Goal: Task Accomplishment & Management: Use online tool/utility

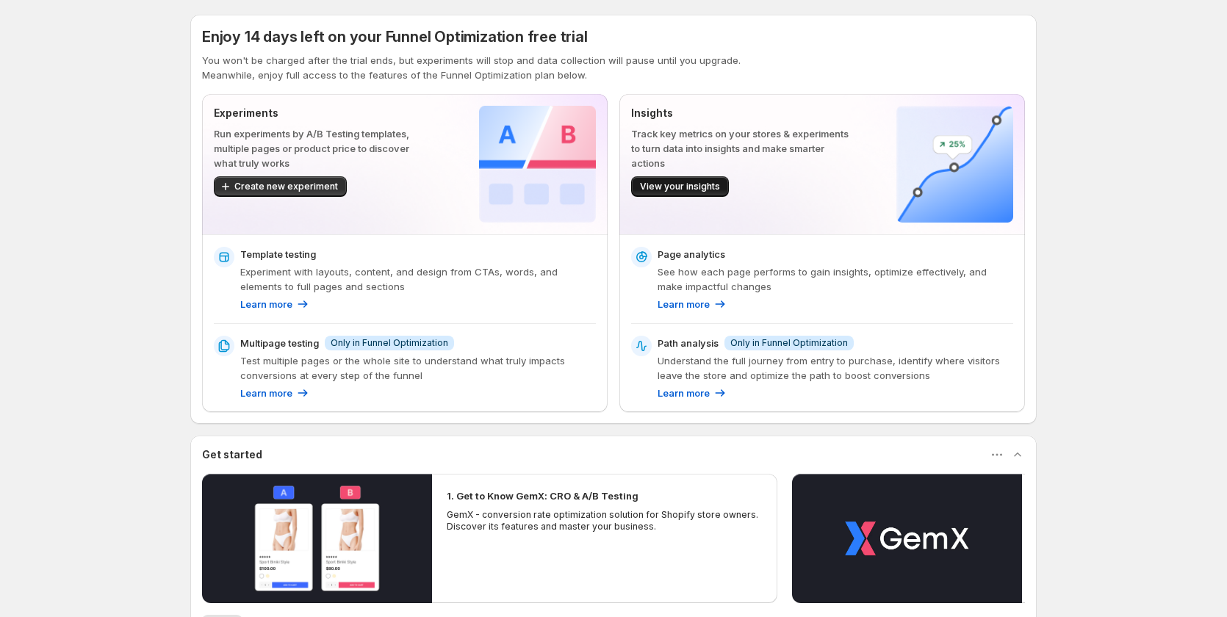
click at [664, 188] on span "View your insights" at bounding box center [680, 187] width 80 height 12
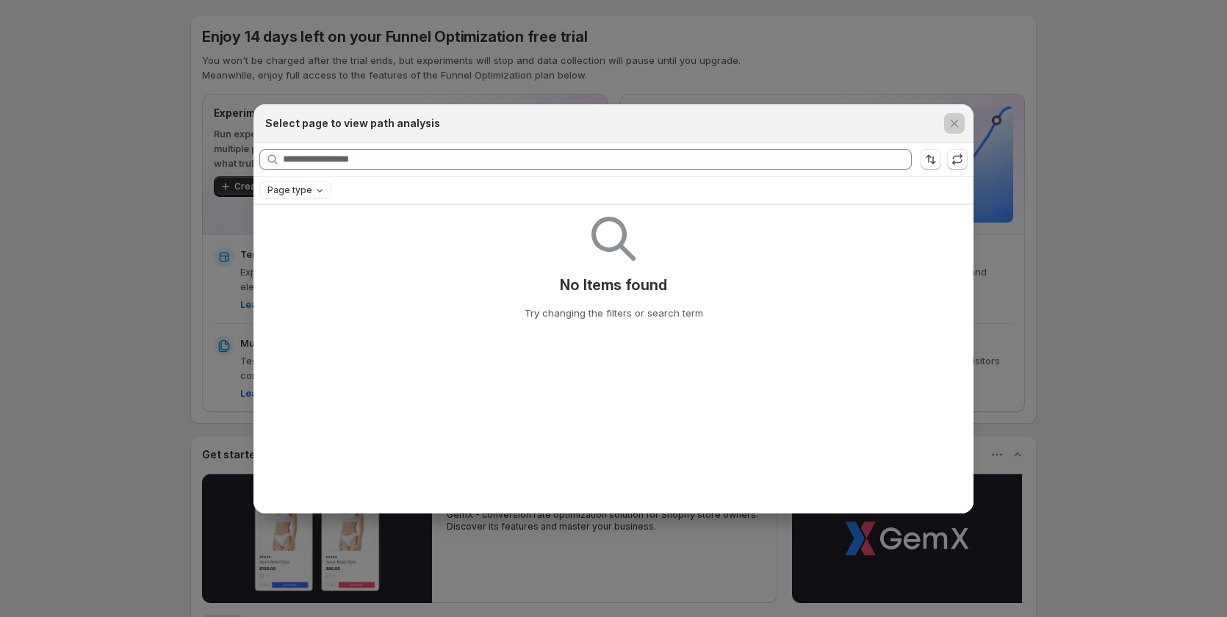
click at [1039, 184] on div at bounding box center [613, 308] width 1227 height 617
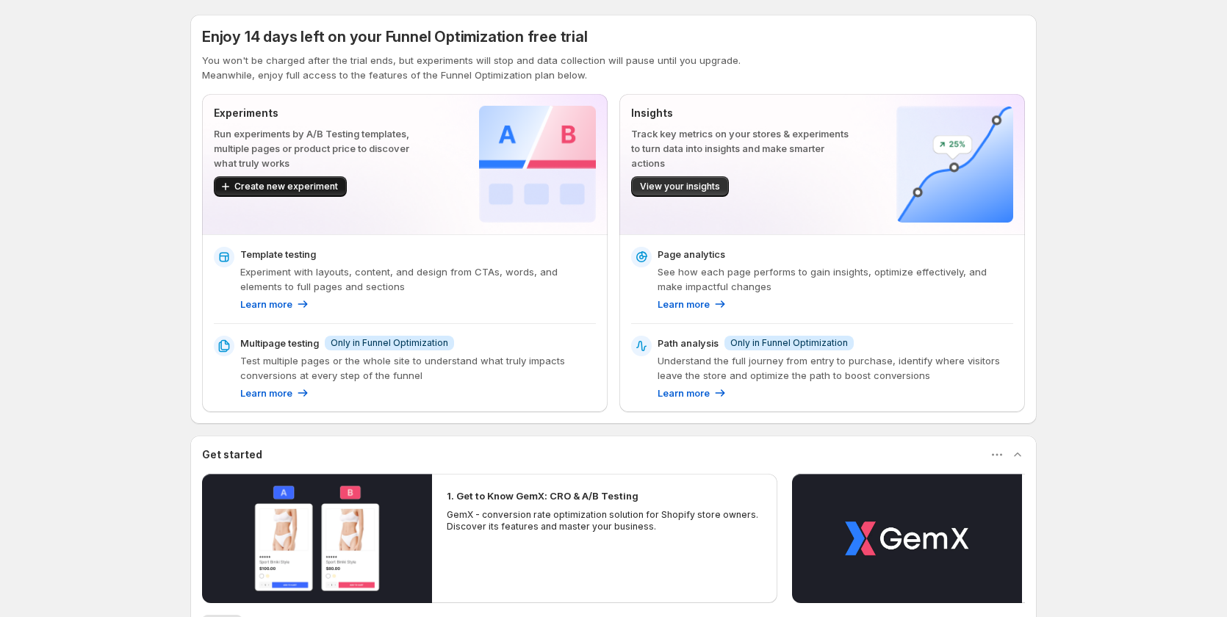
click at [270, 183] on span "Create new experiment" at bounding box center [286, 187] width 104 height 12
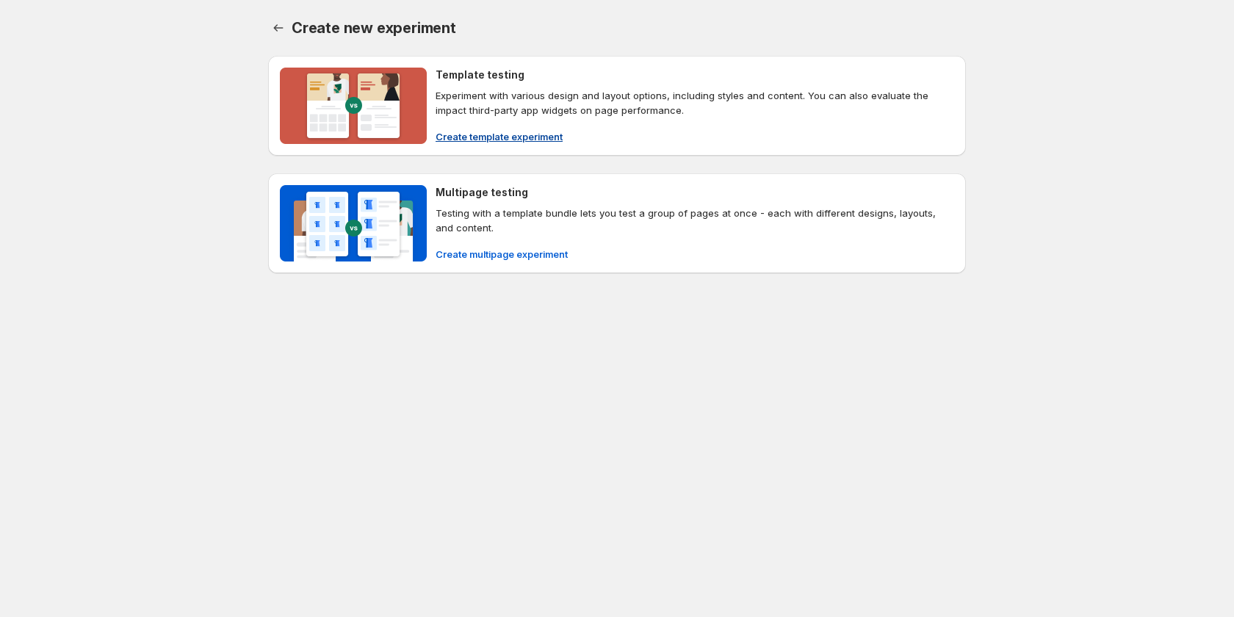
click at [547, 134] on span "Create template experiment" at bounding box center [499, 136] width 127 height 15
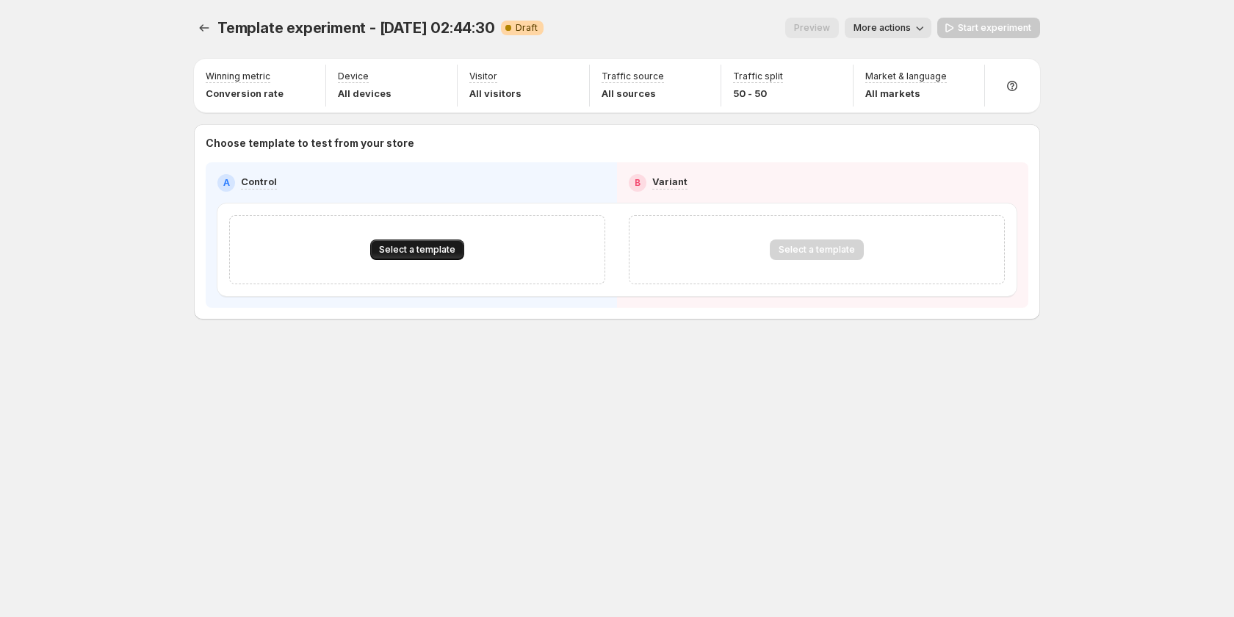
click at [445, 242] on button "Select a template" at bounding box center [417, 249] width 94 height 21
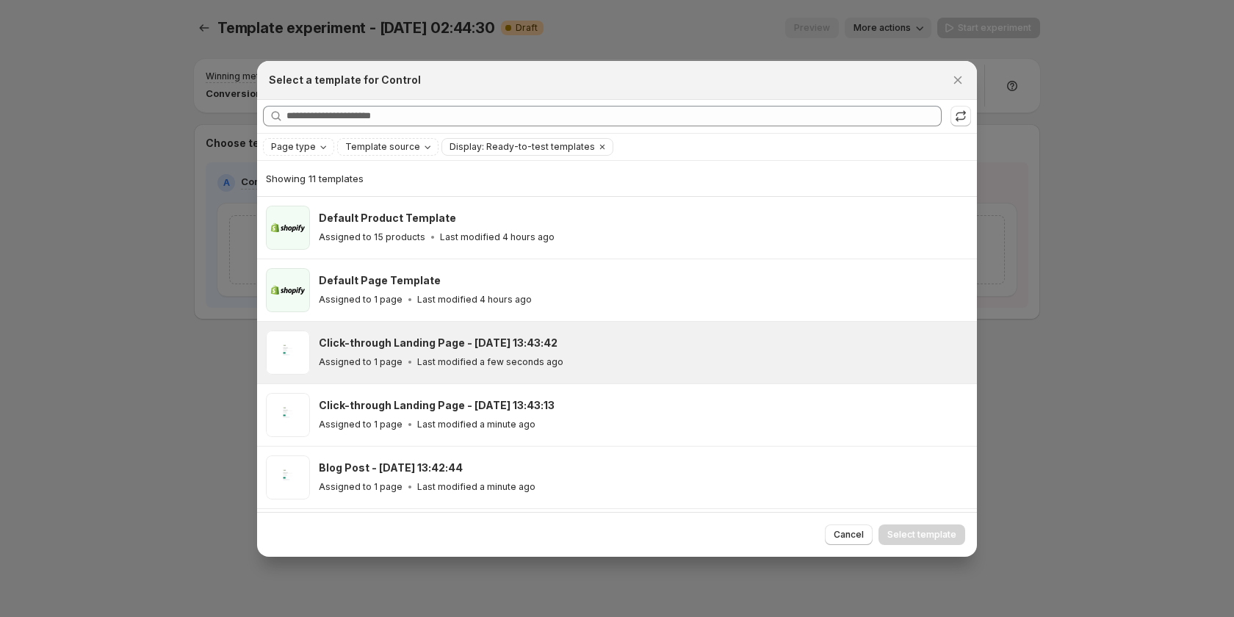
click at [632, 355] on div "Assigned to 1 page Last modified a few seconds ago" at bounding box center [641, 362] width 645 height 15
click at [930, 536] on span "Select template" at bounding box center [921, 535] width 69 height 12
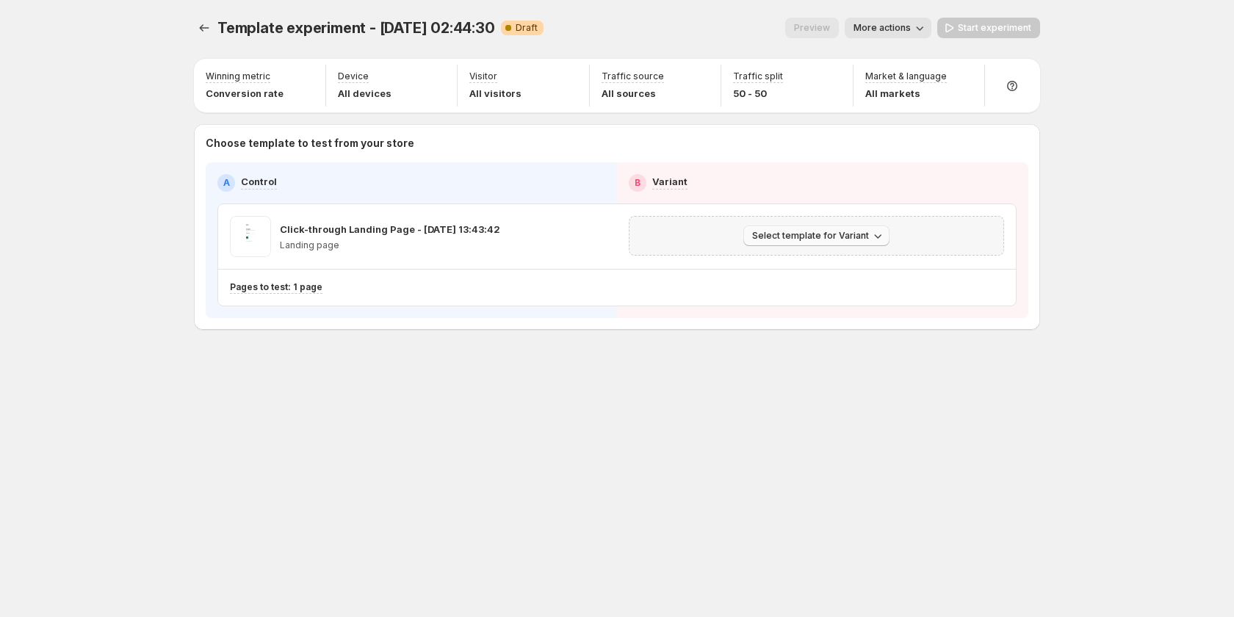
click at [824, 237] on span "Select template for Variant" at bounding box center [810, 236] width 117 height 12
click at [829, 289] on span "Create Variant based on Control" at bounding box center [819, 292] width 150 height 12
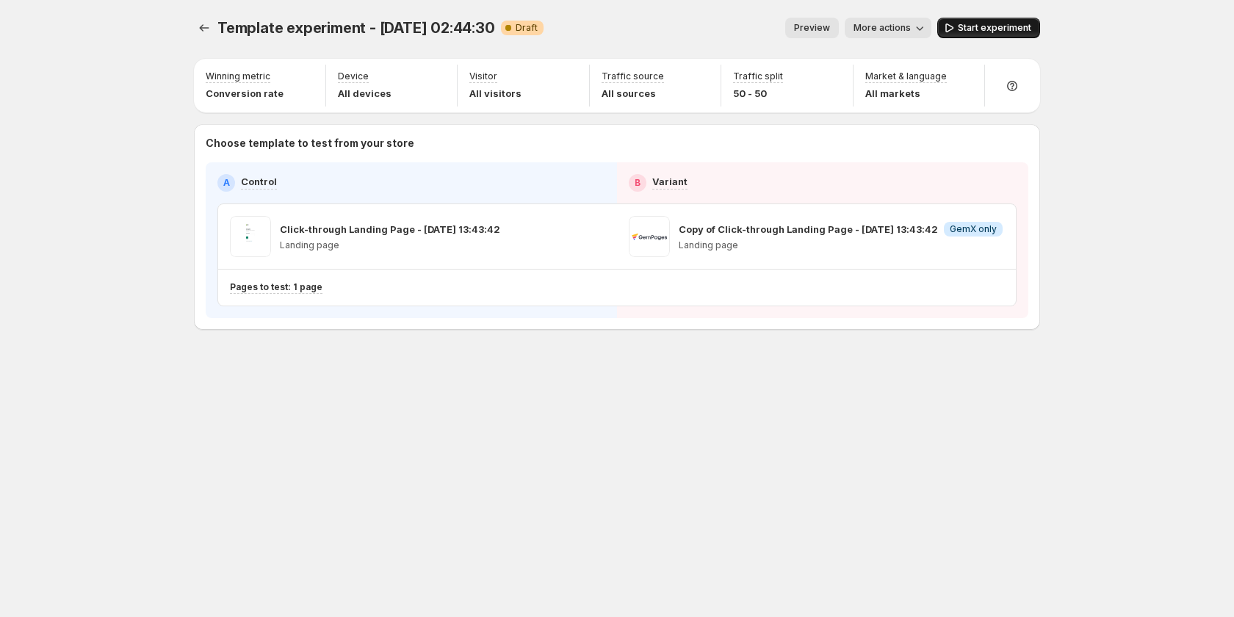
click at [992, 19] on button "Start experiment" at bounding box center [988, 28] width 103 height 21
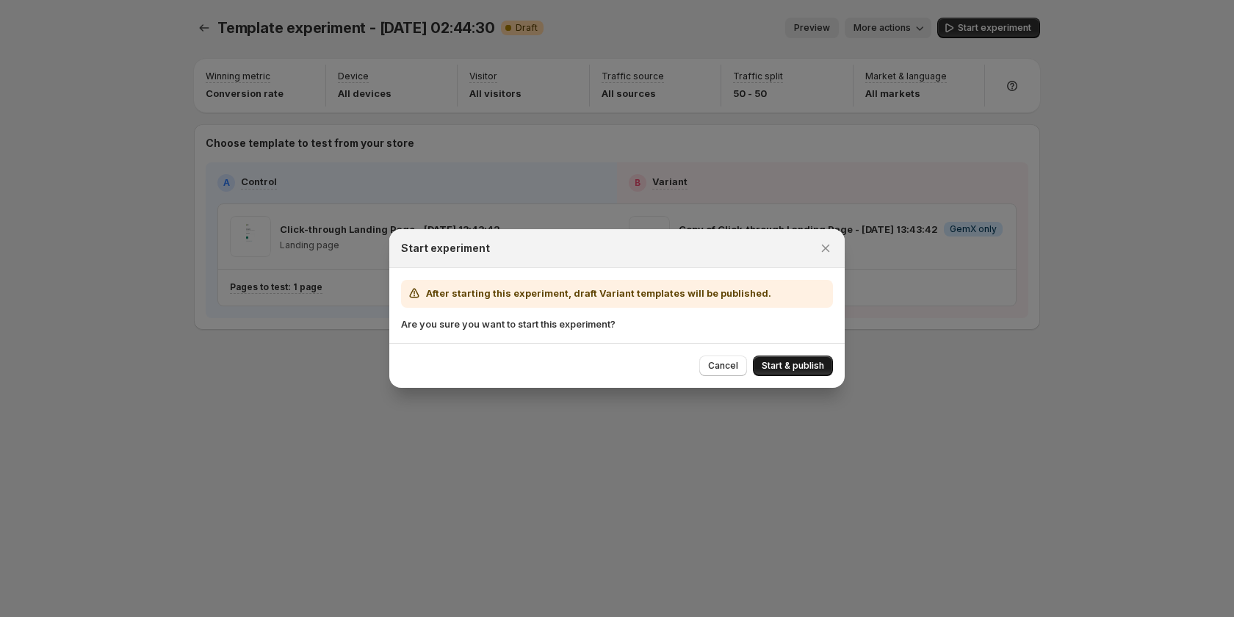
click at [780, 367] on span "Start & publish" at bounding box center [793, 366] width 62 height 12
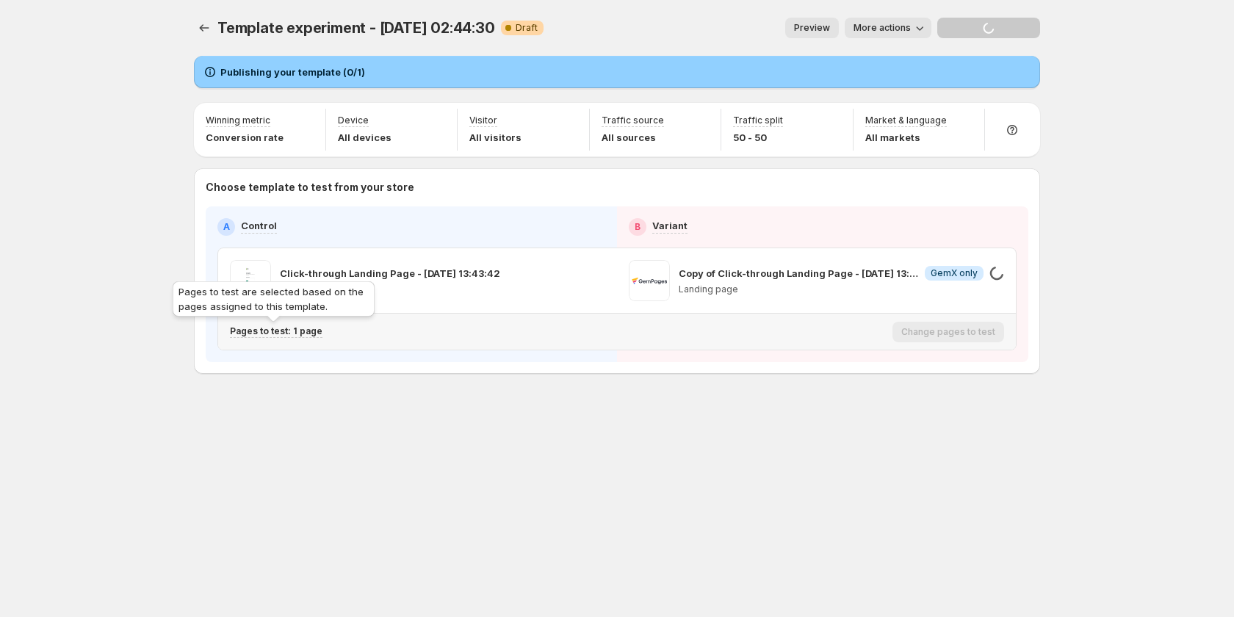
click at [260, 329] on p "Pages to test: 1 page" at bounding box center [276, 331] width 93 height 12
click at [284, 329] on p "Pages to test: 1 page" at bounding box center [276, 331] width 93 height 12
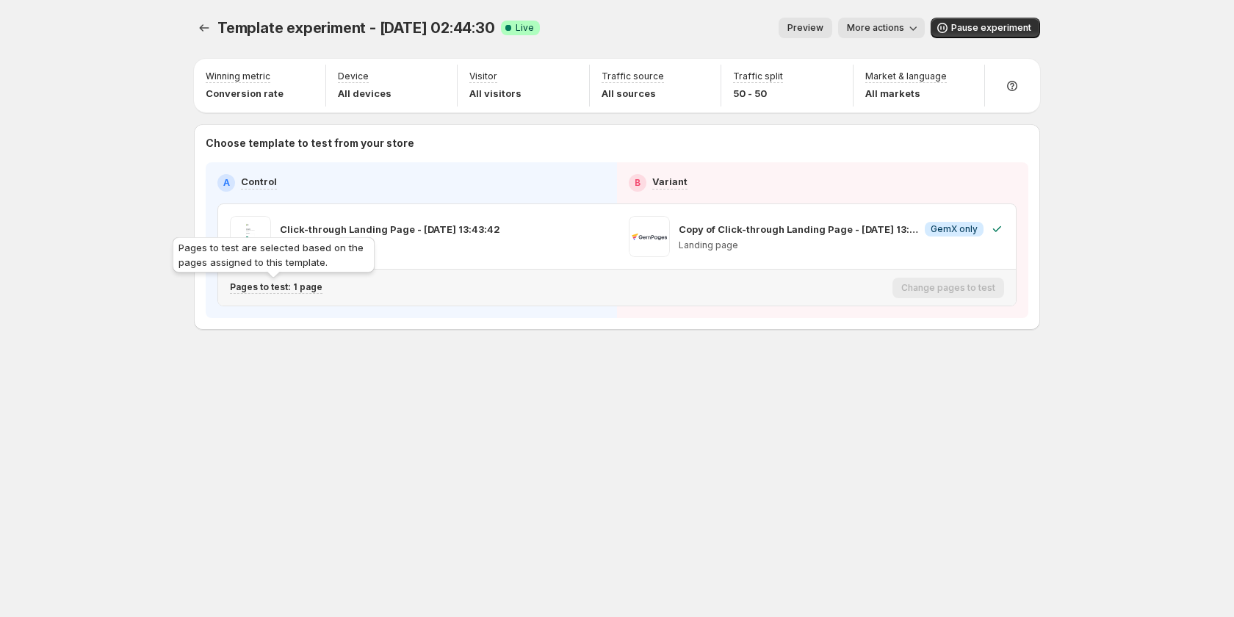
click at [311, 286] on p "Pages to test: 1 page" at bounding box center [276, 287] width 93 height 12
click at [736, 414] on div "Template experiment - [DATE] 02:44:30. This page is ready Template experiment -…" at bounding box center [616, 308] width 881 height 617
click at [311, 288] on p "Pages to test: 1 page" at bounding box center [276, 287] width 93 height 12
click at [260, 288] on p "Pages to test: 1 page" at bounding box center [276, 287] width 93 height 12
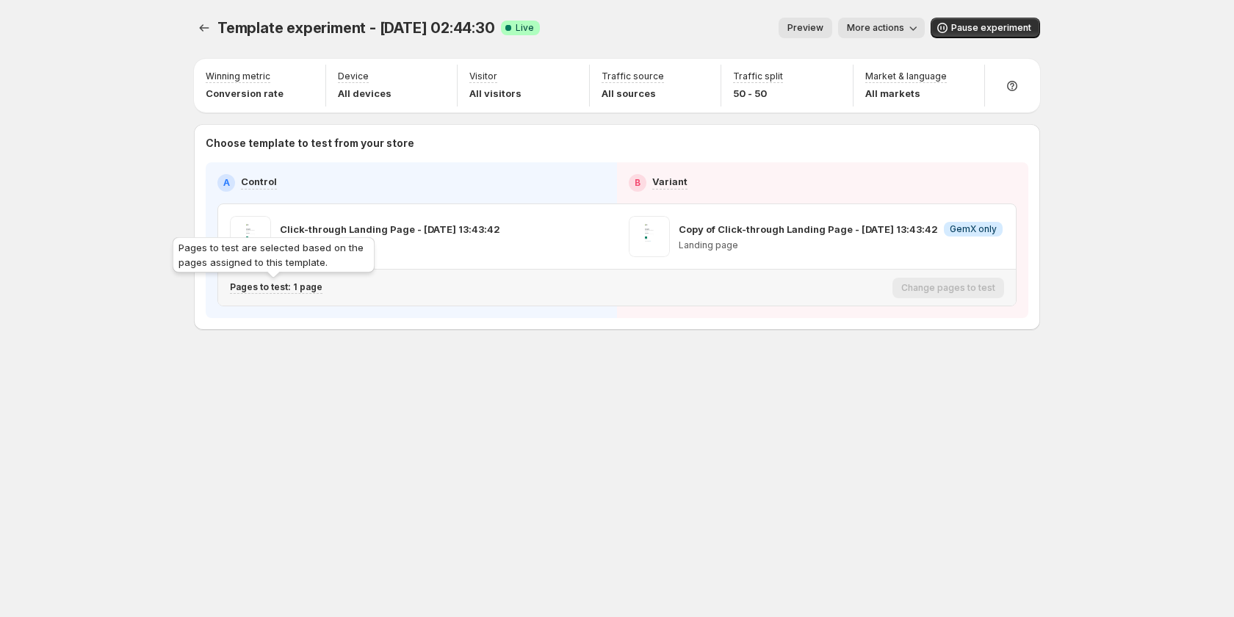
click at [291, 286] on p "Pages to test: 1 page" at bounding box center [276, 287] width 93 height 12
click at [302, 285] on p "Pages to test: 1 page" at bounding box center [276, 287] width 93 height 12
click at [872, 26] on span "More actions" at bounding box center [875, 28] width 57 height 12
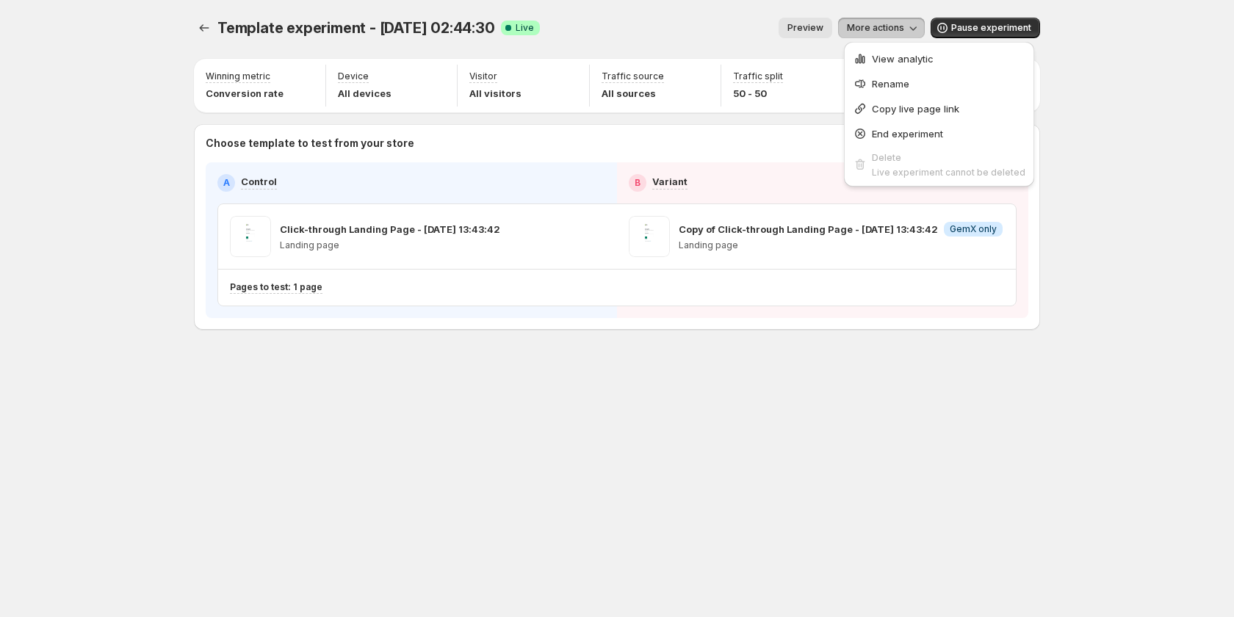
click at [338, 396] on div "Template experiment - [DATE] 02:44:30. This page is ready Template experiment -…" at bounding box center [616, 204] width 881 height 409
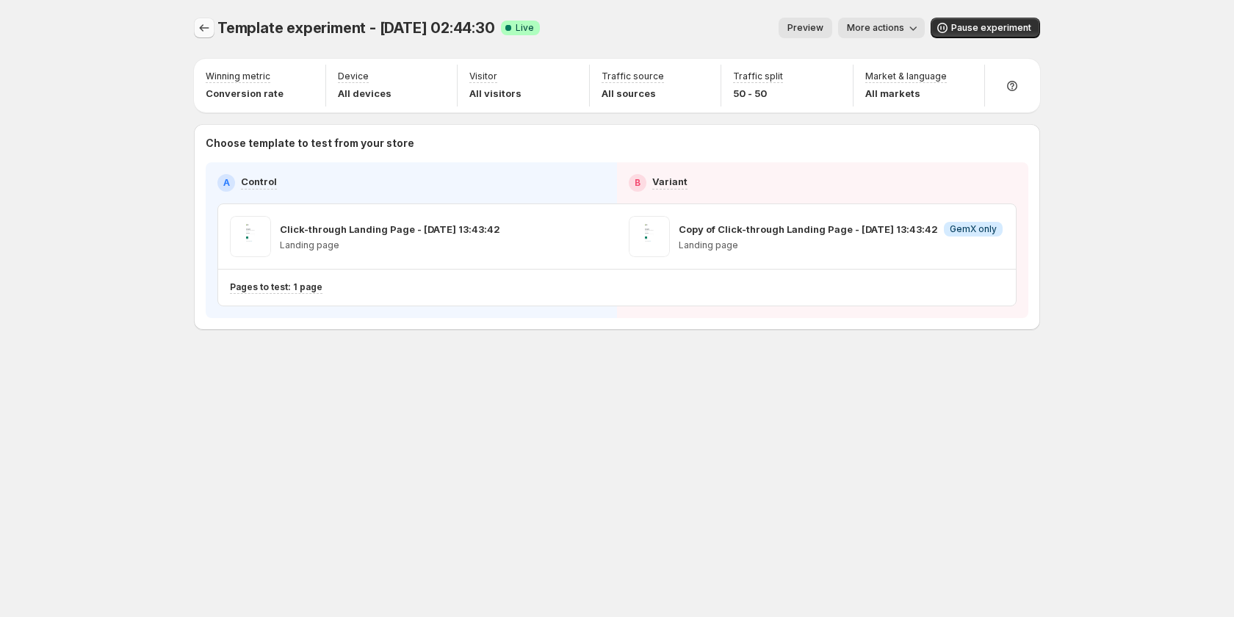
click at [196, 25] on button "Experiments" at bounding box center [204, 28] width 21 height 21
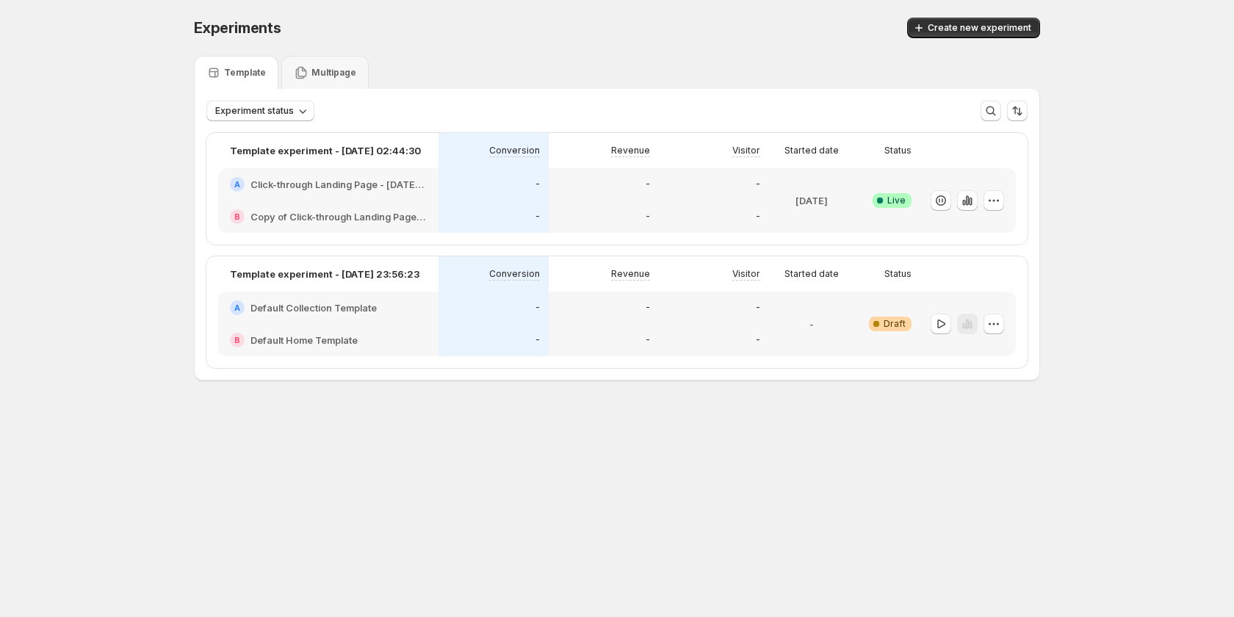
click at [544, 217] on div "-" at bounding box center [494, 217] width 110 height 32
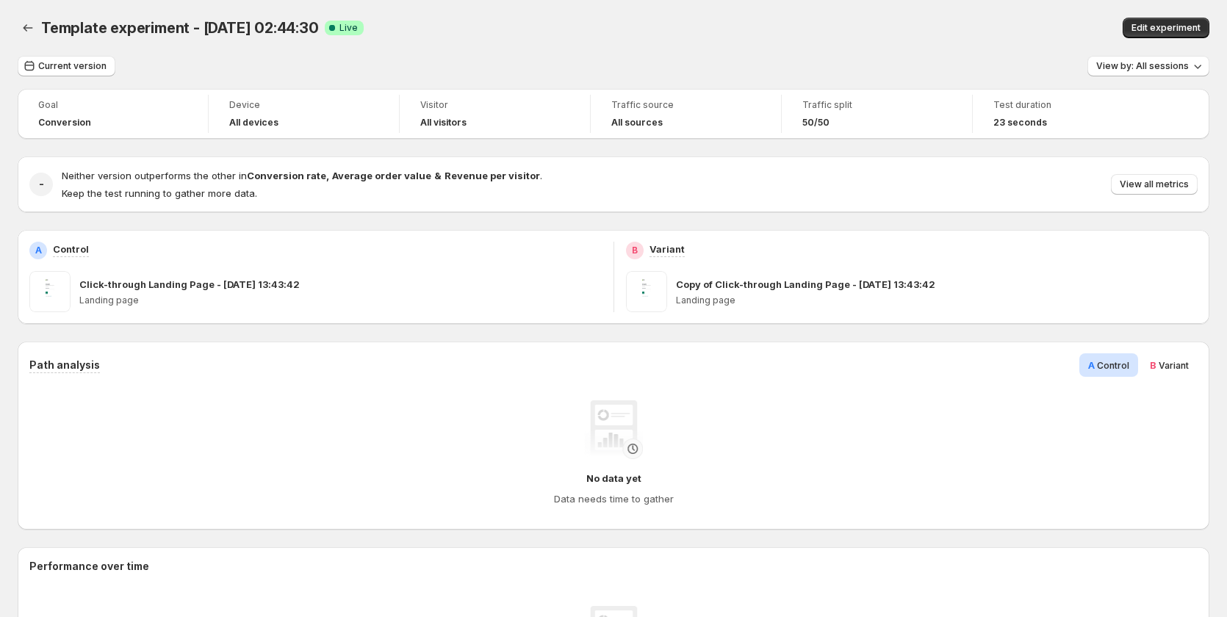
click at [1177, 17] on div "Template experiment - Sep 15, 02:44:30. This page is ready Template experiment …" at bounding box center [613, 28] width 1191 height 56
click at [1178, 23] on span "Edit experiment" at bounding box center [1165, 28] width 69 height 12
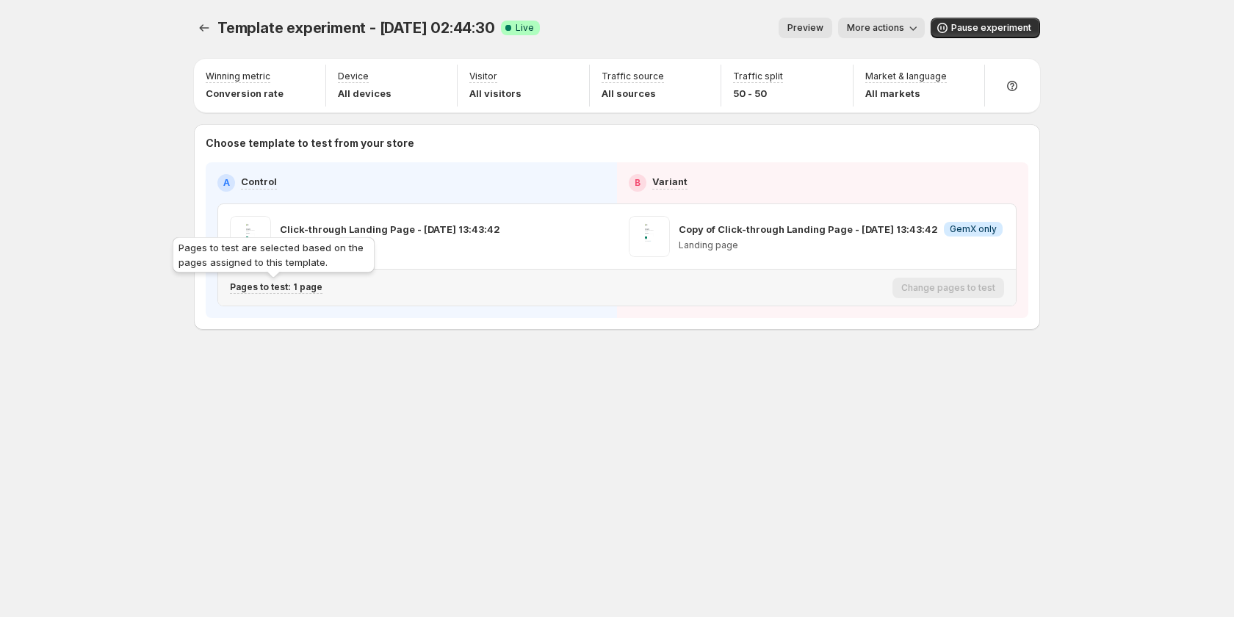
click at [270, 289] on p "Pages to test: 1 page" at bounding box center [276, 287] width 93 height 12
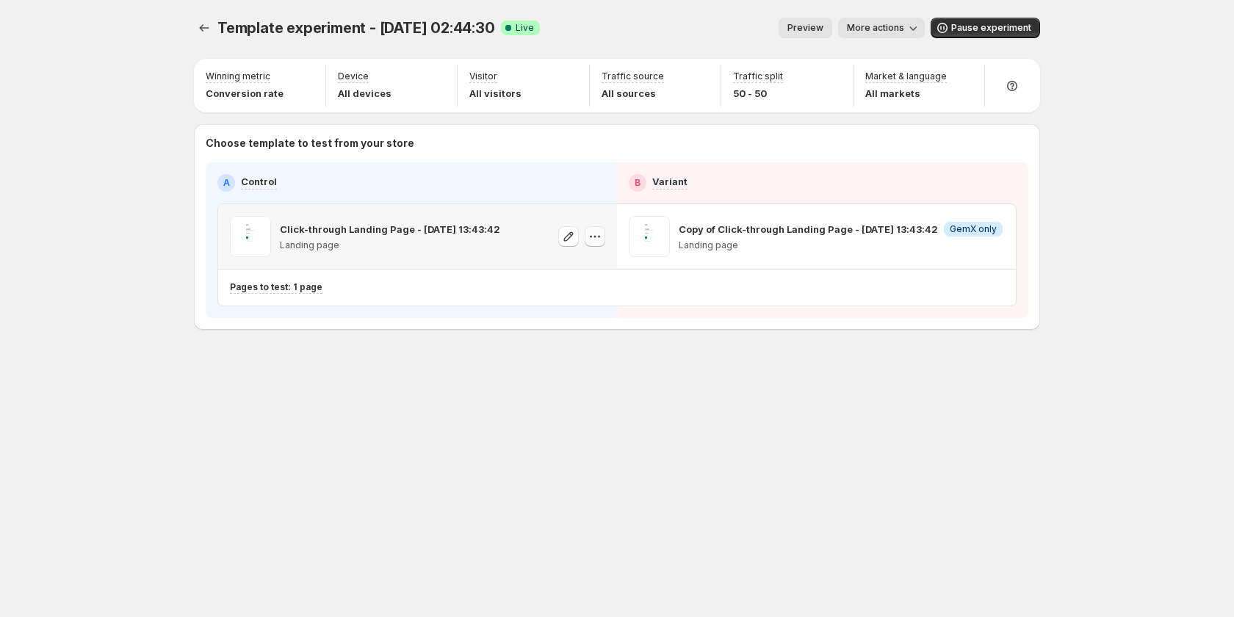
click at [591, 239] on icon "button" at bounding box center [595, 236] width 15 height 15
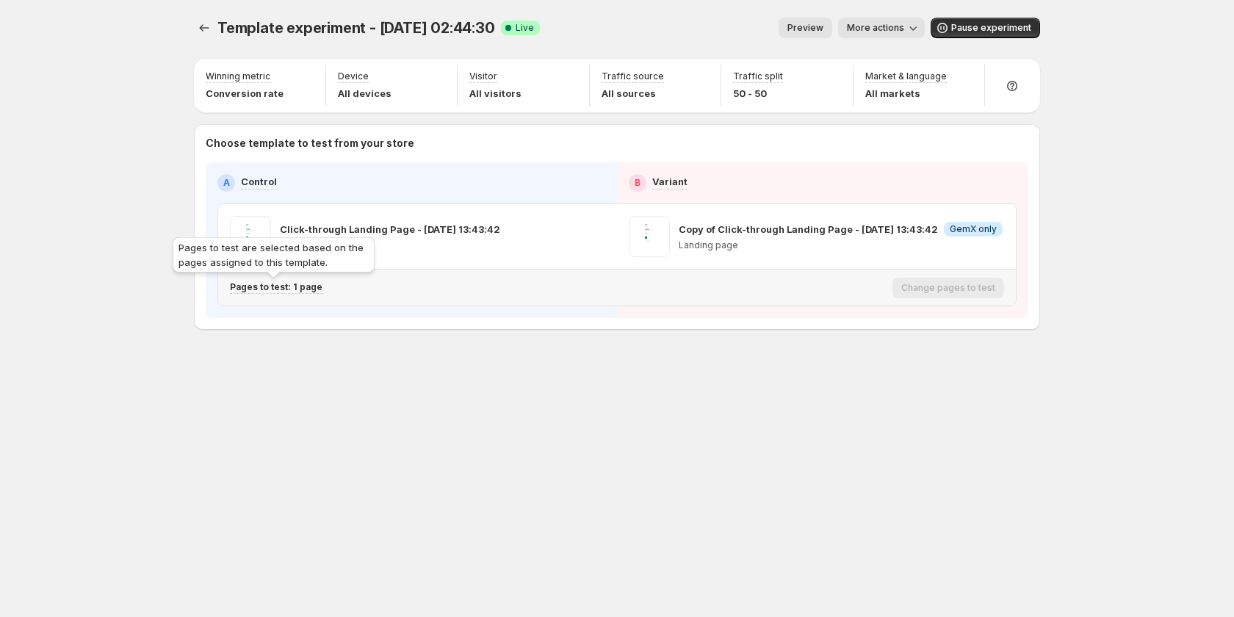
click at [288, 290] on p "Pages to test: 1 page" at bounding box center [276, 287] width 93 height 12
click at [305, 289] on p "Pages to test: 1 page" at bounding box center [276, 287] width 93 height 12
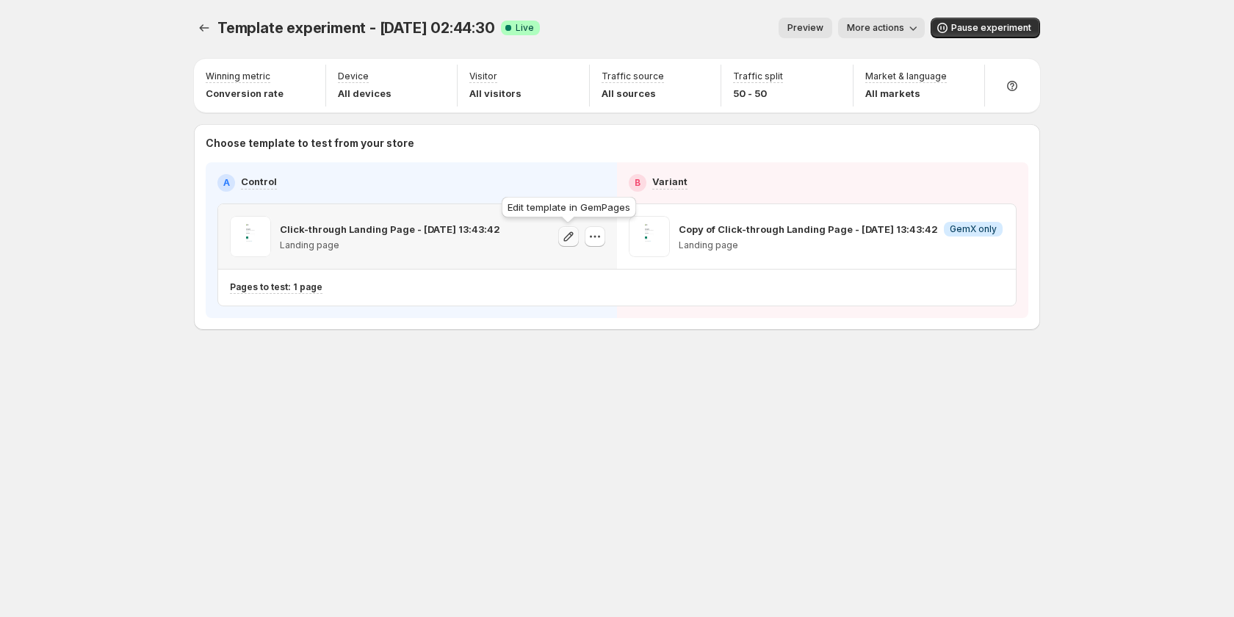
click at [569, 239] on icon "button" at bounding box center [568, 236] width 15 height 15
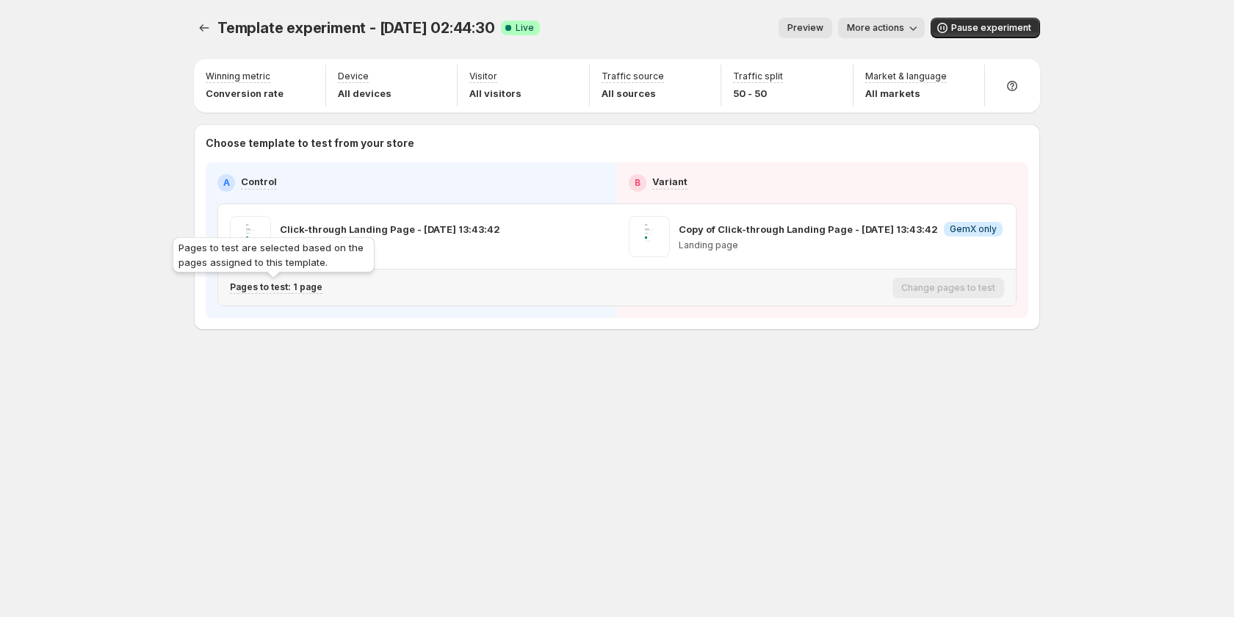
click at [309, 289] on p "Pages to test: 1 page" at bounding box center [276, 287] width 93 height 12
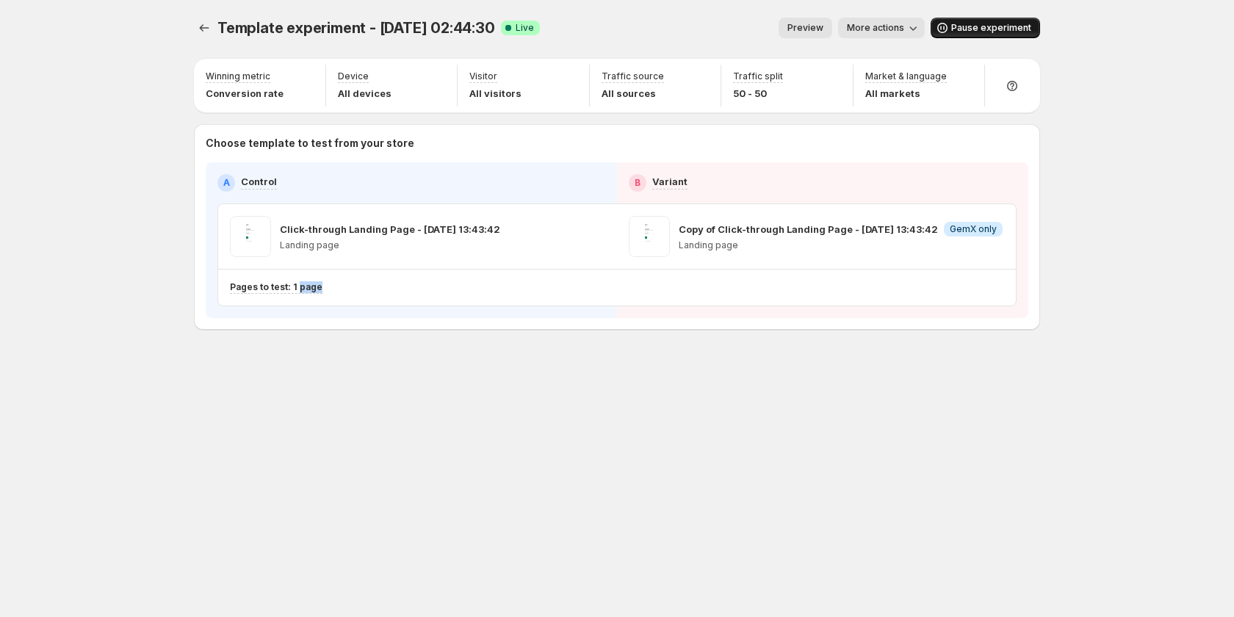
click at [975, 21] on button "Pause experiment" at bounding box center [985, 28] width 109 height 21
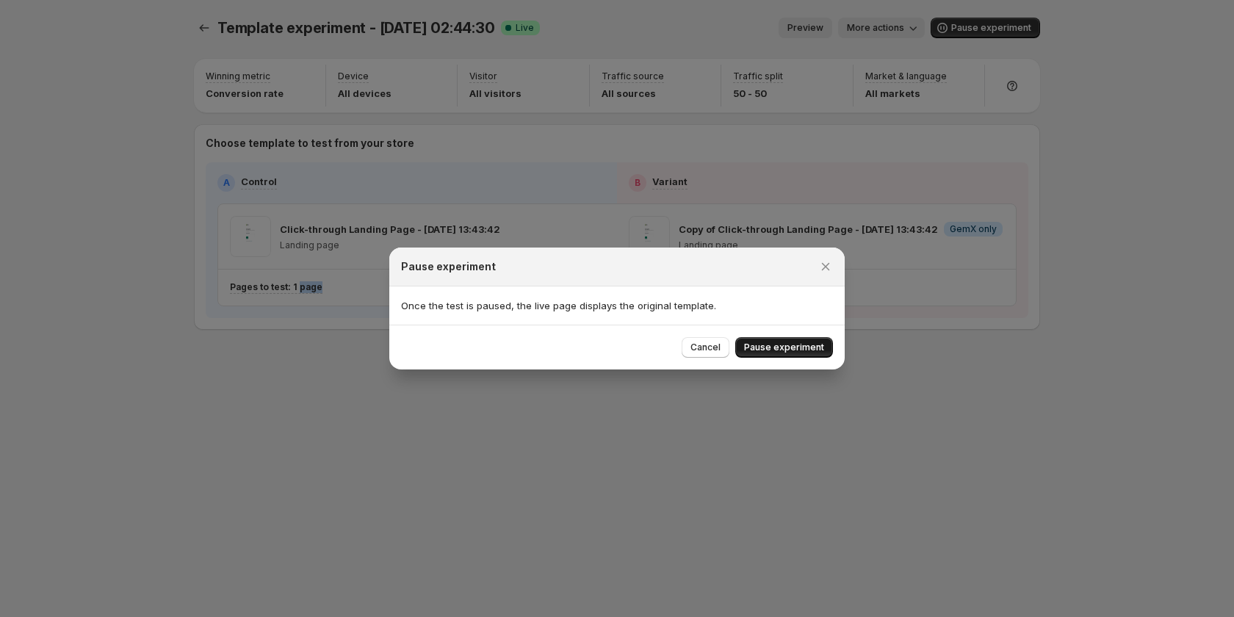
click at [772, 346] on span "Pause experiment" at bounding box center [784, 348] width 80 height 12
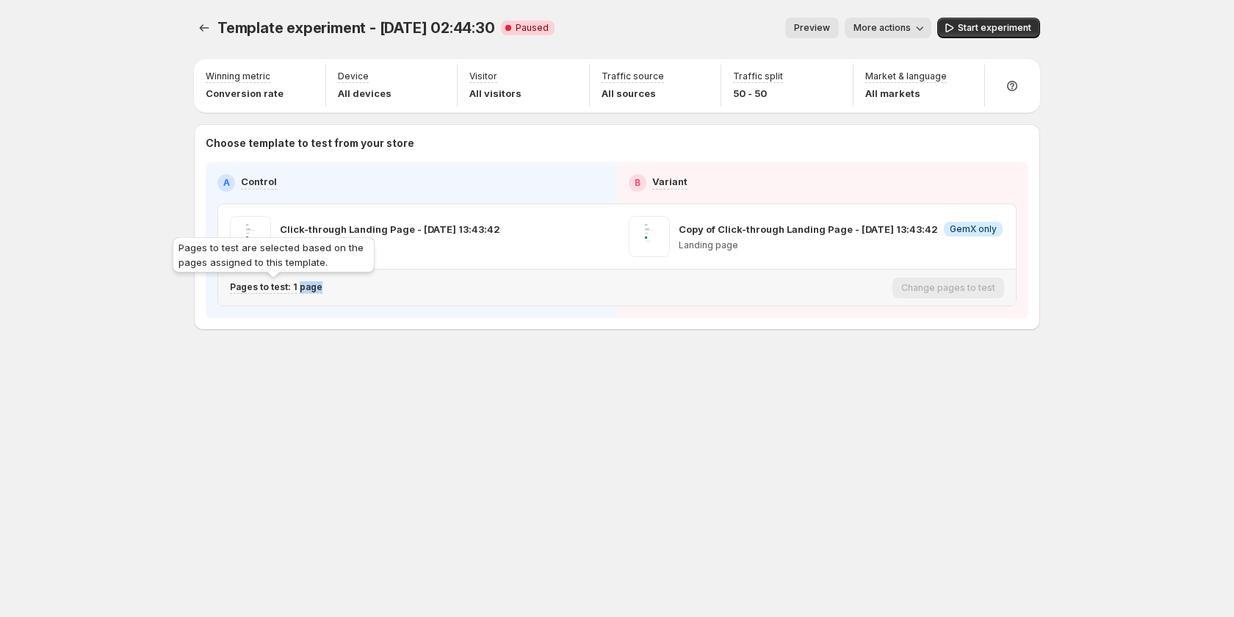
click at [309, 288] on p "Pages to test: 1 page" at bounding box center [276, 287] width 93 height 12
click at [296, 285] on p "Pages to test: 1 page" at bounding box center [276, 287] width 93 height 12
click at [297, 285] on p "Pages to test: 1 page" at bounding box center [276, 287] width 93 height 12
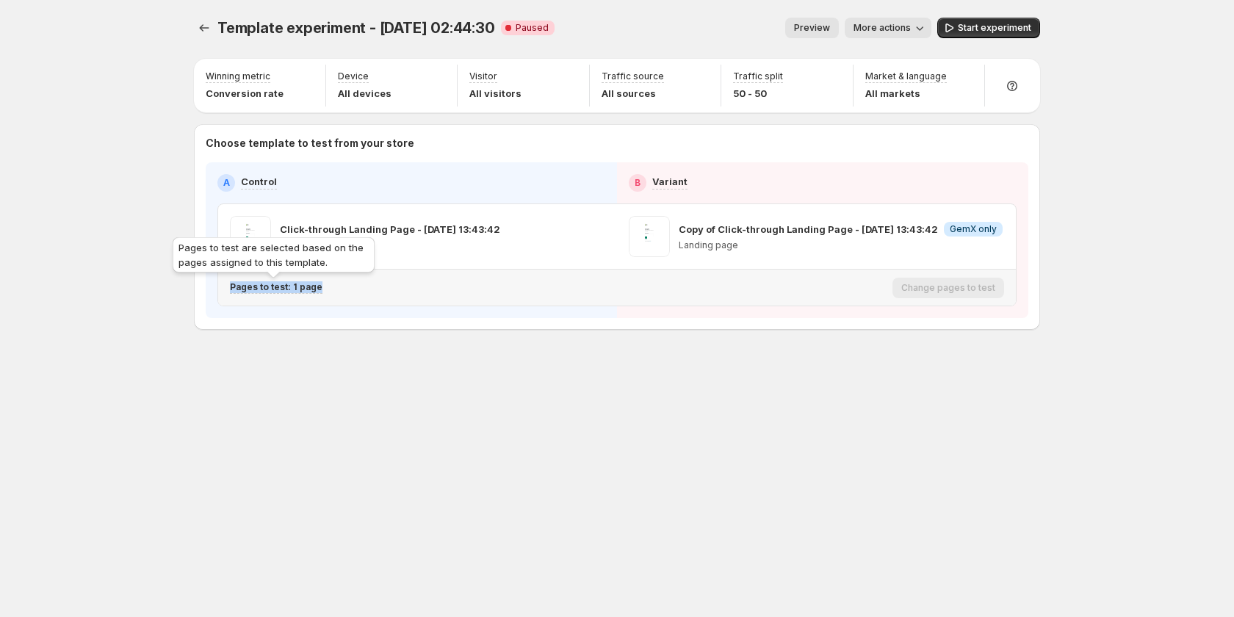
click at [297, 285] on p "Pages to test: 1 page" at bounding box center [276, 287] width 93 height 12
click at [298, 285] on p "Pages to test: 1 page" at bounding box center [276, 287] width 93 height 12
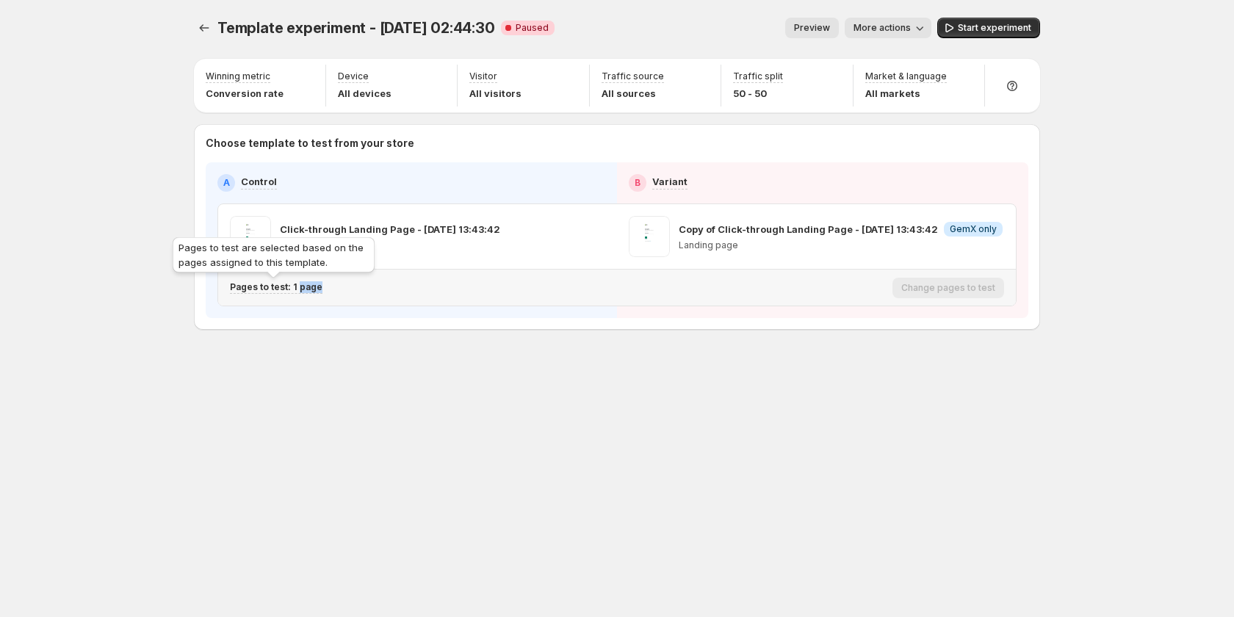
click at [298, 285] on p "Pages to test: 1 page" at bounding box center [276, 287] width 93 height 12
click at [303, 288] on p "Pages to test: 1 page" at bounding box center [276, 287] width 93 height 12
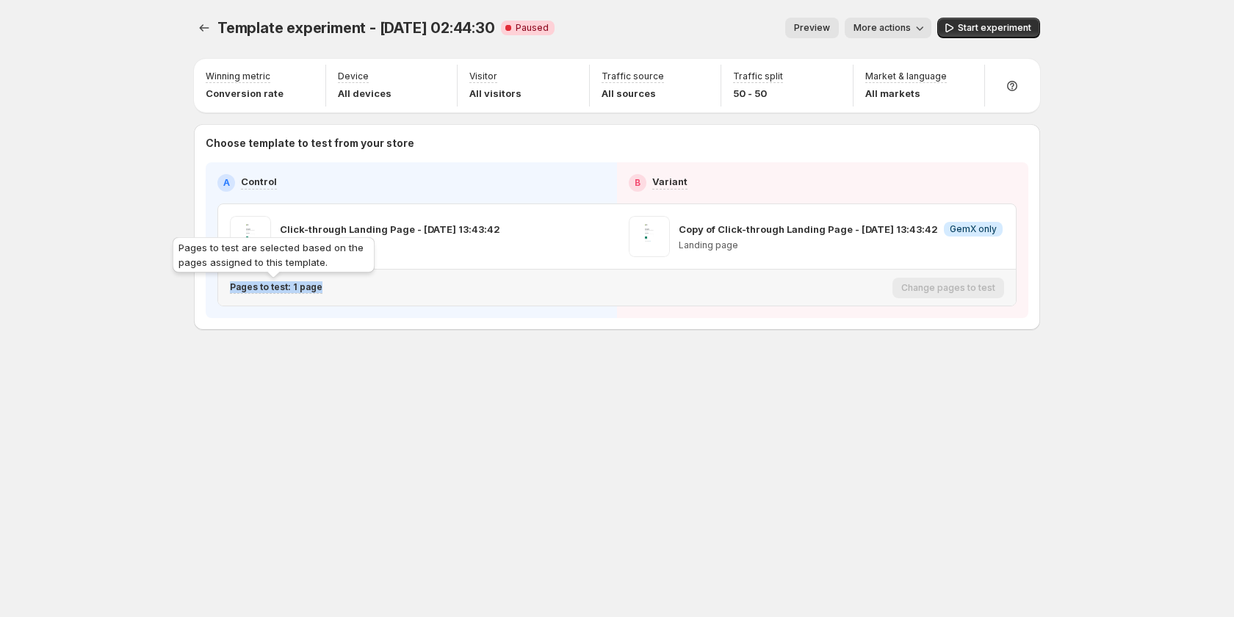
click at [303, 288] on p "Pages to test: 1 page" at bounding box center [276, 287] width 93 height 12
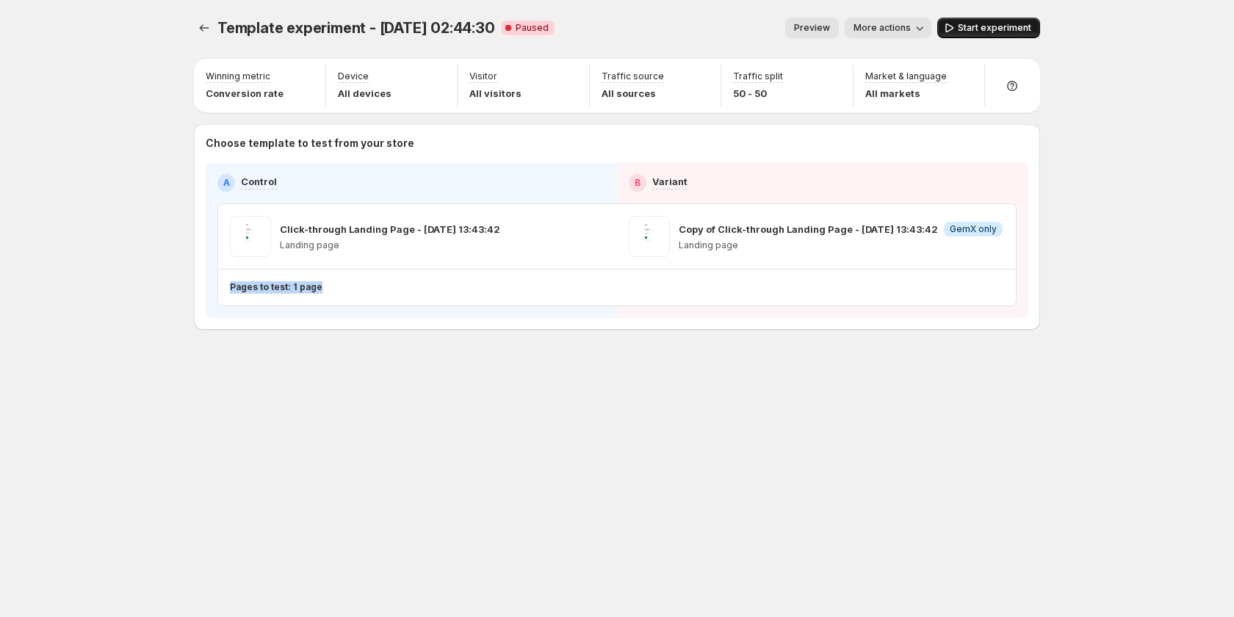
click at [994, 31] on span "Start experiment" at bounding box center [994, 28] width 73 height 12
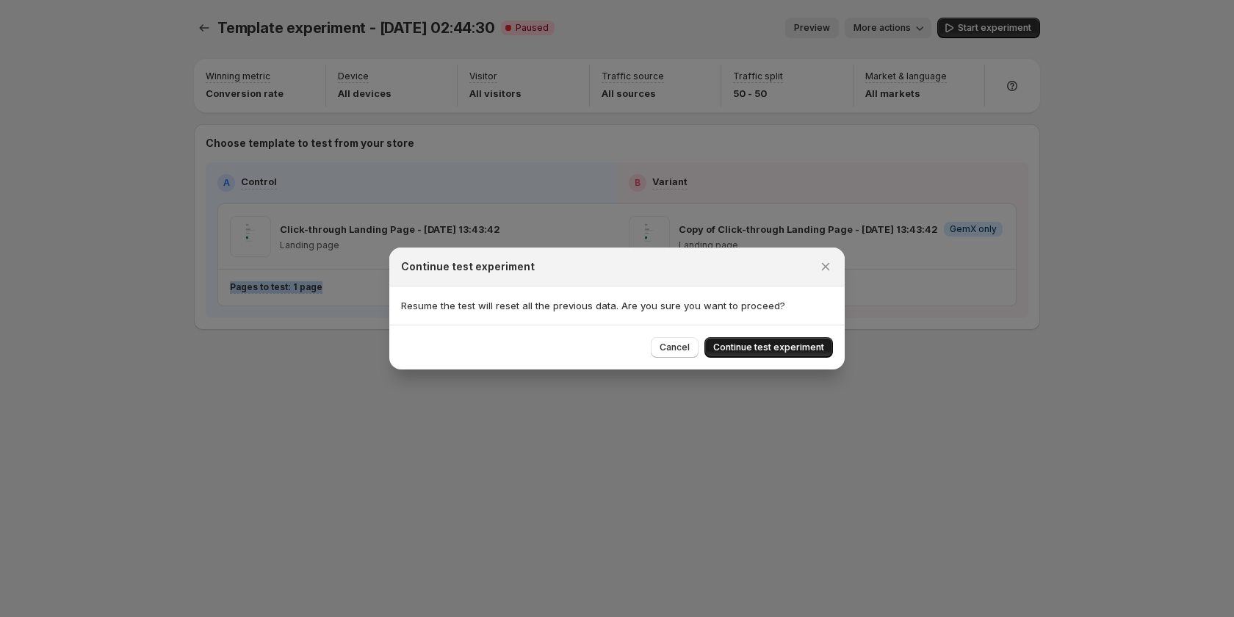
click at [804, 342] on button "Continue test experiment" at bounding box center [768, 347] width 129 height 21
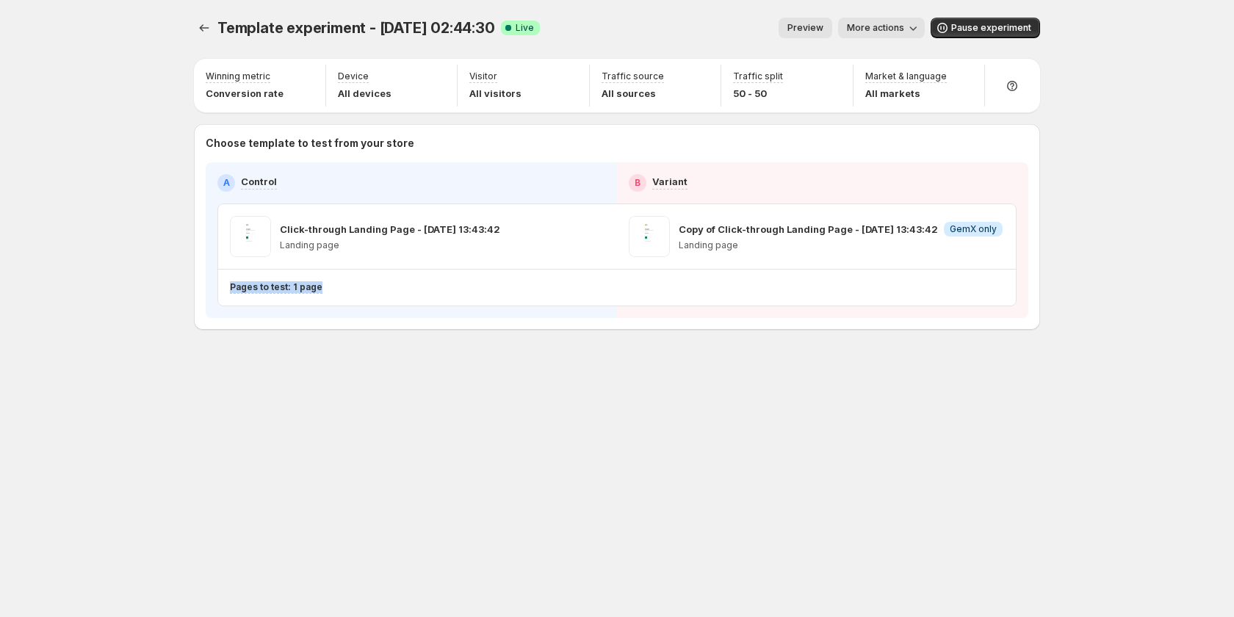
click at [502, 401] on div "Template experiment - [DATE] 02:44:30. This page is ready Template experiment -…" at bounding box center [616, 204] width 881 height 409
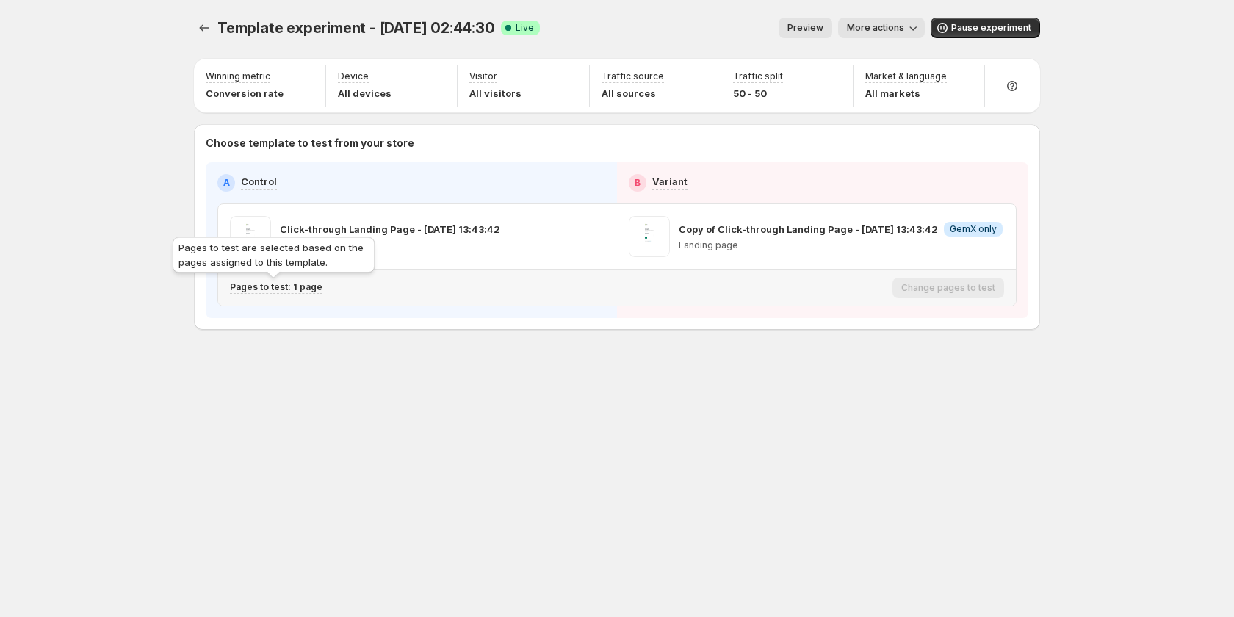
click at [294, 286] on p "Pages to test: 1 page" at bounding box center [276, 287] width 93 height 12
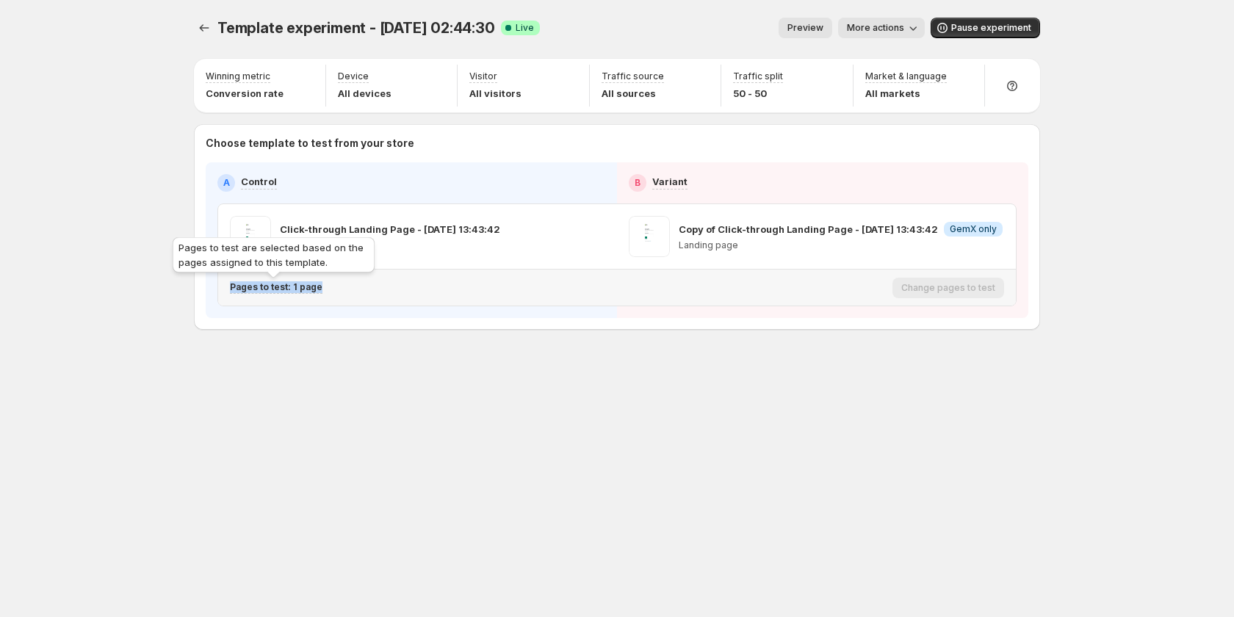
click at [294, 286] on p "Pages to test: 1 page" at bounding box center [276, 287] width 93 height 12
click at [902, 24] on span "More actions" at bounding box center [875, 28] width 57 height 12
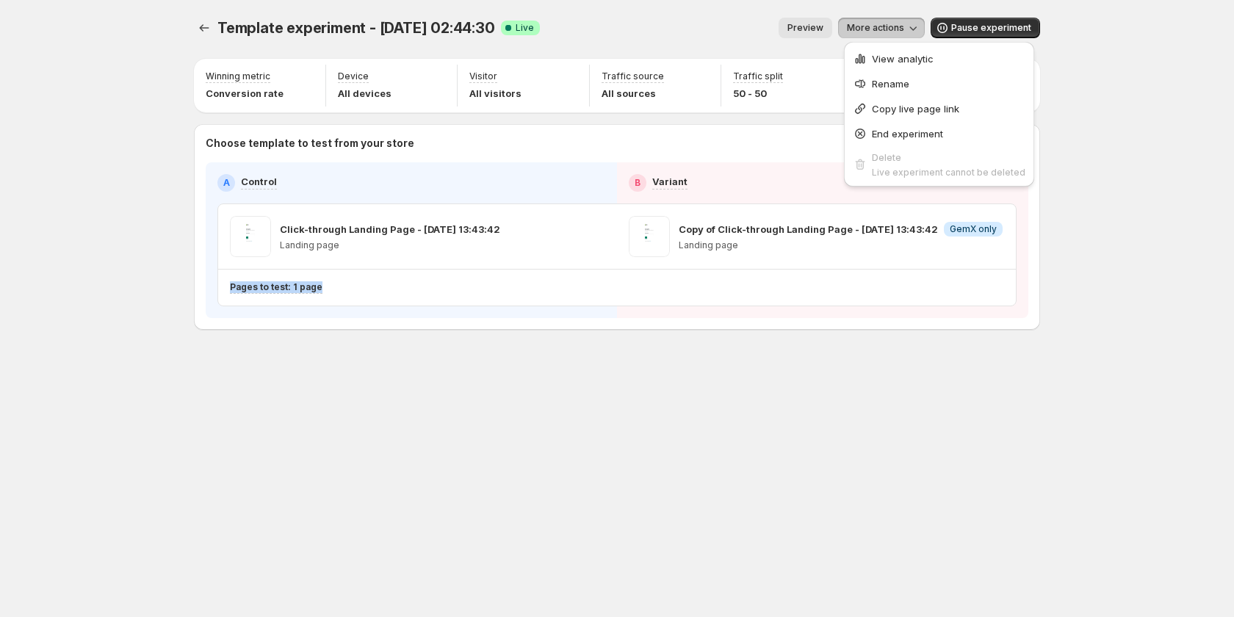
click at [848, 356] on div "Template experiment - [DATE] 02:44:30. This page is ready Template experiment -…" at bounding box center [616, 204] width 881 height 409
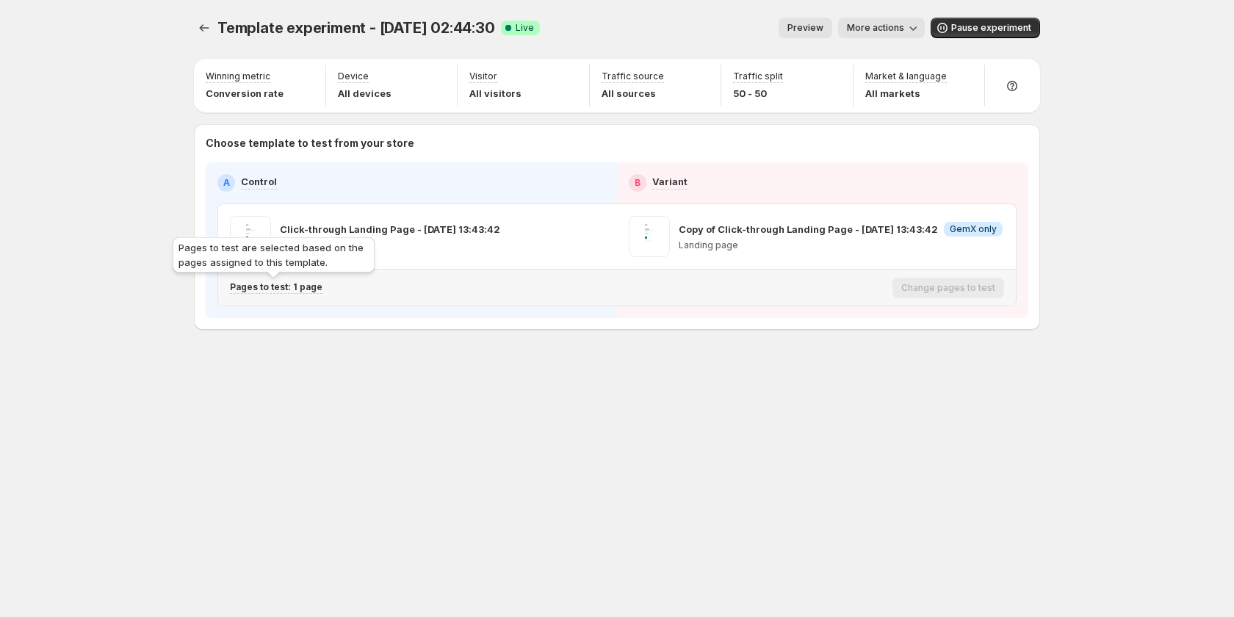
click at [266, 289] on p "Pages to test: 1 page" at bounding box center [276, 287] width 93 height 12
click at [286, 291] on p "Pages to test: 1 page" at bounding box center [276, 287] width 93 height 12
click at [289, 291] on p "Pages to test: 1 page" at bounding box center [276, 287] width 93 height 12
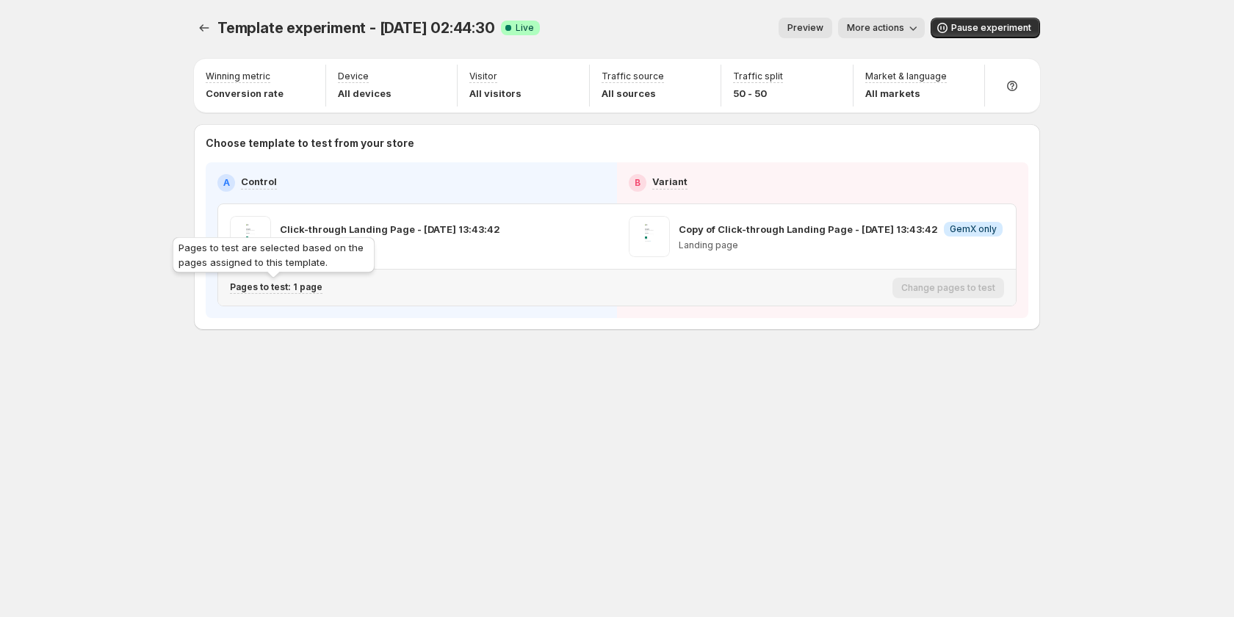
click at [297, 289] on p "Pages to test: 1 page" at bounding box center [276, 287] width 93 height 12
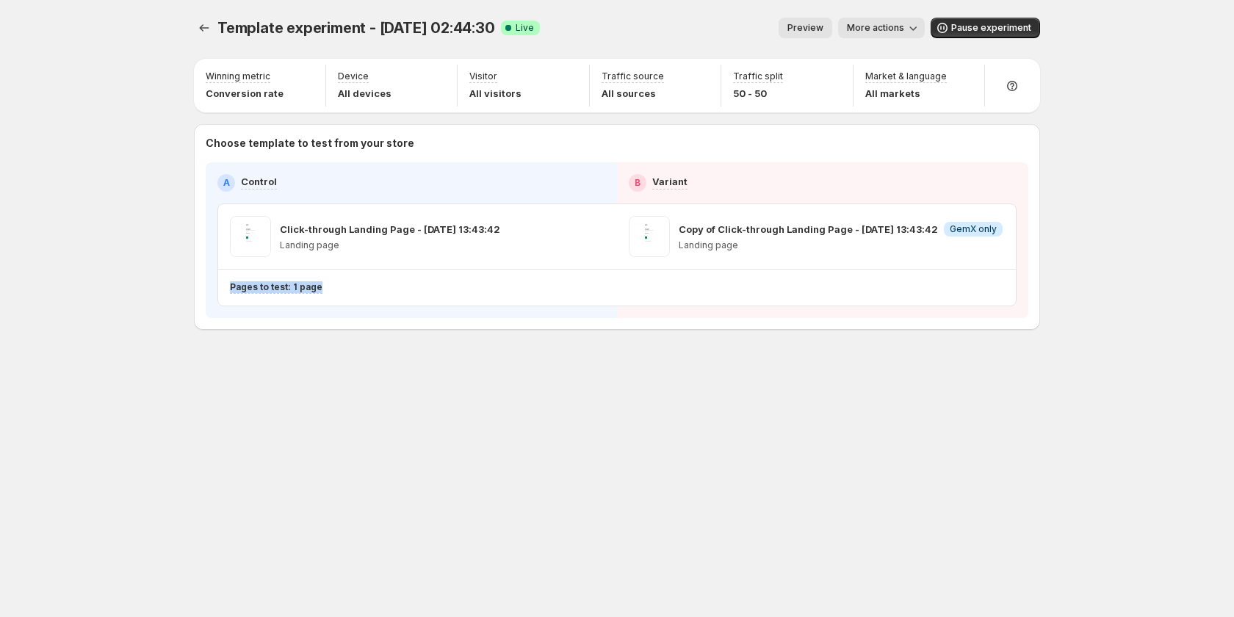
click at [457, 414] on div "Template experiment - [DATE] 02:44:30. This page is ready Template experiment -…" at bounding box center [616, 308] width 881 height 617
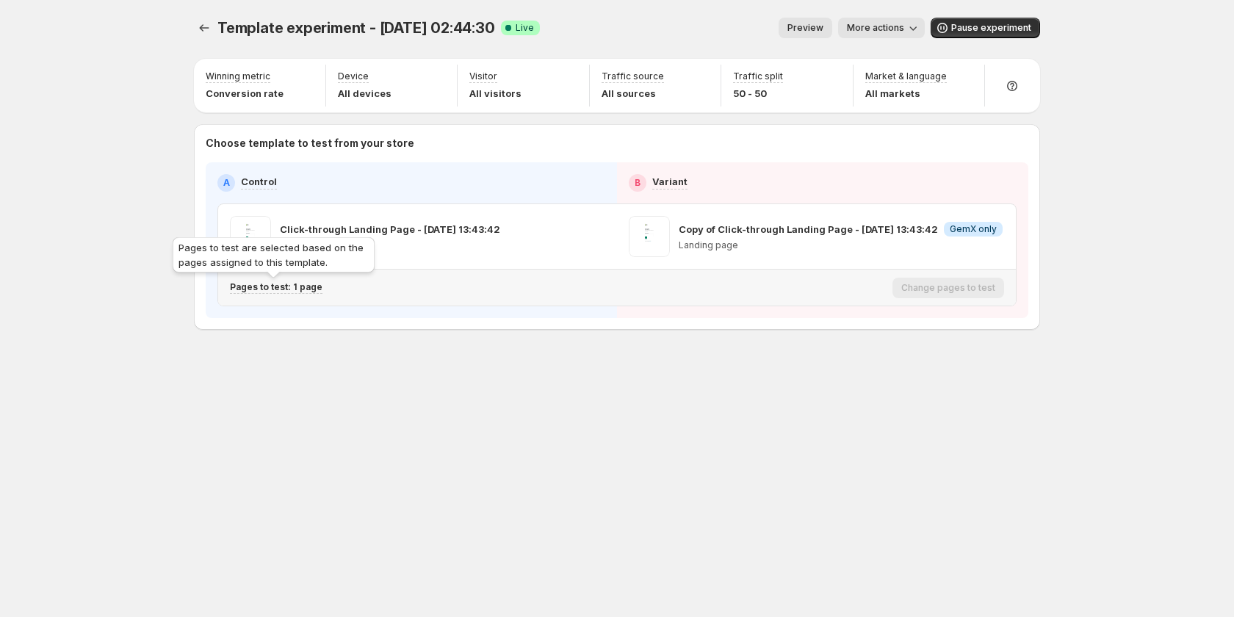
click at [297, 286] on p "Pages to test: 1 page" at bounding box center [276, 287] width 93 height 12
click at [297, 289] on p "Pages to test: 1 page" at bounding box center [276, 287] width 93 height 12
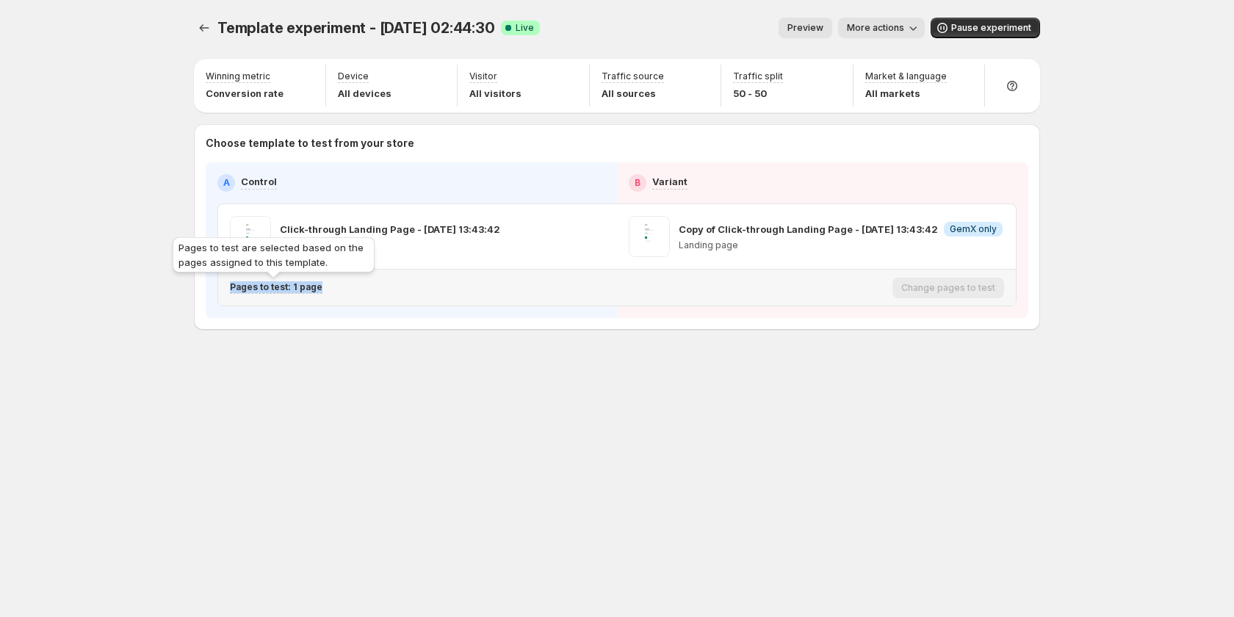
click at [297, 289] on p "Pages to test: 1 page" at bounding box center [276, 287] width 93 height 12
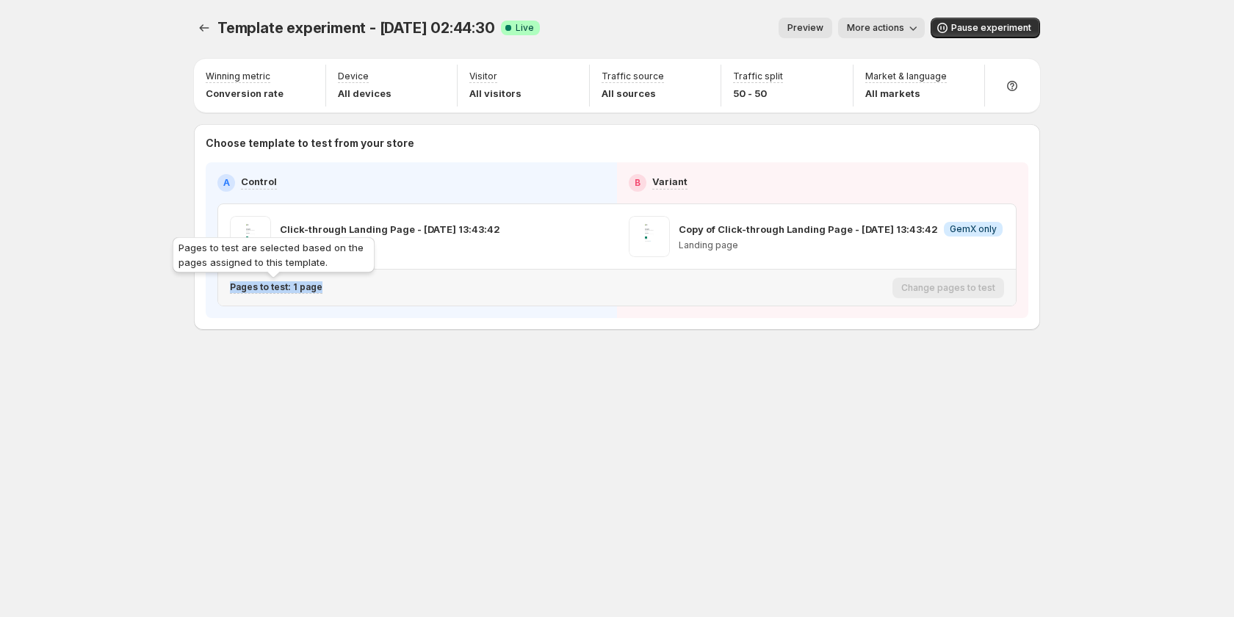
click at [294, 294] on div "Pages to test: 1 page" at bounding box center [558, 287] width 657 height 24
click at [292, 294] on div "Pages to test: 1 page" at bounding box center [558, 287] width 657 height 24
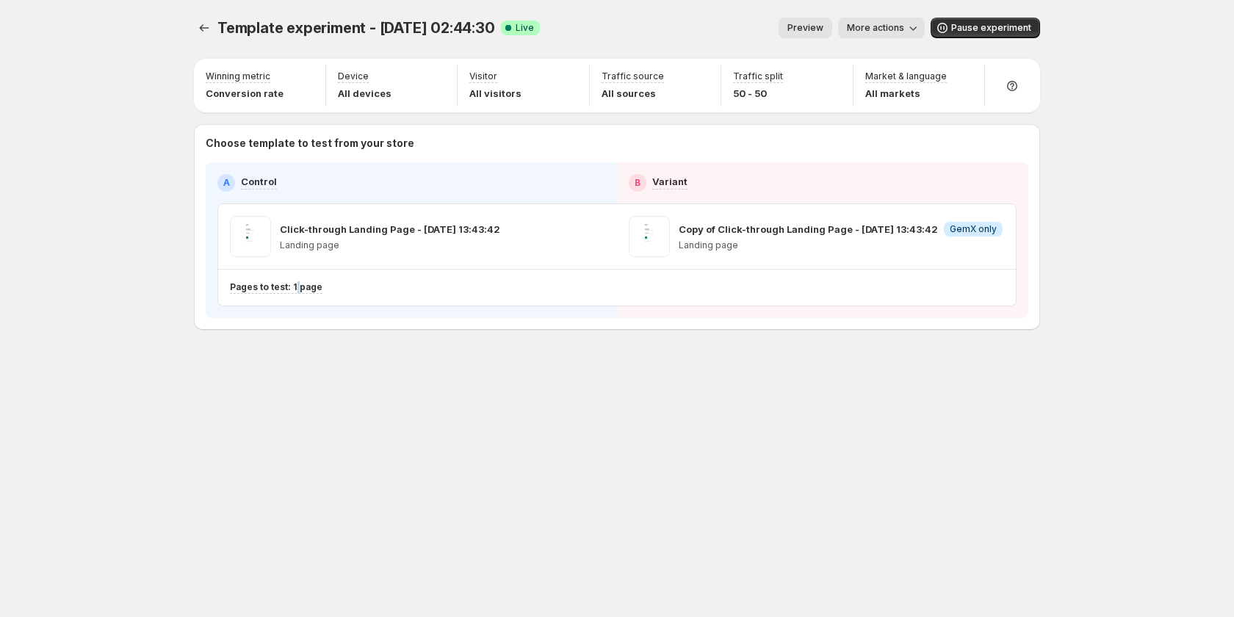
click at [884, 24] on span "More actions" at bounding box center [875, 28] width 57 height 12
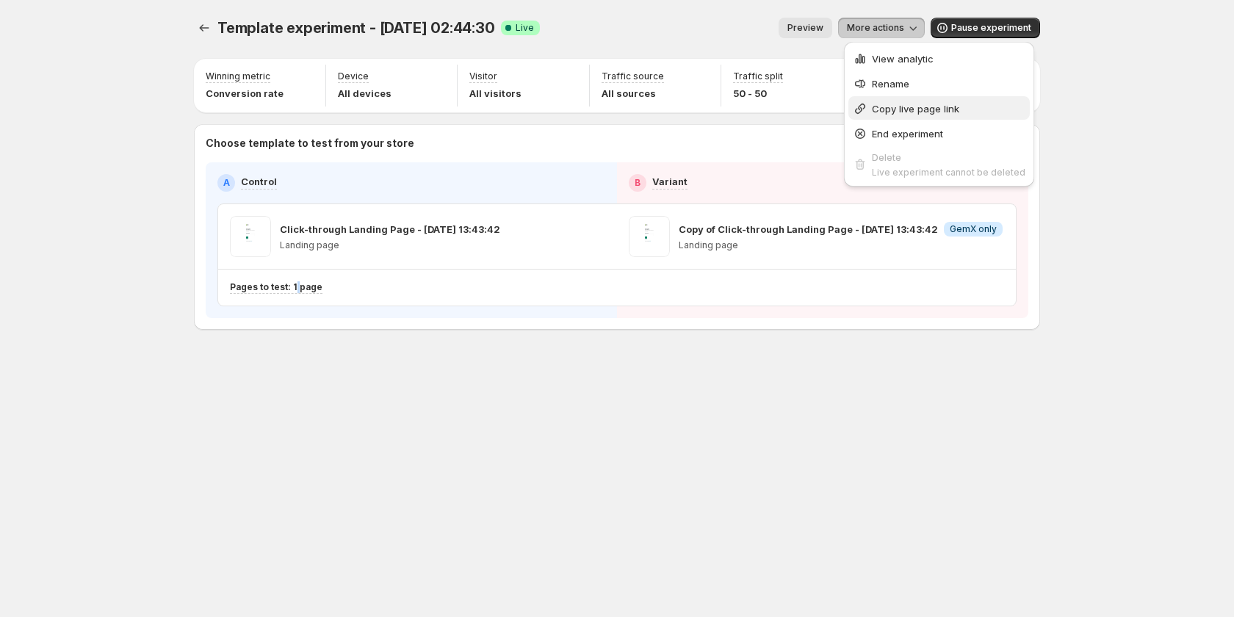
click at [924, 110] on span "Copy live page link" at bounding box center [915, 109] width 87 height 12
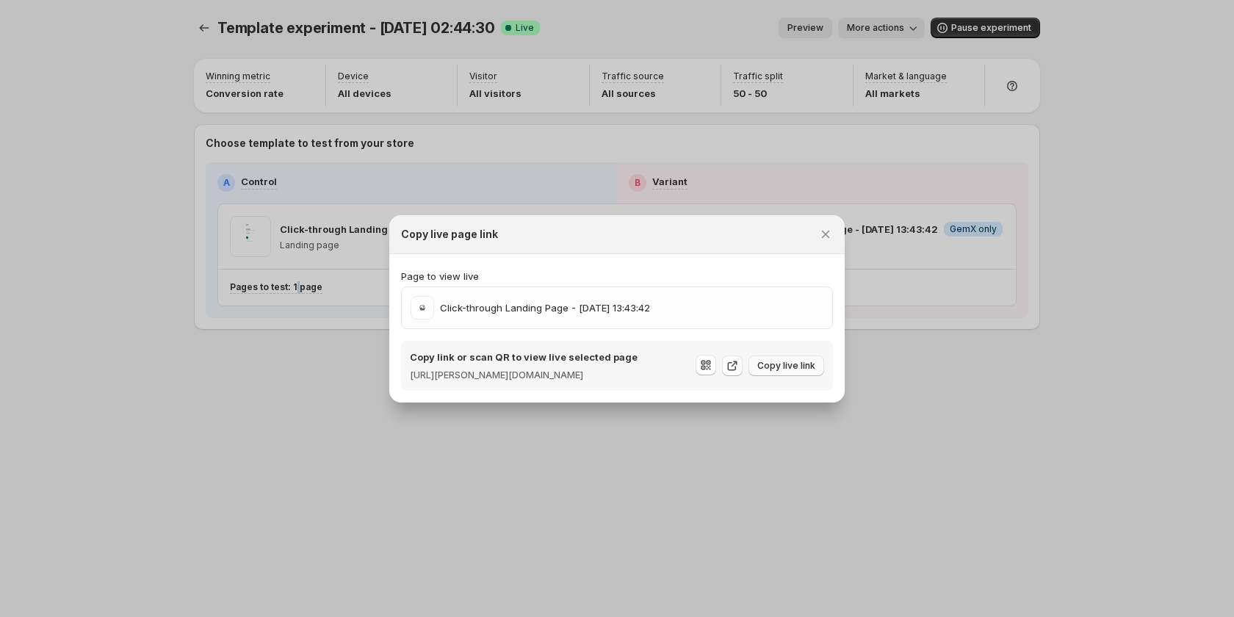
click at [775, 362] on span "Copy live link" at bounding box center [786, 366] width 58 height 12
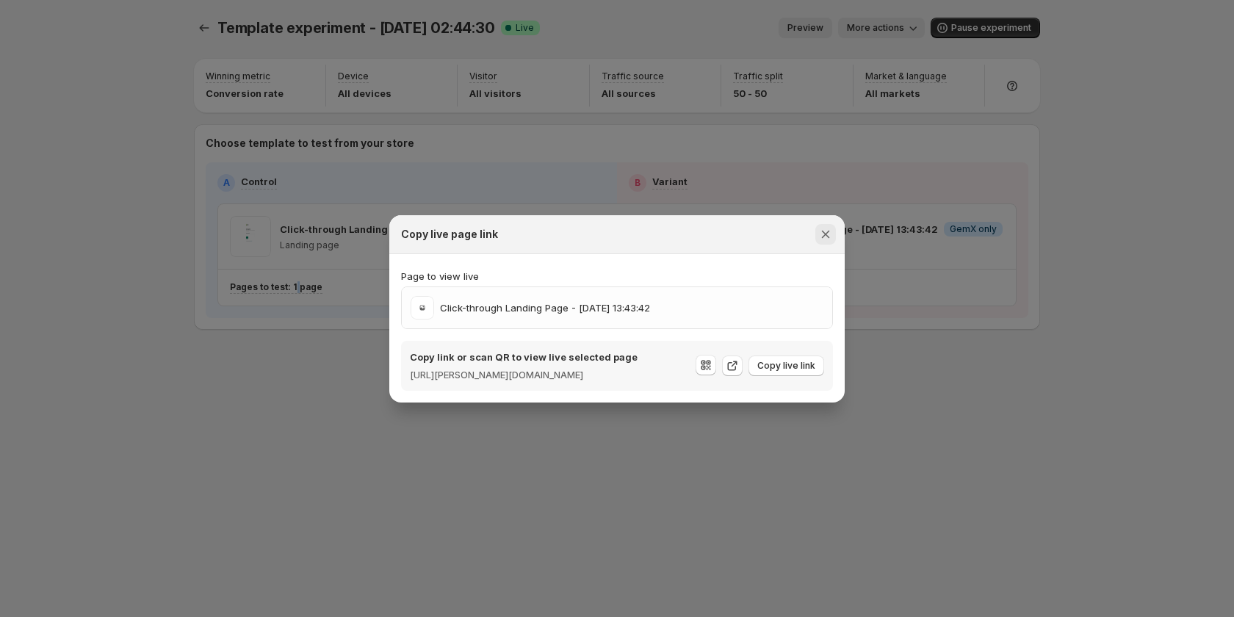
click at [826, 230] on icon "Close" at bounding box center [825, 234] width 15 height 15
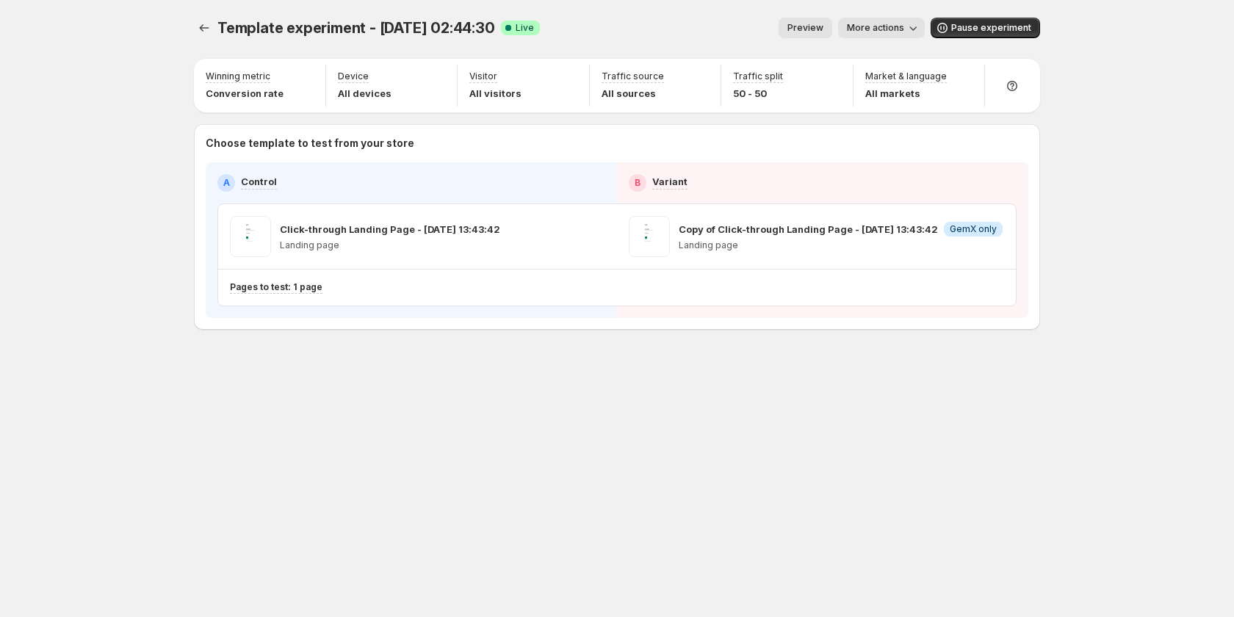
drag, startPoint x: 341, startPoint y: 459, endPoint x: 304, endPoint y: 329, distance: 135.1
click at [341, 453] on div "Template experiment - [DATE] 02:44:30. This page is ready Template experiment -…" at bounding box center [616, 308] width 881 height 617
click at [308, 288] on p "Pages to test: 1 page" at bounding box center [276, 287] width 93 height 12
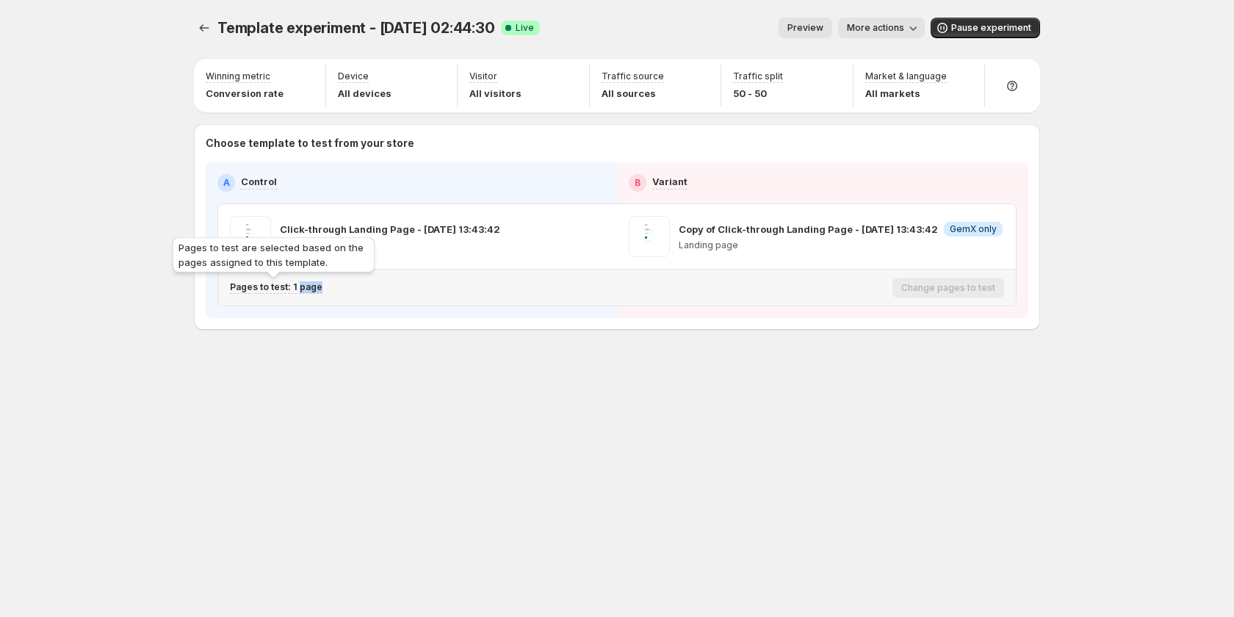
click at [308, 288] on p "Pages to test: 1 page" at bounding box center [276, 287] width 93 height 12
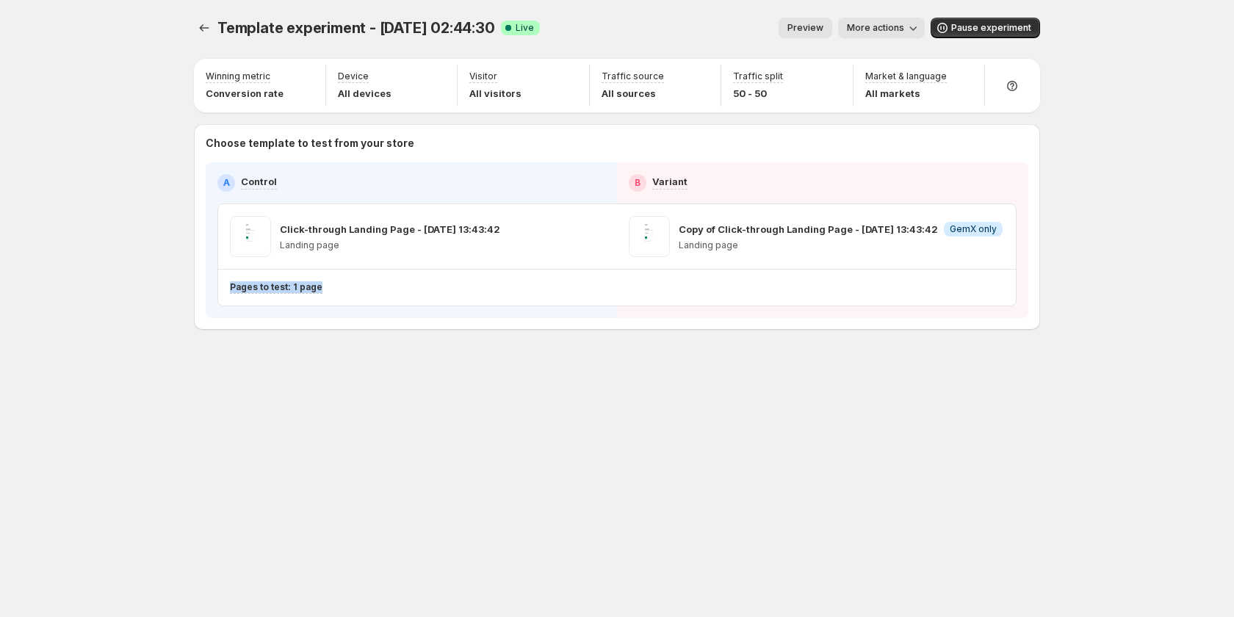
click at [664, 432] on div "Template experiment - [DATE] 02:44:30. This page is ready Template experiment -…" at bounding box center [616, 308] width 881 height 617
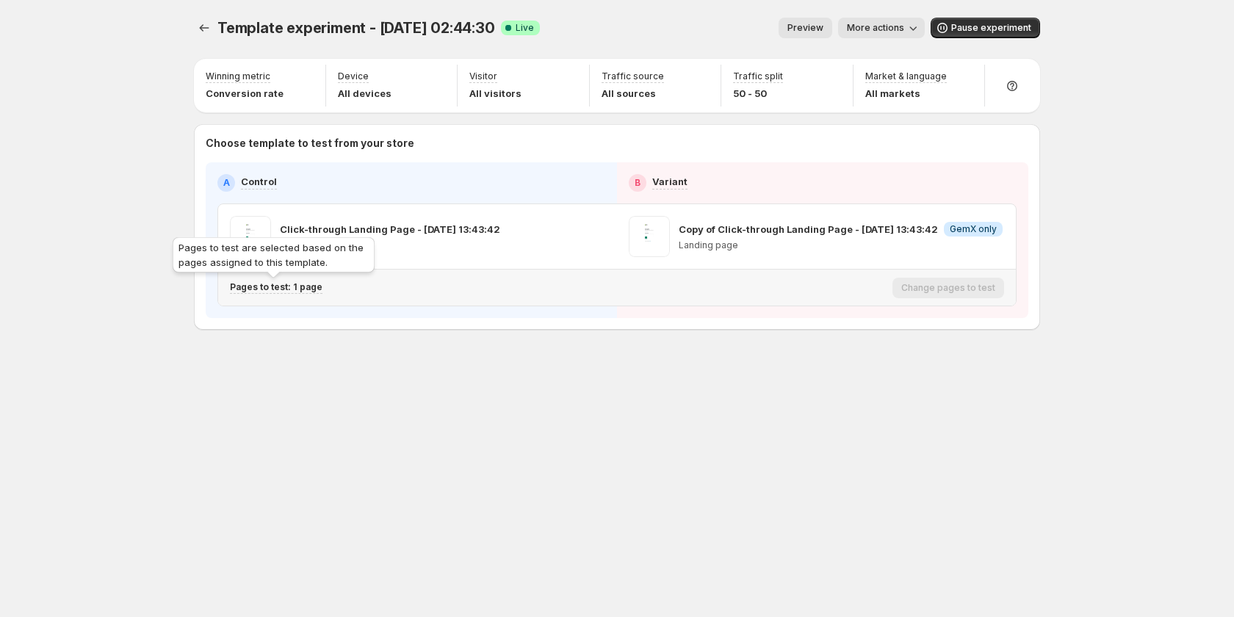
click at [297, 281] on div "Pages to test are selected based on the pages assigned to this template." at bounding box center [274, 257] width 208 height 47
click at [297, 280] on div "Pages to test are selected based on the pages assigned to this template." at bounding box center [274, 257] width 208 height 47
click at [302, 287] on p "Pages to test: 1 page" at bounding box center [276, 287] width 93 height 12
click at [303, 287] on p "Pages to test: 1 page" at bounding box center [276, 287] width 93 height 12
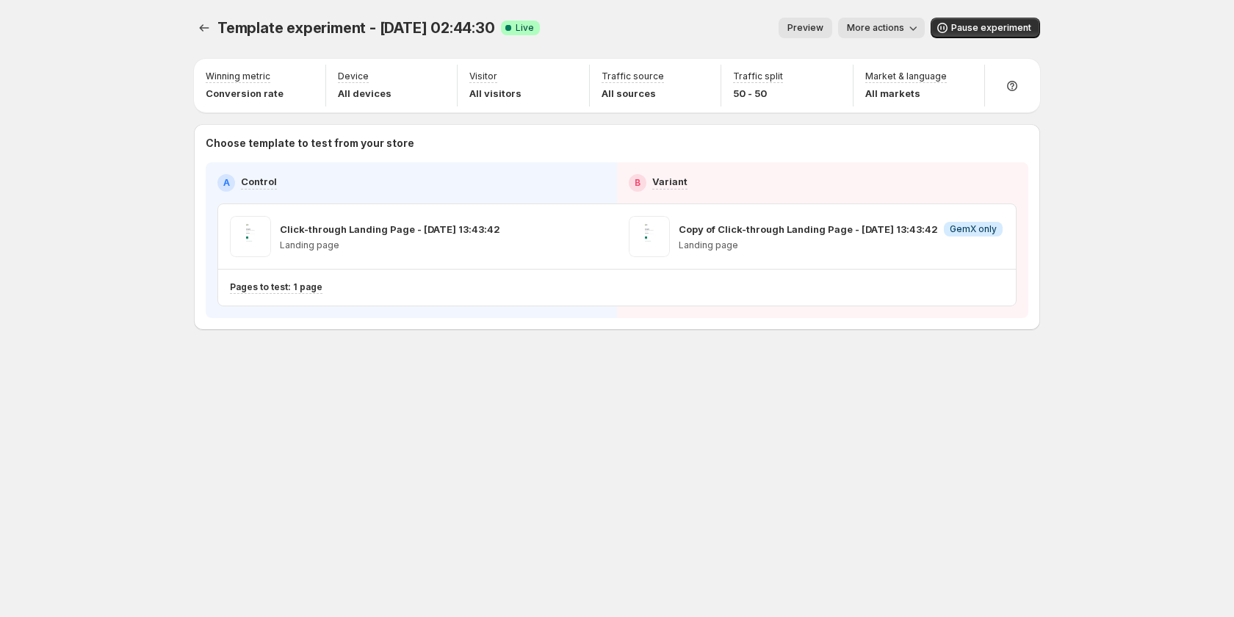
click at [495, 398] on div "Template experiment - [DATE] 02:44:30. This page is ready Template experiment -…" at bounding box center [616, 204] width 881 height 409
click at [945, 285] on div "Change pages to test" at bounding box center [948, 288] width 112 height 21
click at [946, 287] on div "Change pages to test" at bounding box center [948, 288] width 112 height 21
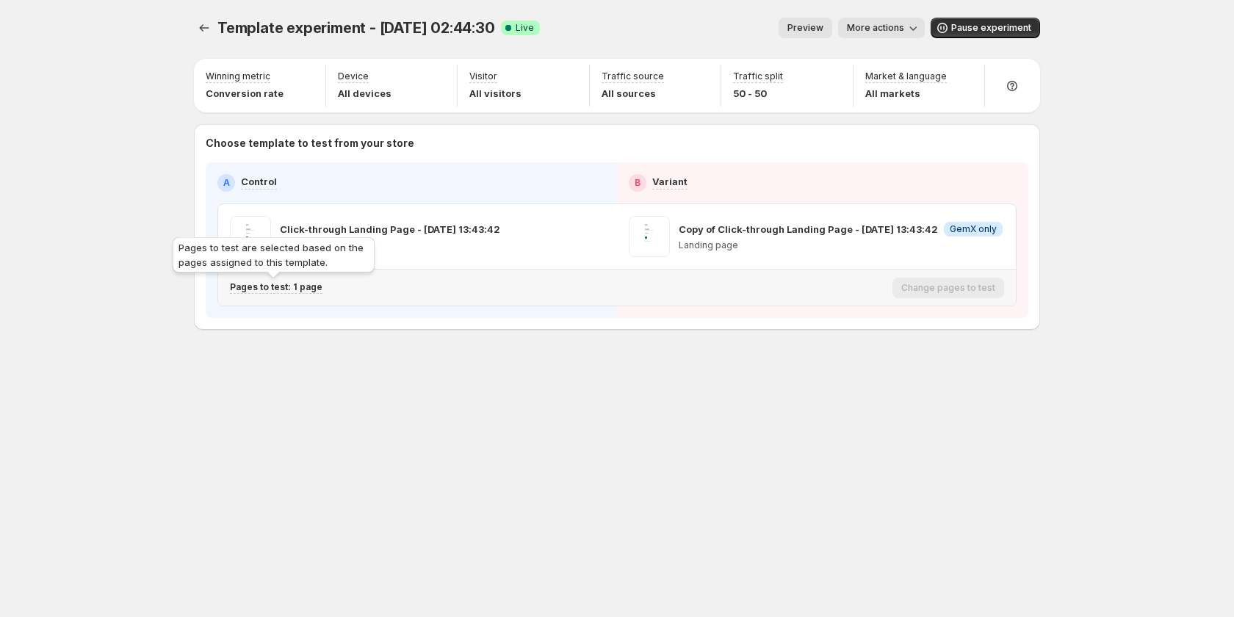
click at [306, 289] on p "Pages to test: 1 page" at bounding box center [276, 287] width 93 height 12
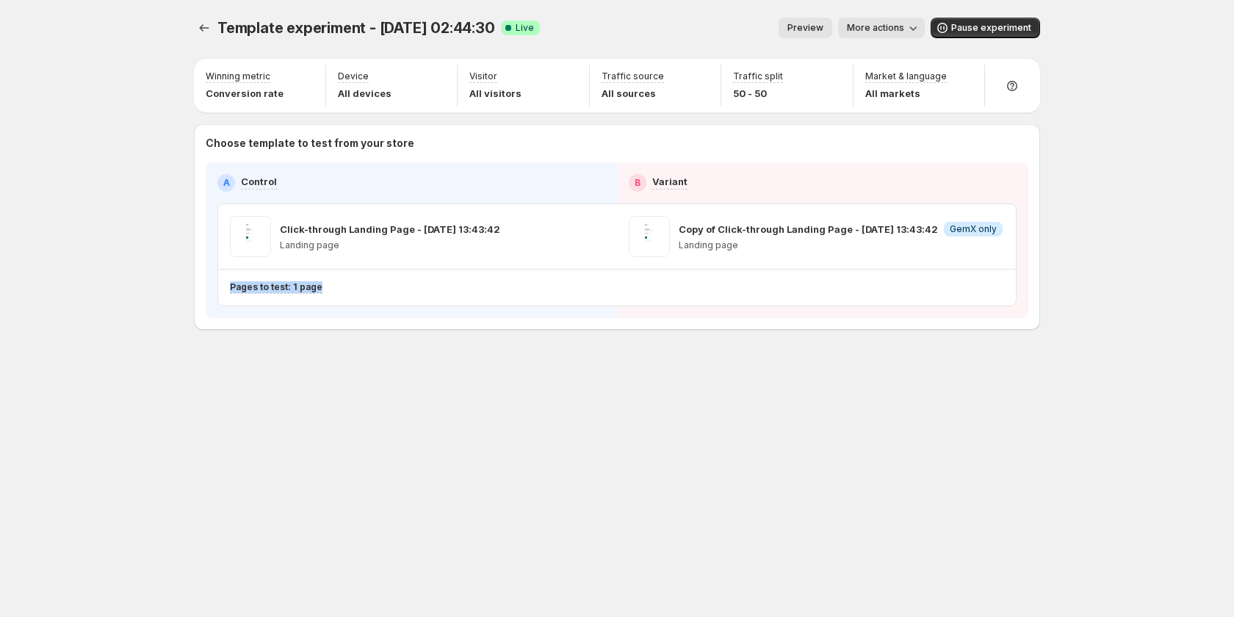
click at [889, 31] on span "More actions" at bounding box center [875, 28] width 57 height 12
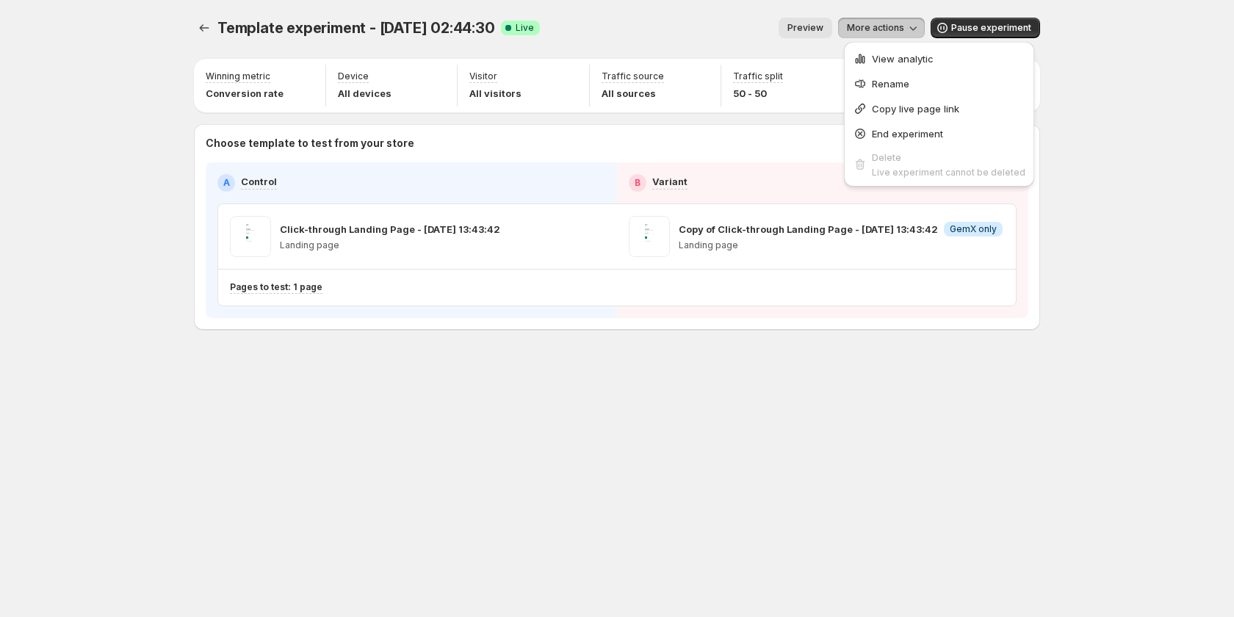
click at [624, 15] on div "Template experiment - Sep 15, 02:44:30. This page is ready Template experiment …" at bounding box center [617, 28] width 846 height 56
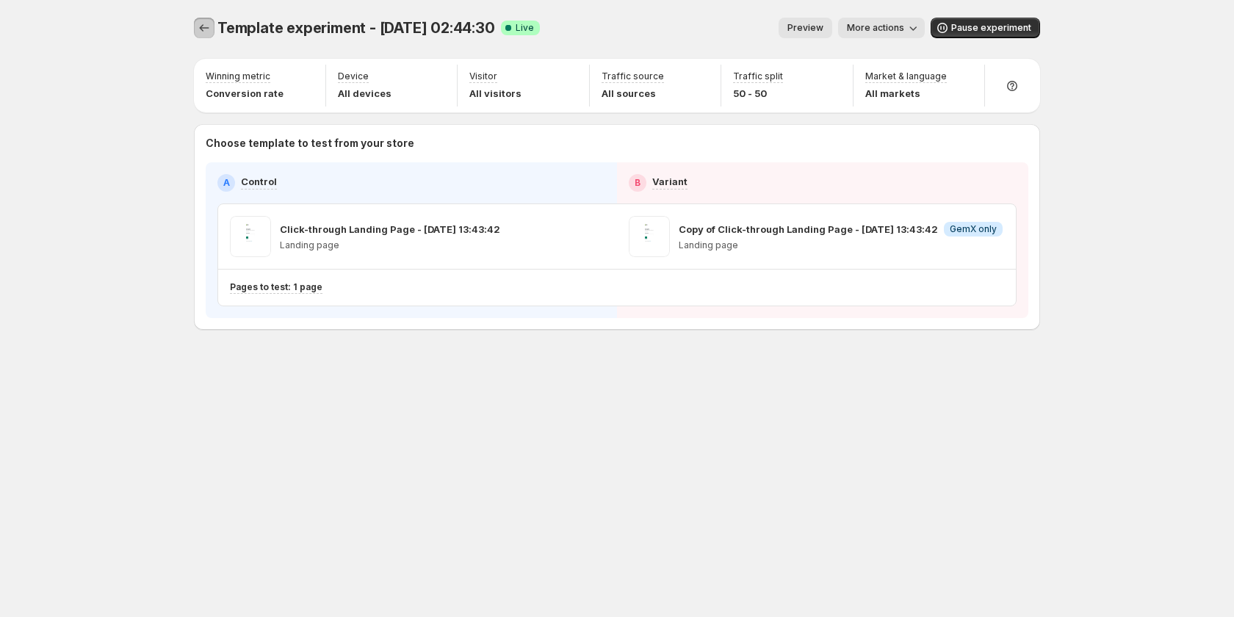
click at [201, 25] on icon "Experiments" at bounding box center [204, 28] width 15 height 15
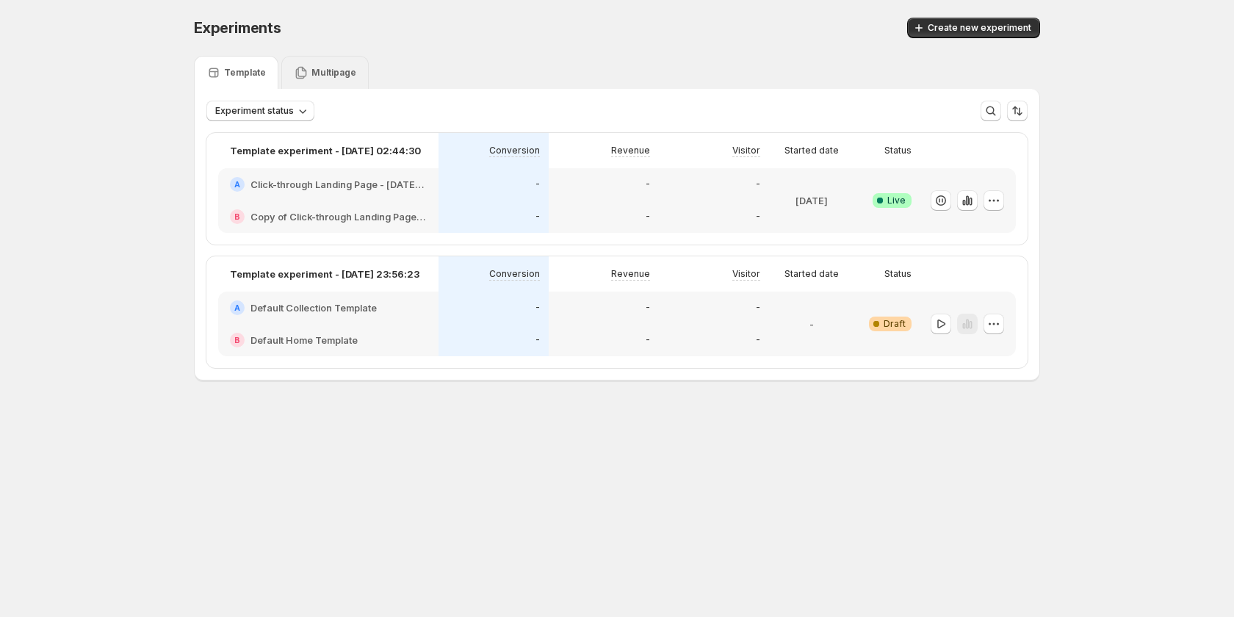
click at [343, 69] on p "Multipage" at bounding box center [333, 73] width 45 height 12
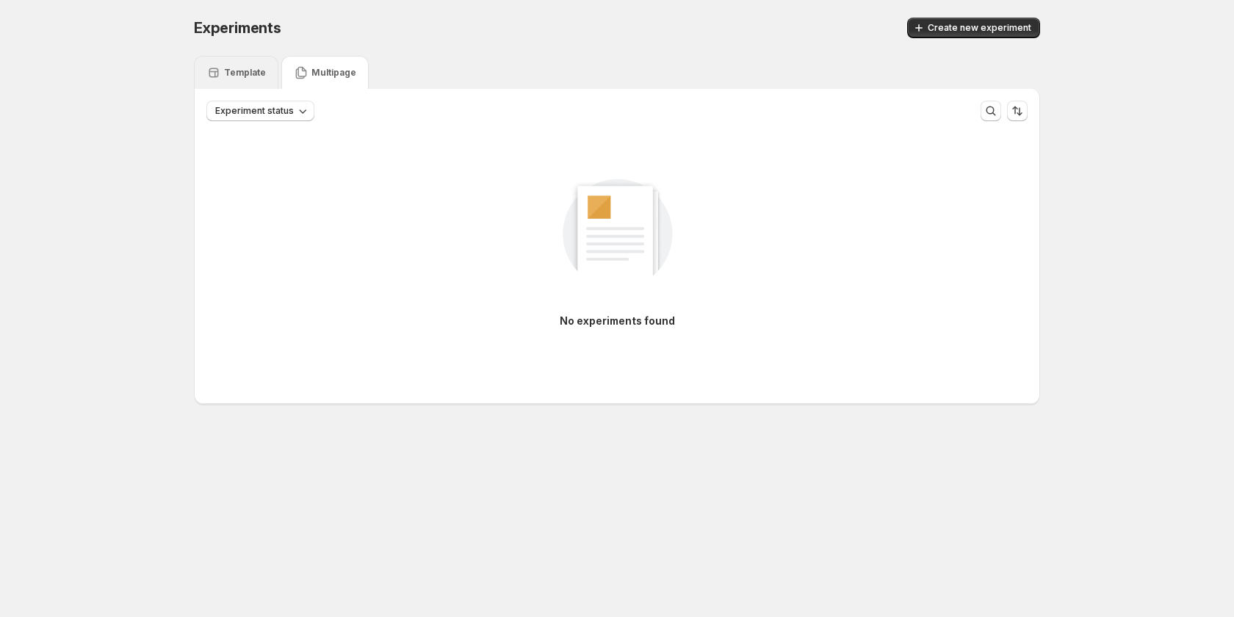
click at [258, 71] on p "Template" at bounding box center [245, 73] width 42 height 12
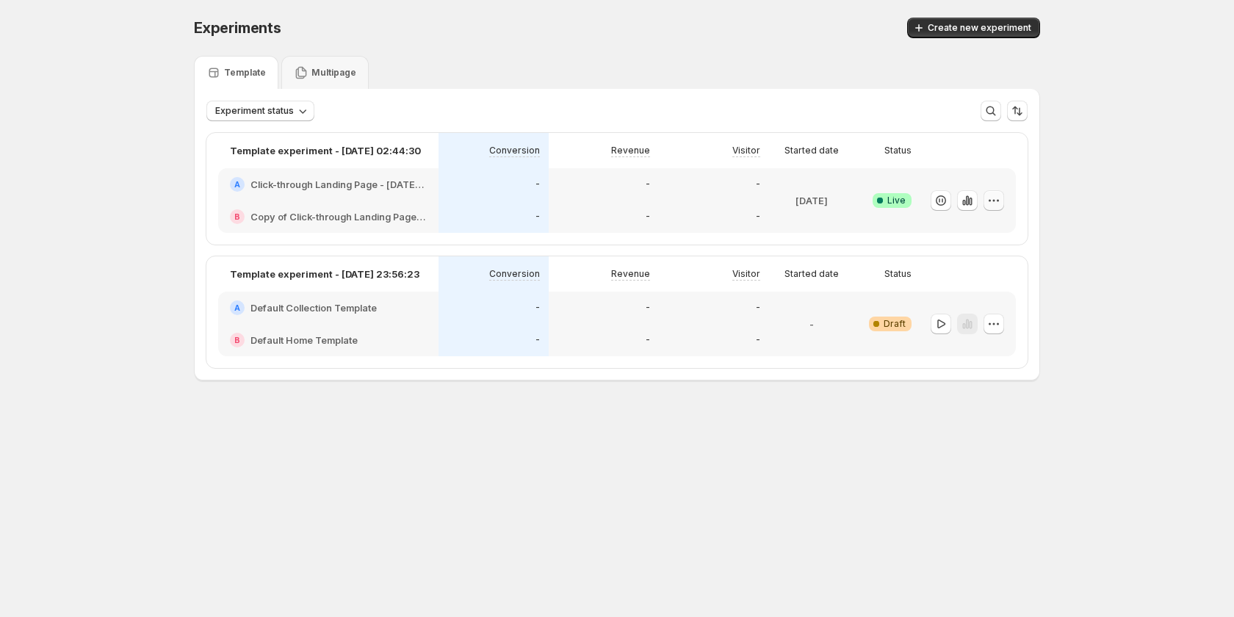
click at [998, 201] on icon "button" at bounding box center [998, 200] width 2 height 2
click at [964, 228] on span "Edit" at bounding box center [1008, 231] width 154 height 15
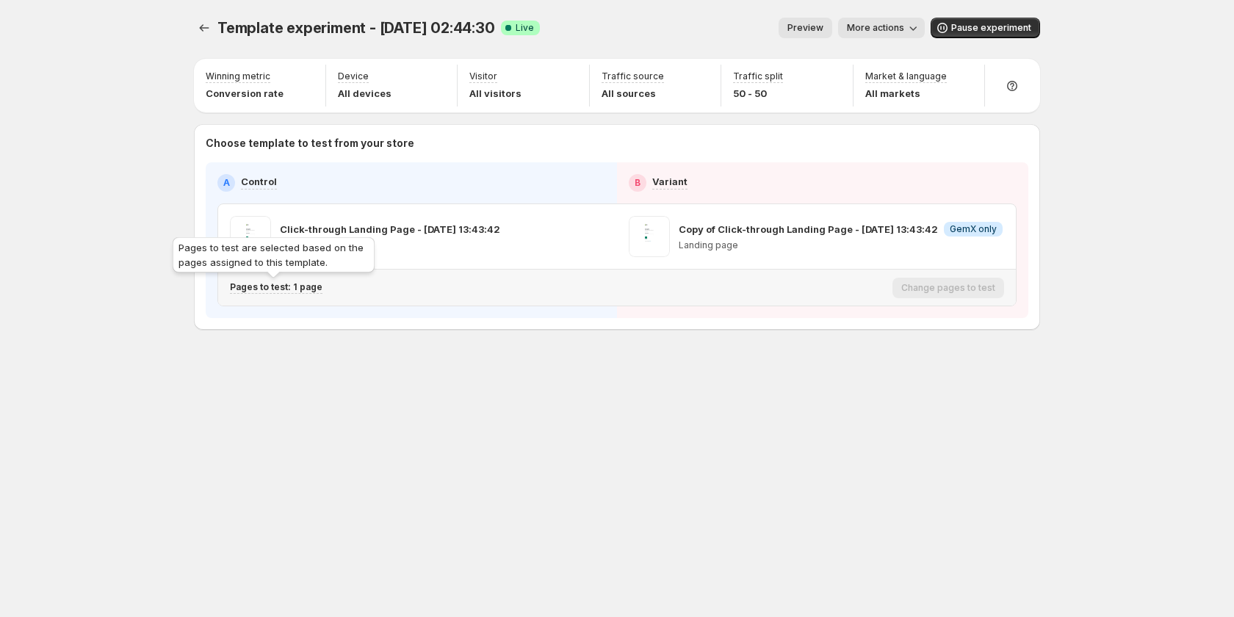
click at [295, 289] on p "Pages to test: 1 page" at bounding box center [276, 287] width 93 height 12
click at [884, 26] on span "More actions" at bounding box center [875, 28] width 57 height 12
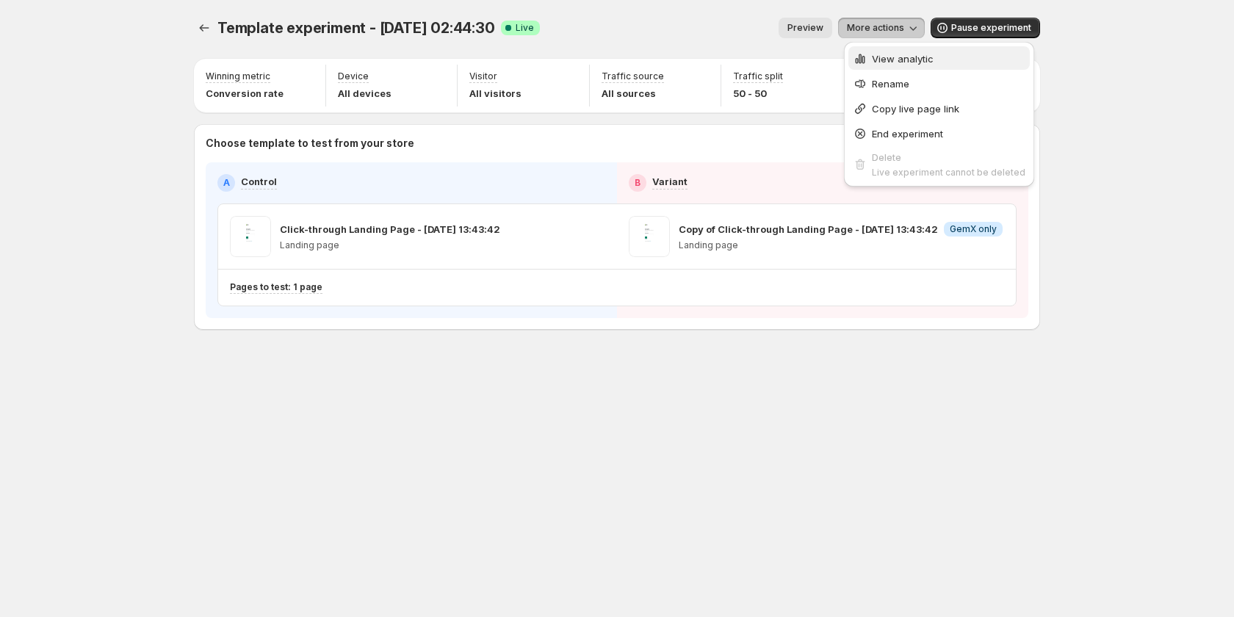
click at [915, 54] on span "View analytic" at bounding box center [903, 59] width 62 height 12
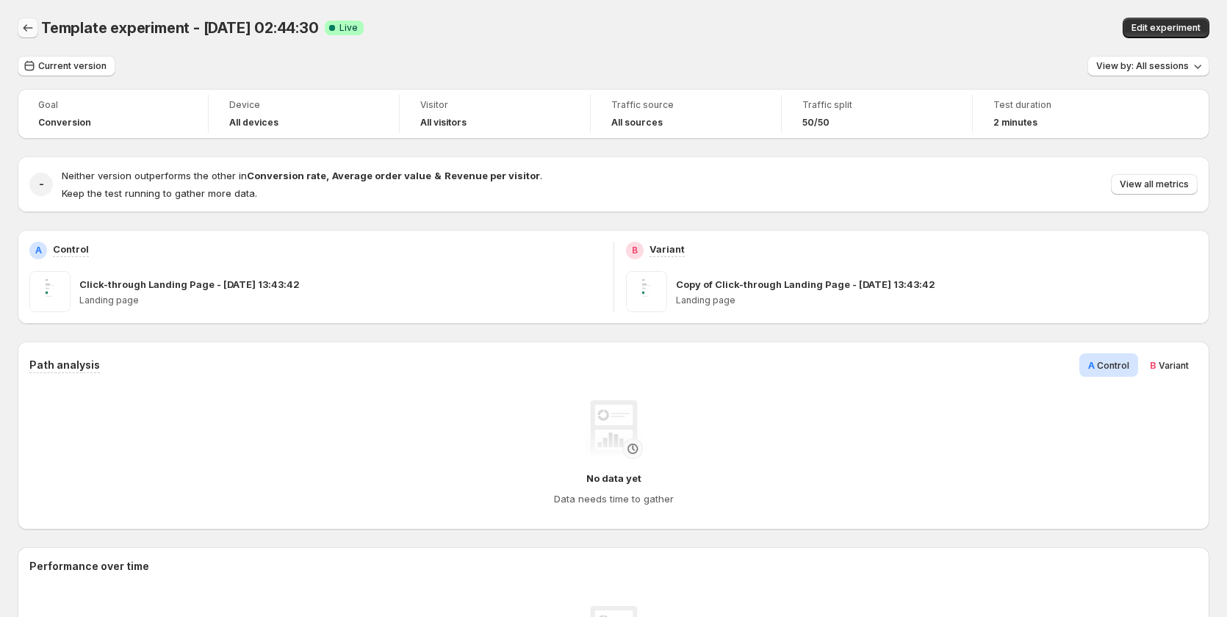
click at [21, 26] on icon "Back" at bounding box center [28, 28] width 15 height 15
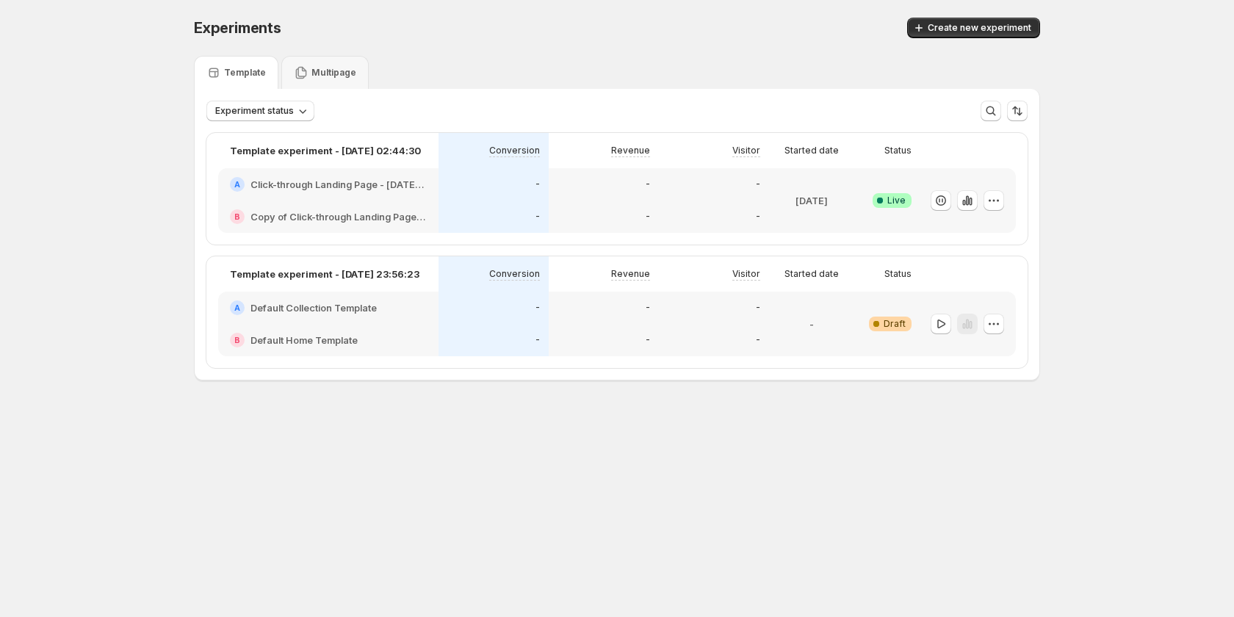
click at [382, 210] on h2 "Copy of Click-through Landing Page - [DATE] 13:43:42" at bounding box center [338, 216] width 176 height 15
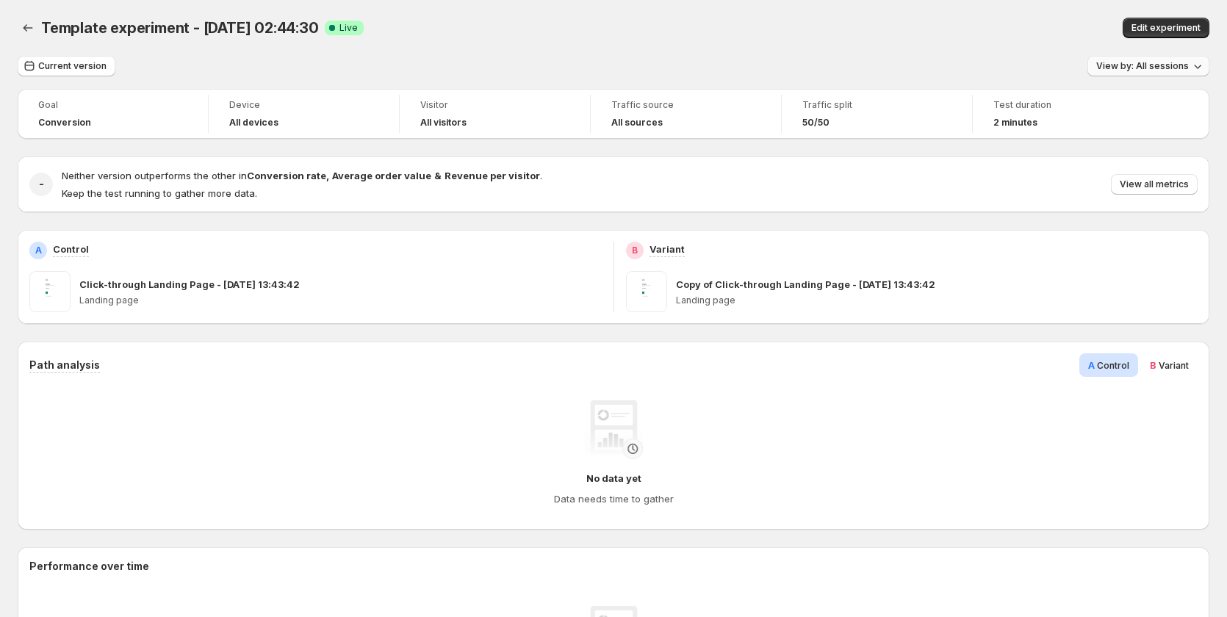
click at [1167, 68] on span "View by: All sessions" at bounding box center [1142, 66] width 93 height 12
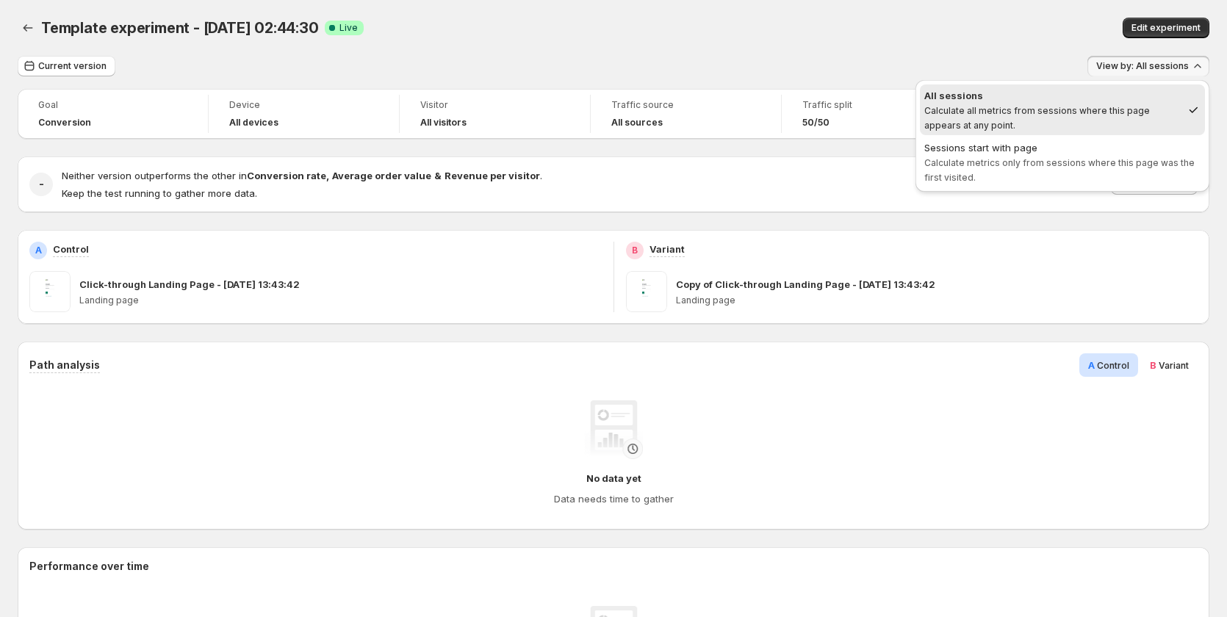
click at [1100, 48] on div "Template experiment - Sep 15, 02:44:30. This page is ready Template experiment …" at bounding box center [613, 28] width 1191 height 56
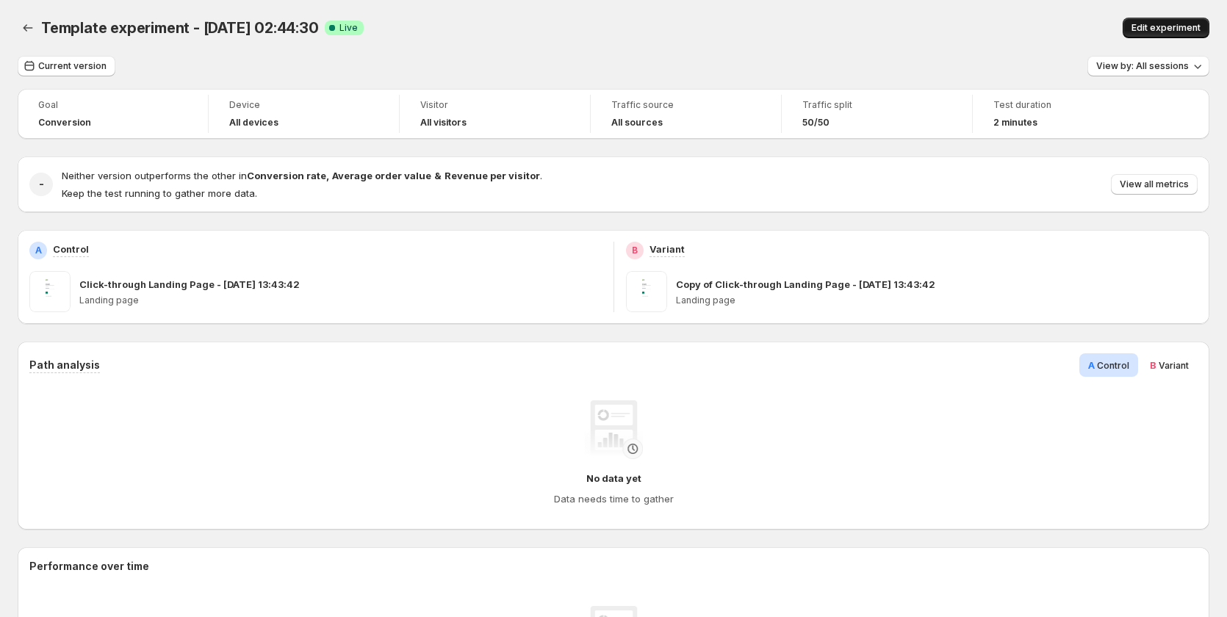
click at [1163, 20] on button "Edit experiment" at bounding box center [1165, 28] width 87 height 21
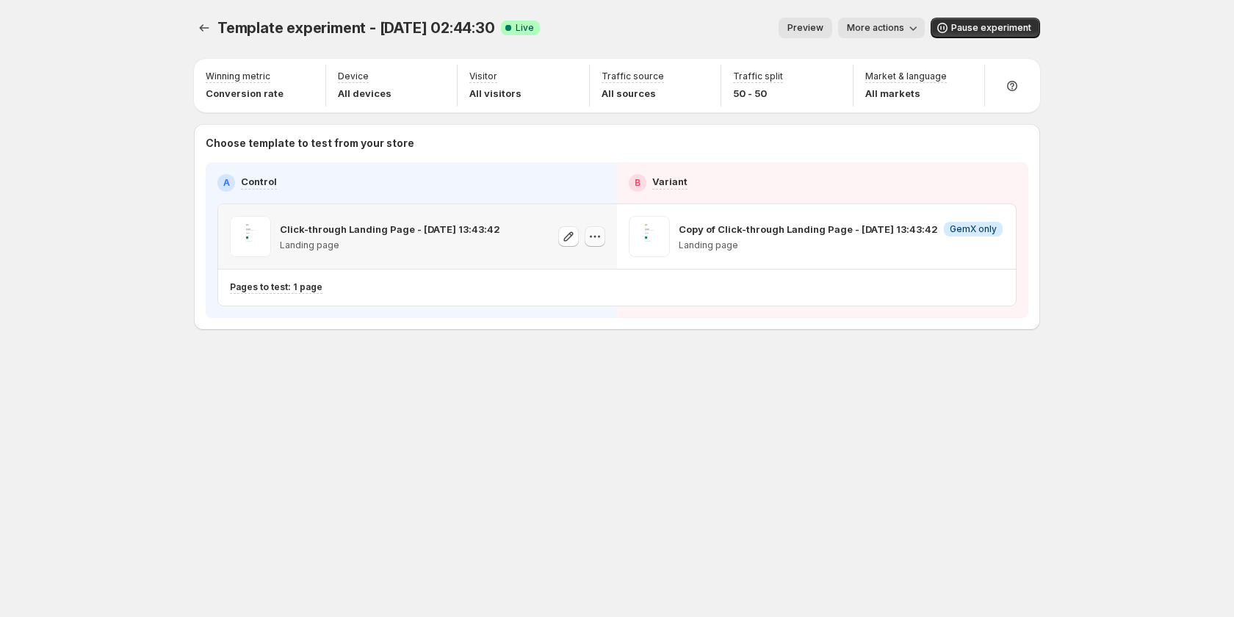
click at [591, 241] on icon "button" at bounding box center [595, 236] width 15 height 15
click at [575, 239] on icon "button" at bounding box center [568, 236] width 15 height 15
click at [992, 235] on icon "button" at bounding box center [993, 236] width 15 height 15
click at [1111, 190] on div "Template experiment - [DATE] 02:44:30. This page is ready Template experiment -…" at bounding box center [617, 308] width 1234 height 617
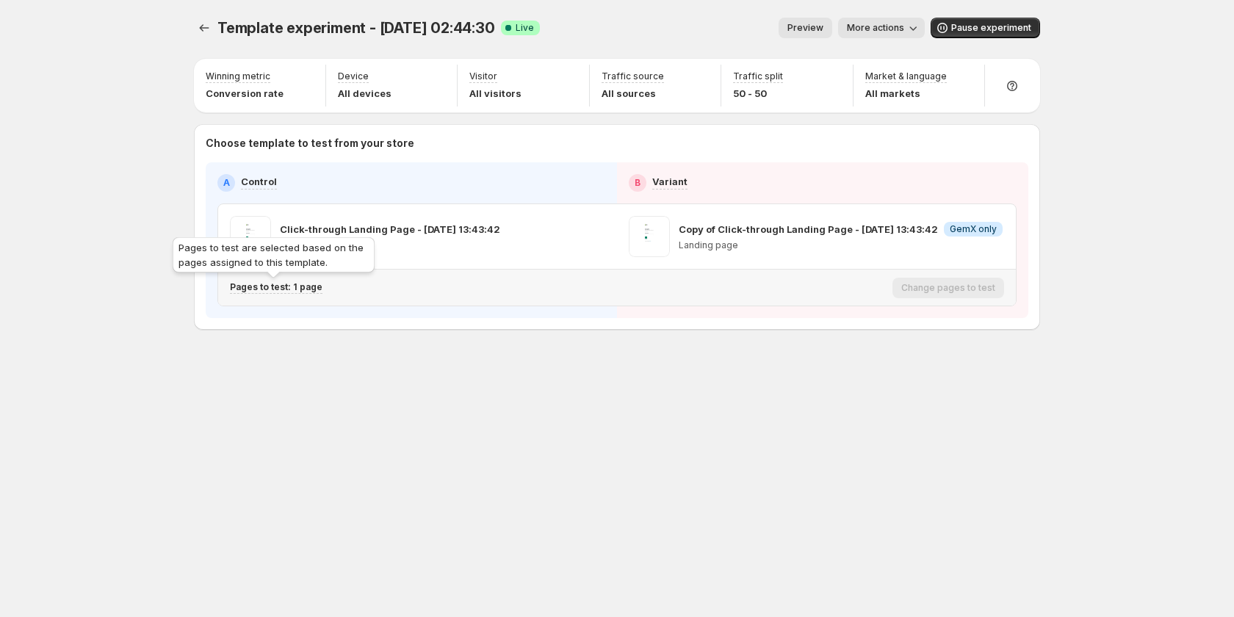
click at [302, 289] on p "Pages to test: 1 page" at bounding box center [276, 287] width 93 height 12
click at [199, 24] on icon "Experiments" at bounding box center [204, 28] width 15 height 15
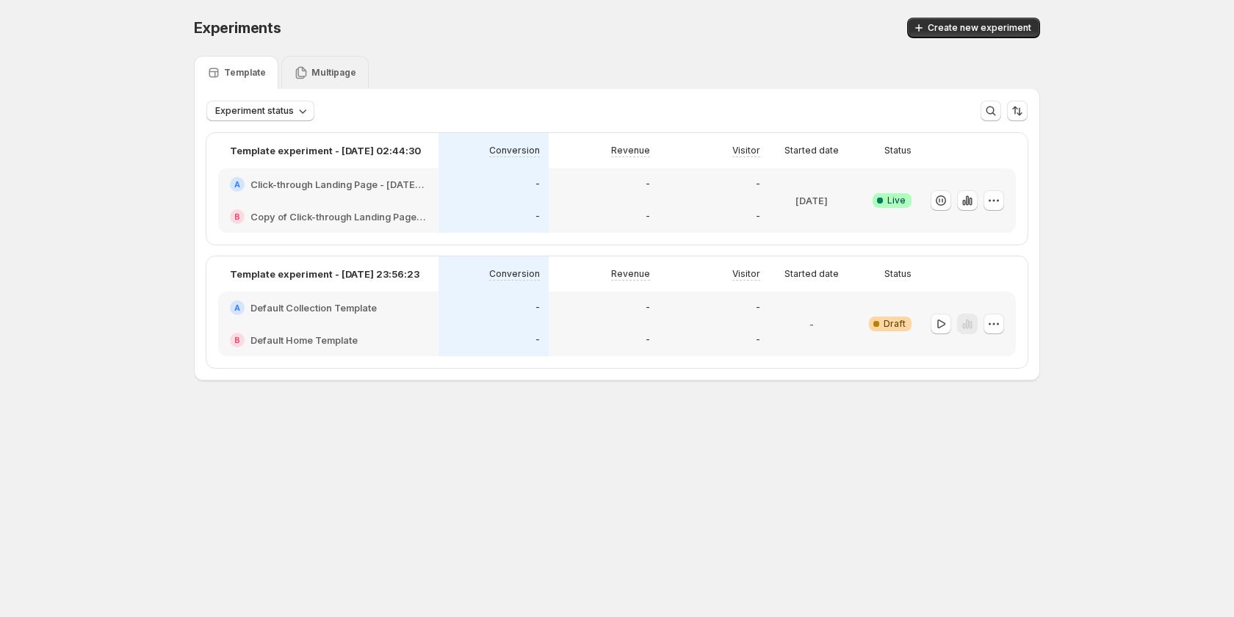
click at [338, 58] on div "Multipage" at bounding box center [324, 72] width 87 height 33
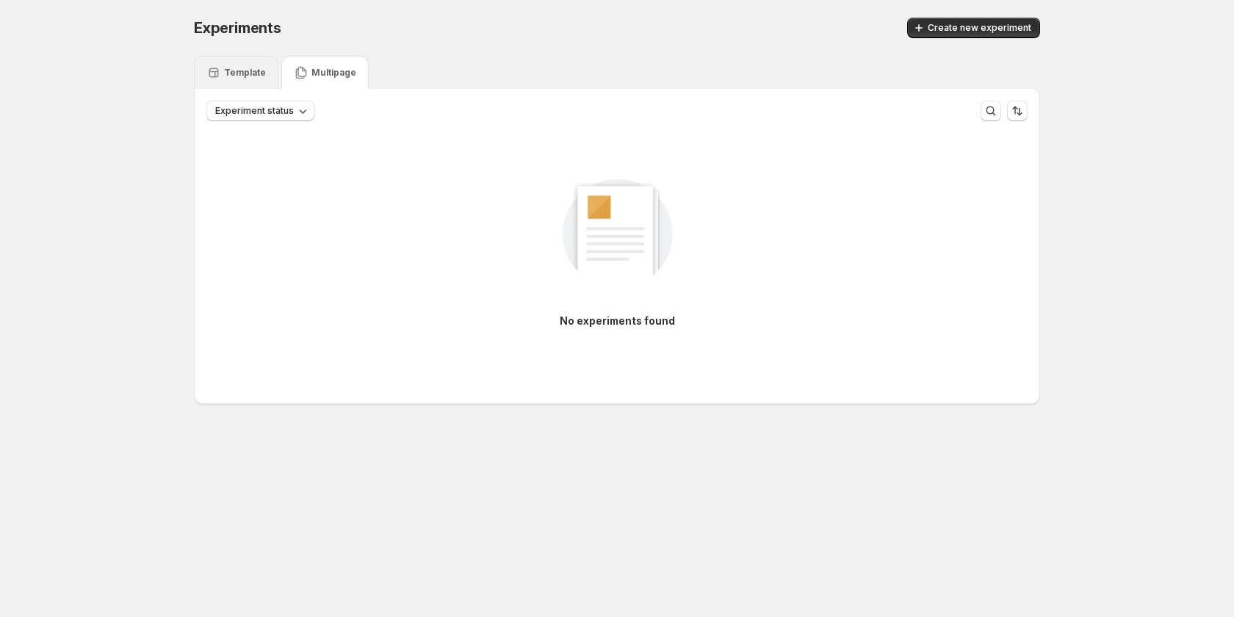
drag, startPoint x: 256, startPoint y: 68, endPoint x: 254, endPoint y: 41, distance: 27.2
click at [255, 55] on div "Experiments. This page is ready Experiments Create new experiment Template Mult…" at bounding box center [616, 241] width 881 height 483
click at [273, 73] on div "Template" at bounding box center [236, 72] width 84 height 33
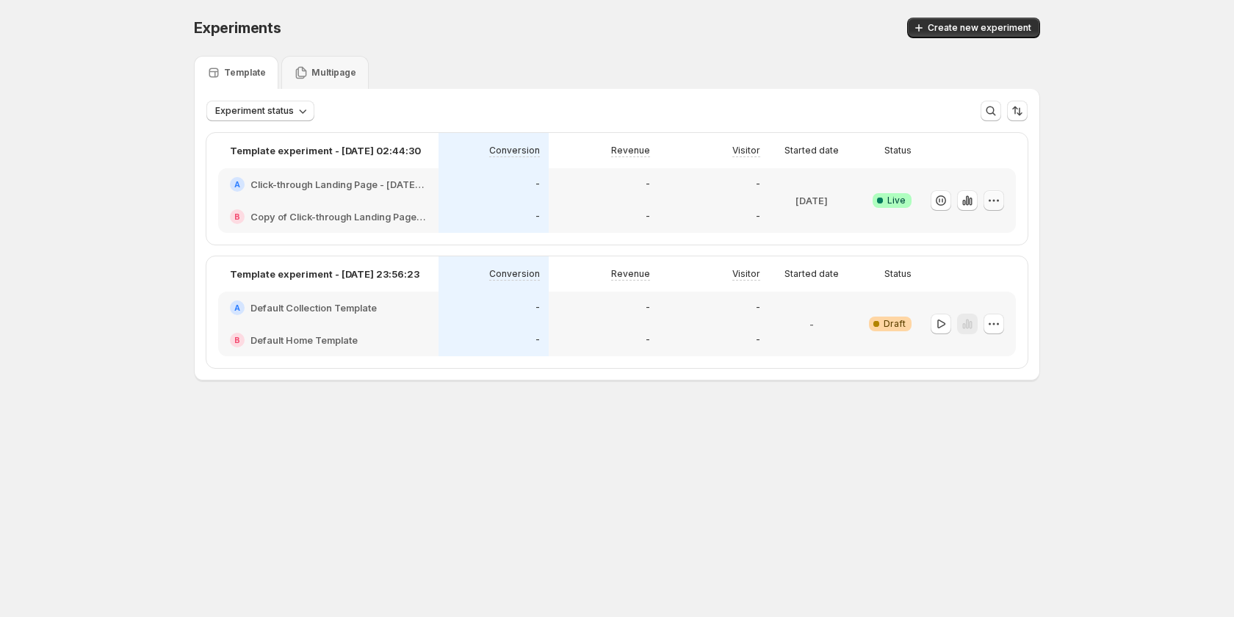
drag, startPoint x: 993, startPoint y: 198, endPoint x: 997, endPoint y: 190, distance: 8.9
click at [997, 190] on button "button" at bounding box center [994, 200] width 21 height 21
click at [1114, 146] on div "Experiments. This page is ready Experiments Create new experiment Template Mult…" at bounding box center [617, 230] width 1234 height 460
click at [569, 210] on div "-" at bounding box center [604, 216] width 93 height 15
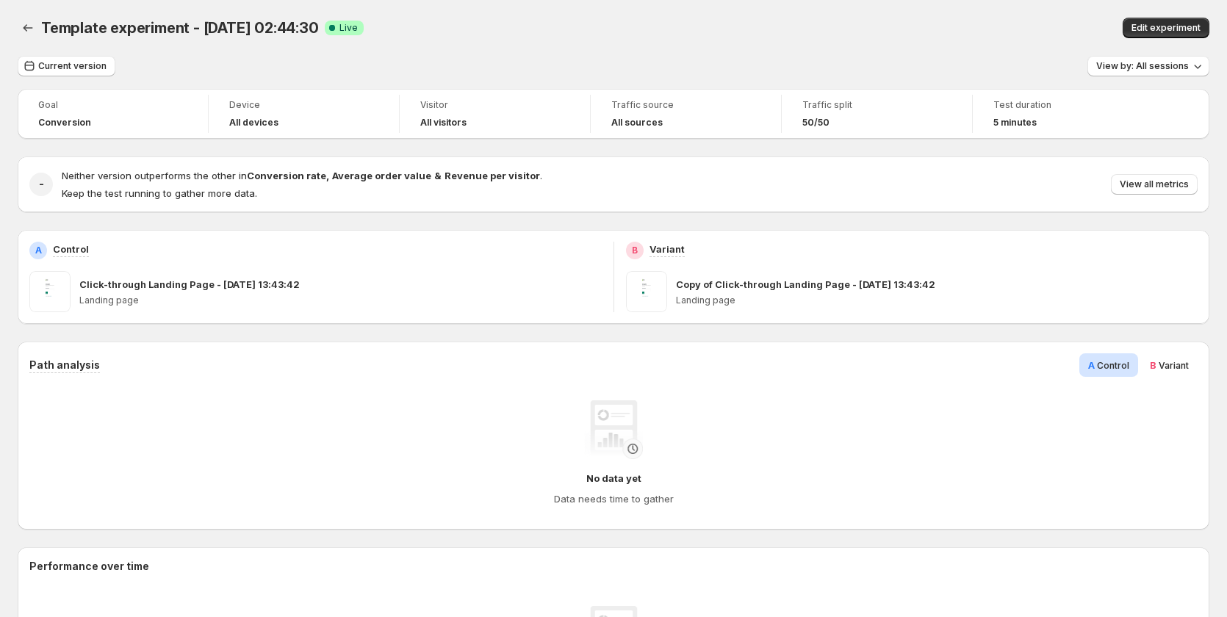
click at [1149, 17] on div "Template experiment - Sep 15, 02:44:30. This page is ready Template experiment …" at bounding box center [613, 28] width 1191 height 56
click at [1149, 26] on span "Edit experiment" at bounding box center [1165, 28] width 69 height 12
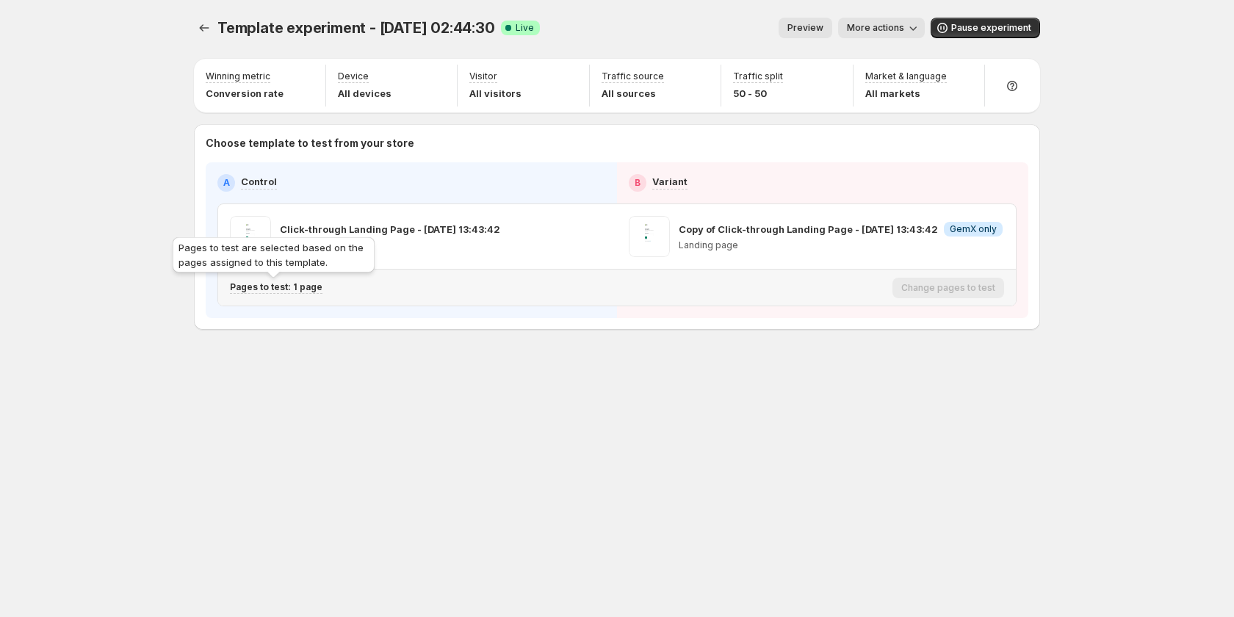
click at [297, 286] on p "Pages to test: 1 page" at bounding box center [276, 287] width 93 height 12
click at [302, 286] on p "Pages to test: 1 page" at bounding box center [276, 287] width 93 height 12
click at [303, 286] on p "Pages to test: 1 page" at bounding box center [276, 287] width 93 height 12
click at [305, 286] on p "Pages to test: 1 page" at bounding box center [276, 287] width 93 height 12
click at [884, 29] on span "More actions" at bounding box center [875, 28] width 57 height 12
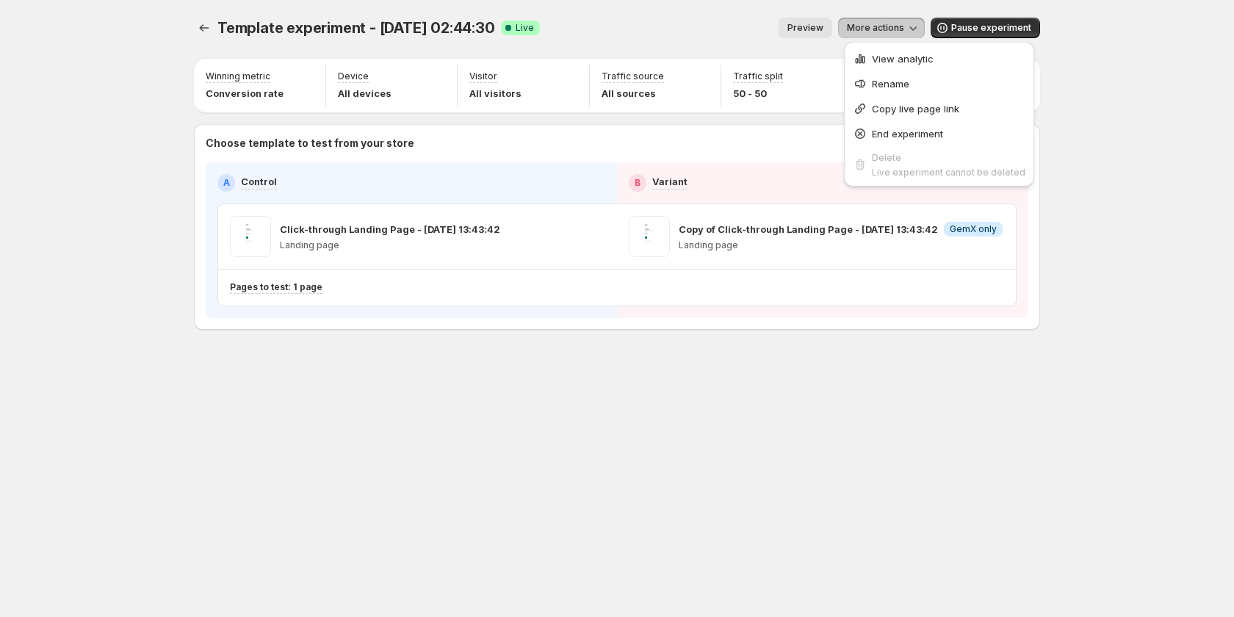
click at [1138, 117] on div "Template experiment - [DATE] 02:44:30. This page is ready Template experiment -…" at bounding box center [617, 308] width 1234 height 617
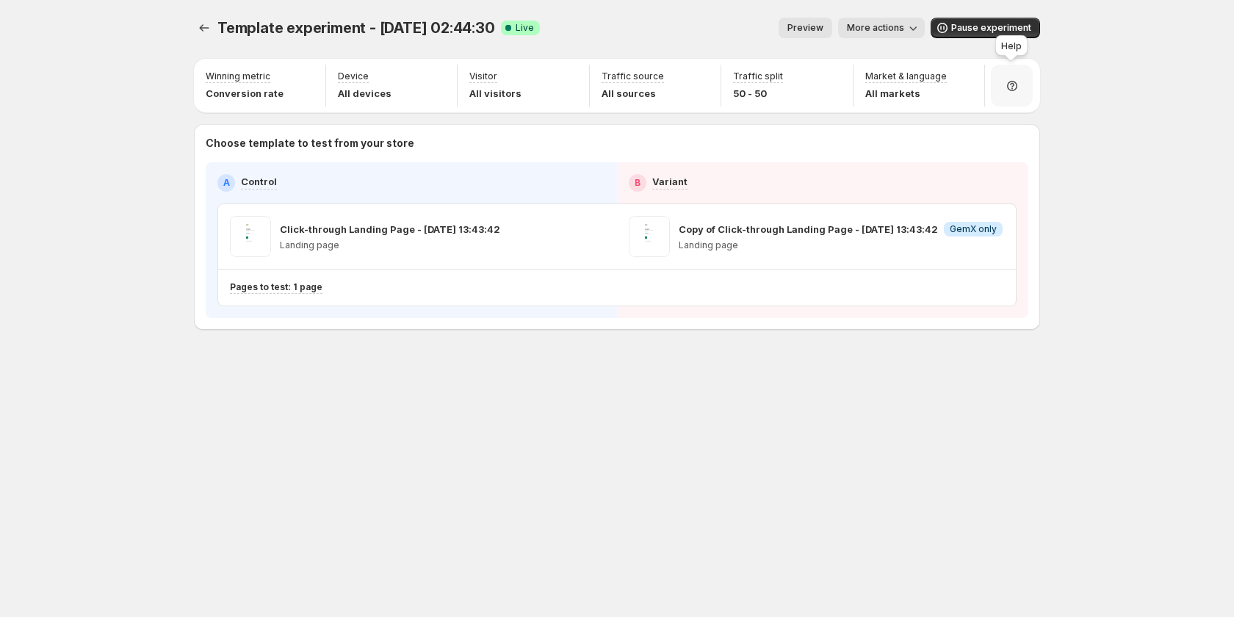
click at [1014, 87] on icon at bounding box center [1012, 86] width 15 height 15
click at [1105, 76] on div "Template experiment - [DATE] 02:44:30. This page is ready Template experiment -…" at bounding box center [617, 308] width 1234 height 617
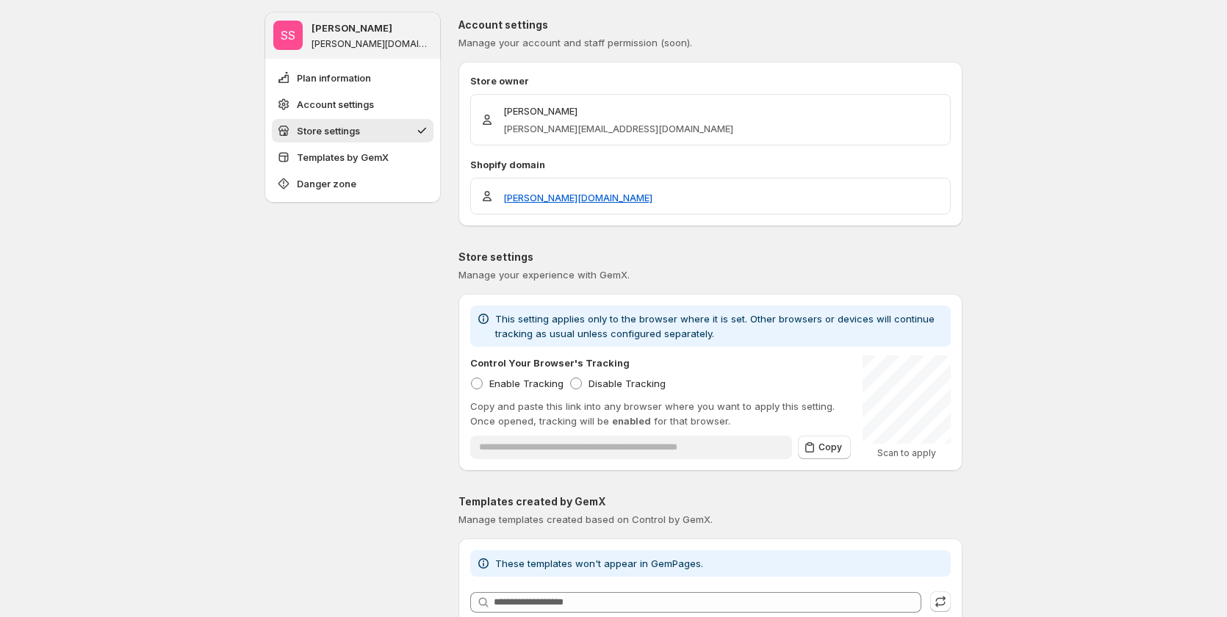
scroll to position [514, 0]
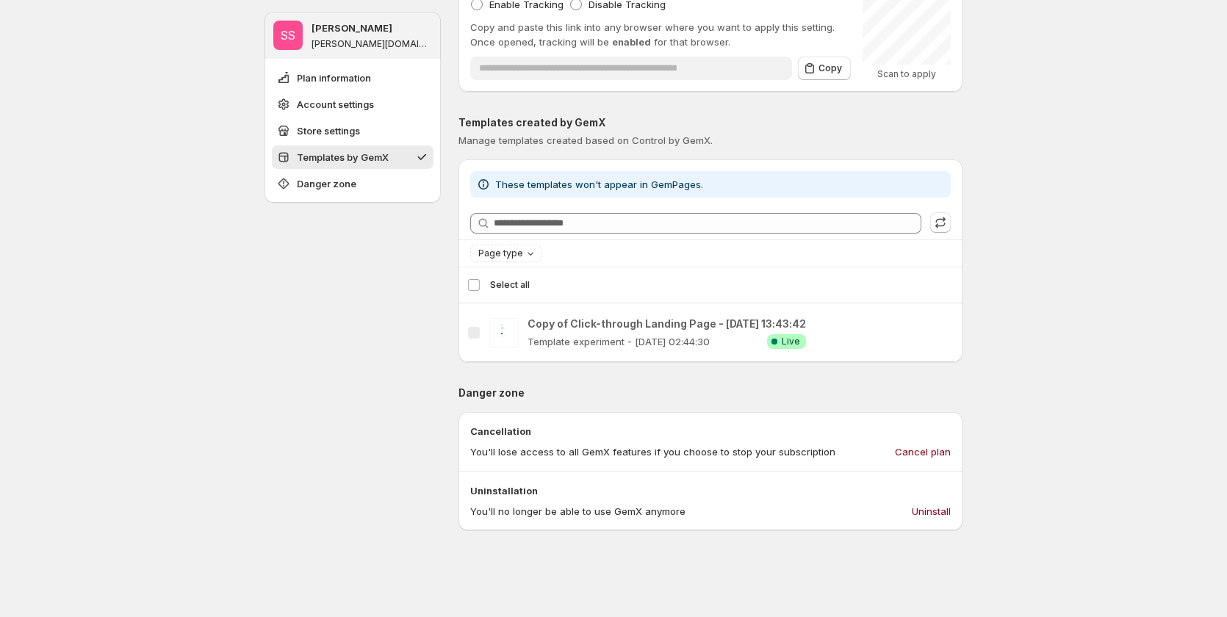
click at [480, 278] on div "Select template Select all" at bounding box center [710, 284] width 486 height 35
click at [477, 282] on div "Select template Select all" at bounding box center [710, 284] width 486 height 35
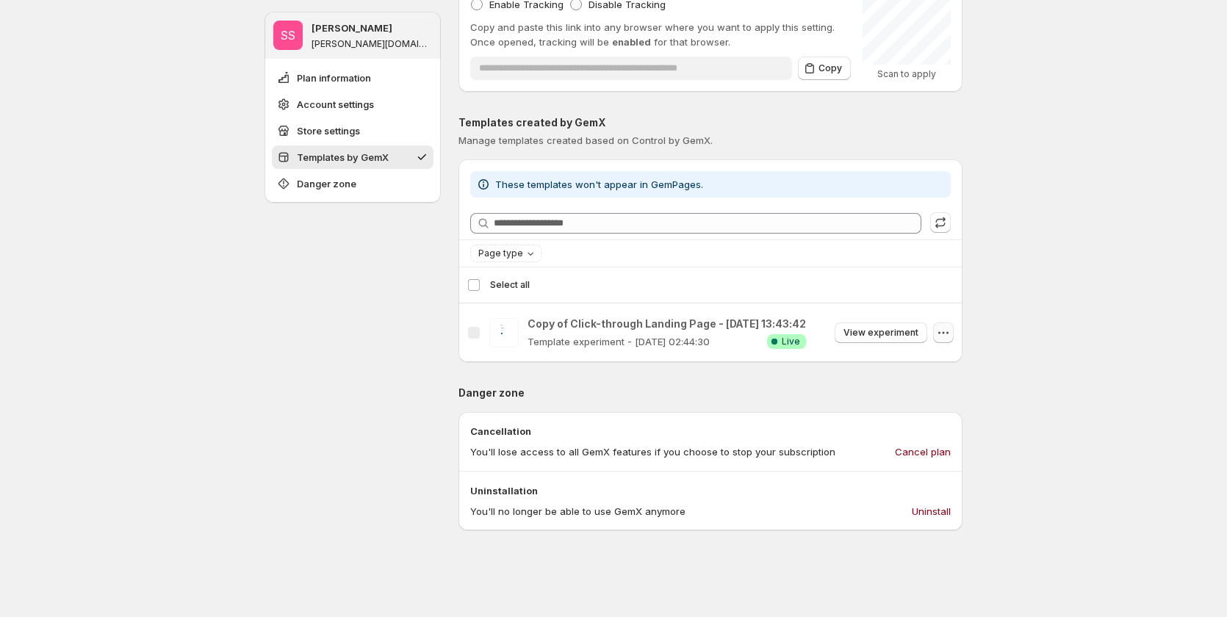
click at [946, 331] on icon "button" at bounding box center [943, 332] width 15 height 15
click at [942, 213] on button "button" at bounding box center [940, 222] width 21 height 21
click at [1086, 245] on div "**********" at bounding box center [613, 244] width 1227 height 1517
click at [480, 285] on div "Select template Select all" at bounding box center [710, 284] width 486 height 35
click at [522, 256] on span "Page type" at bounding box center [500, 254] width 45 height 12
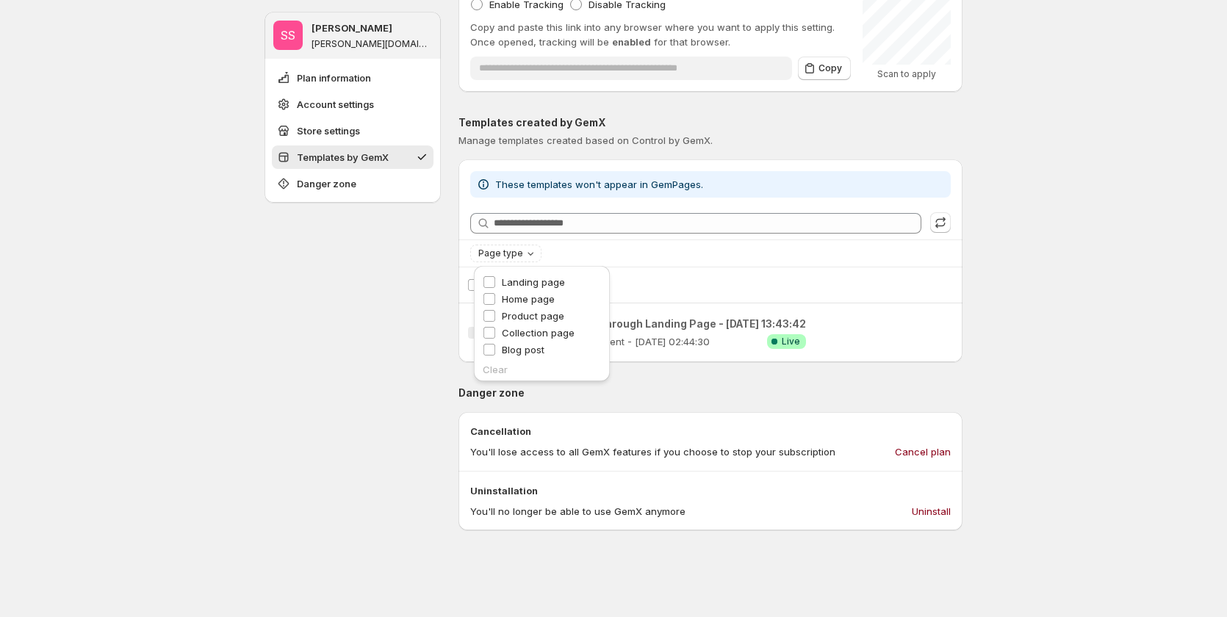
click at [1026, 281] on div "**********" at bounding box center [613, 244] width 1227 height 1517
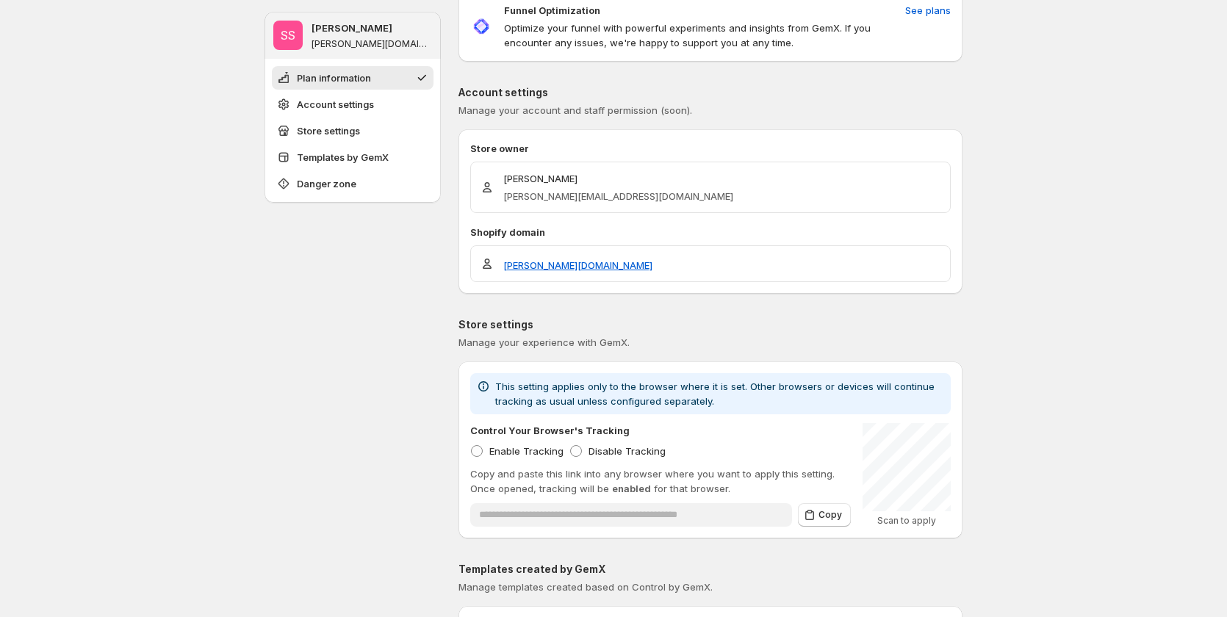
scroll to position [18, 0]
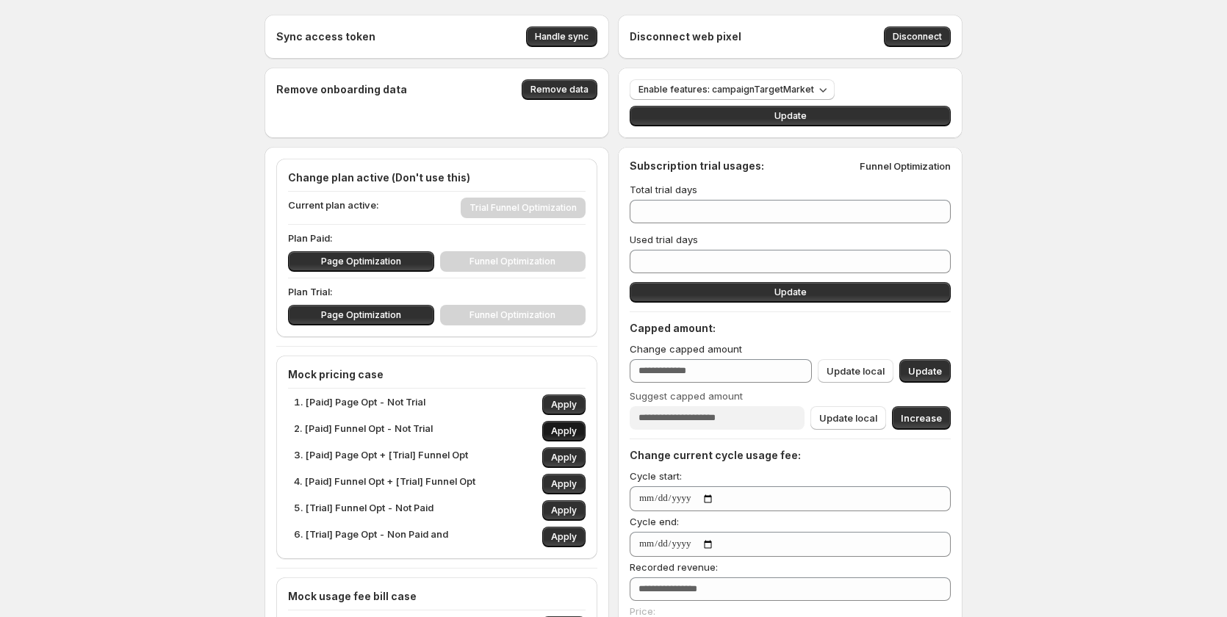
click at [567, 434] on span "Apply" at bounding box center [564, 431] width 26 height 12
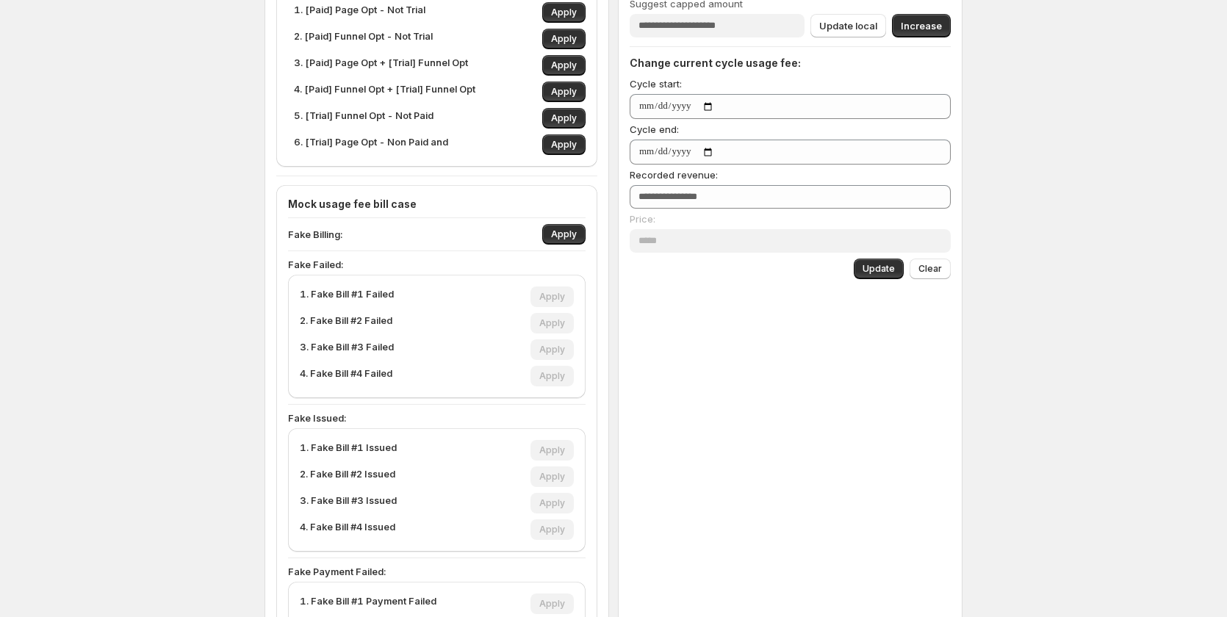
scroll to position [514, 0]
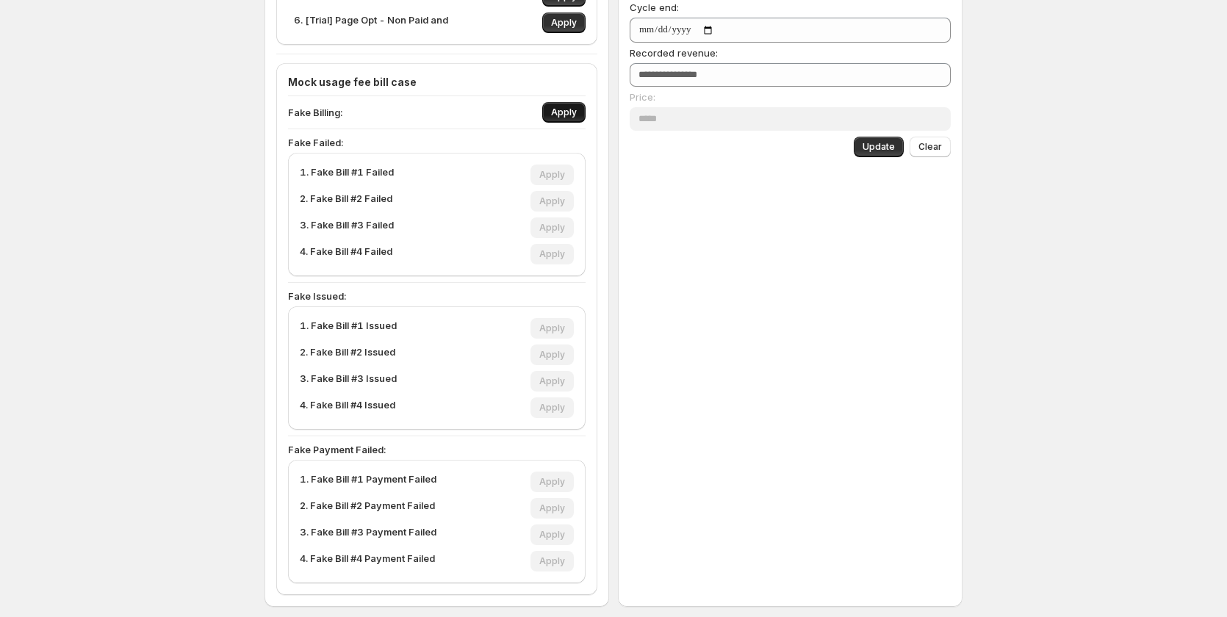
click at [556, 107] on button "Apply" at bounding box center [563, 112] width 43 height 21
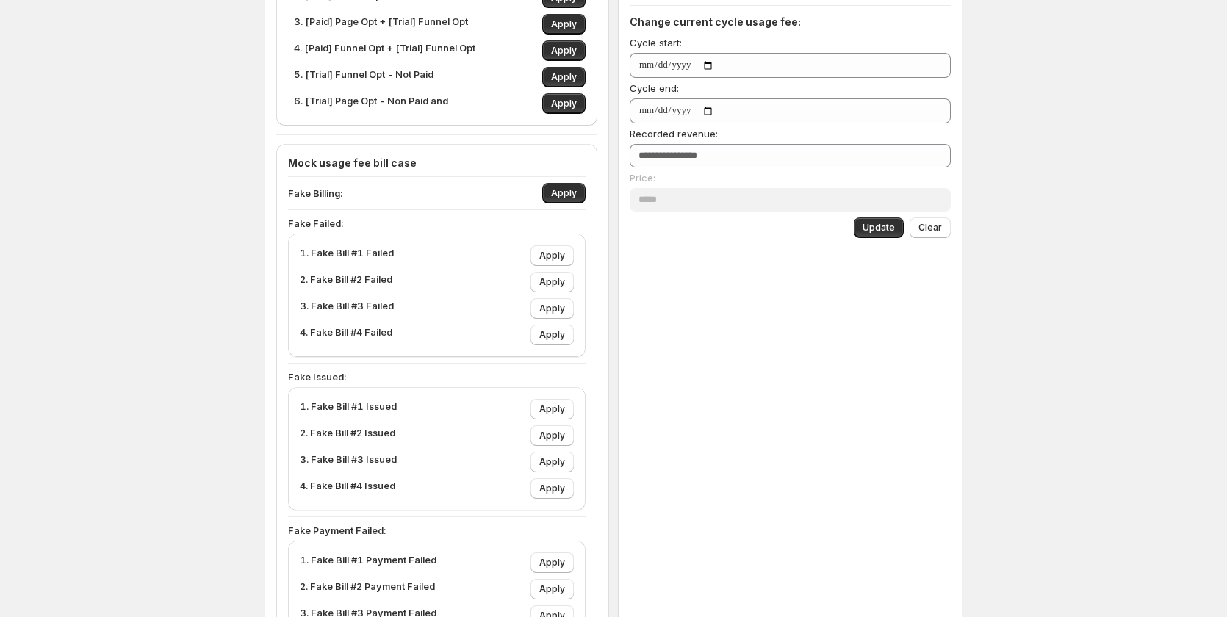
scroll to position [294, 0]
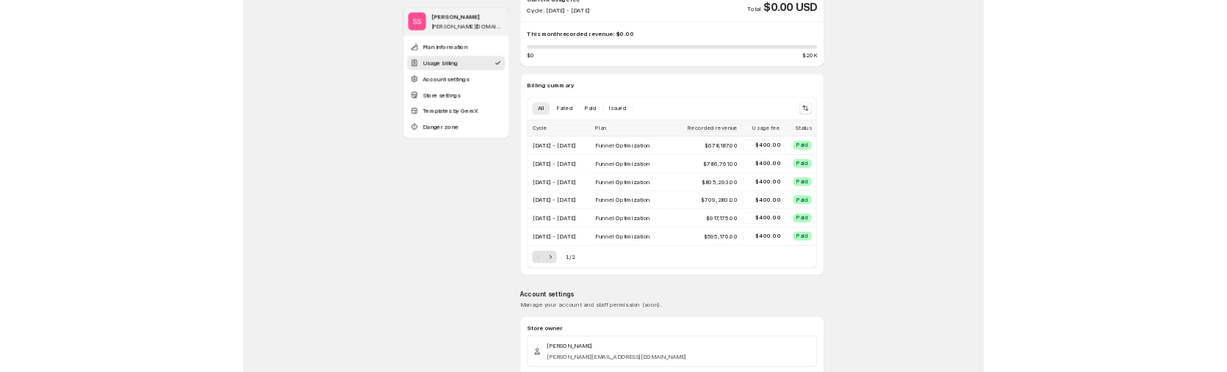
scroll to position [73, 0]
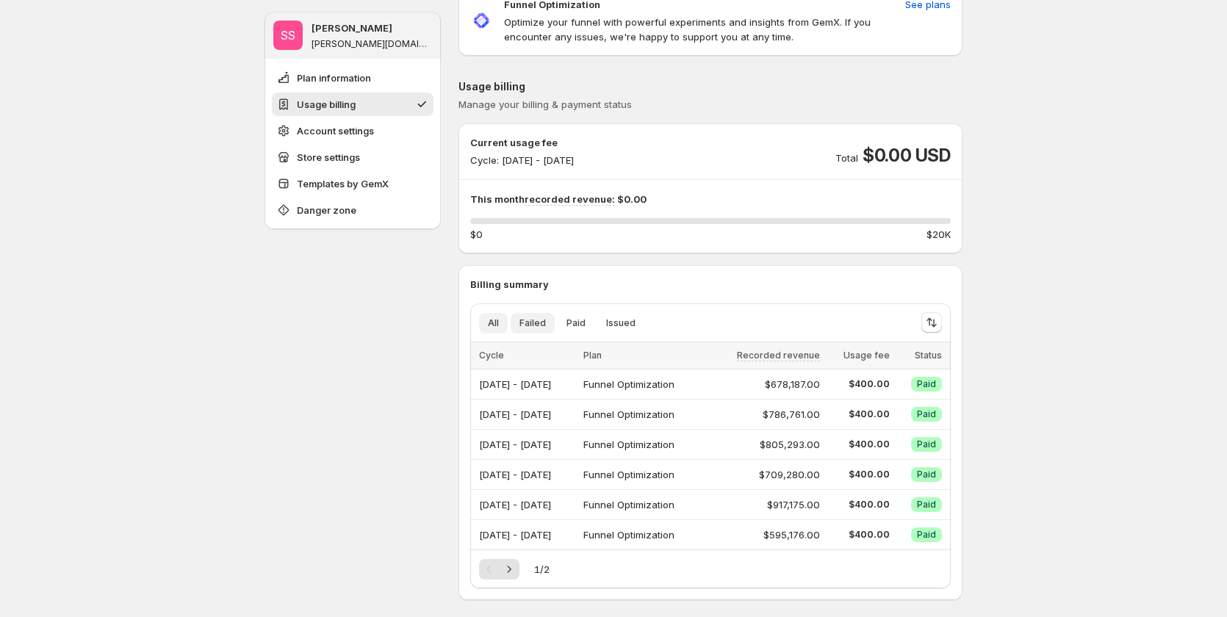
click at [535, 326] on span "Failed" at bounding box center [532, 323] width 26 height 12
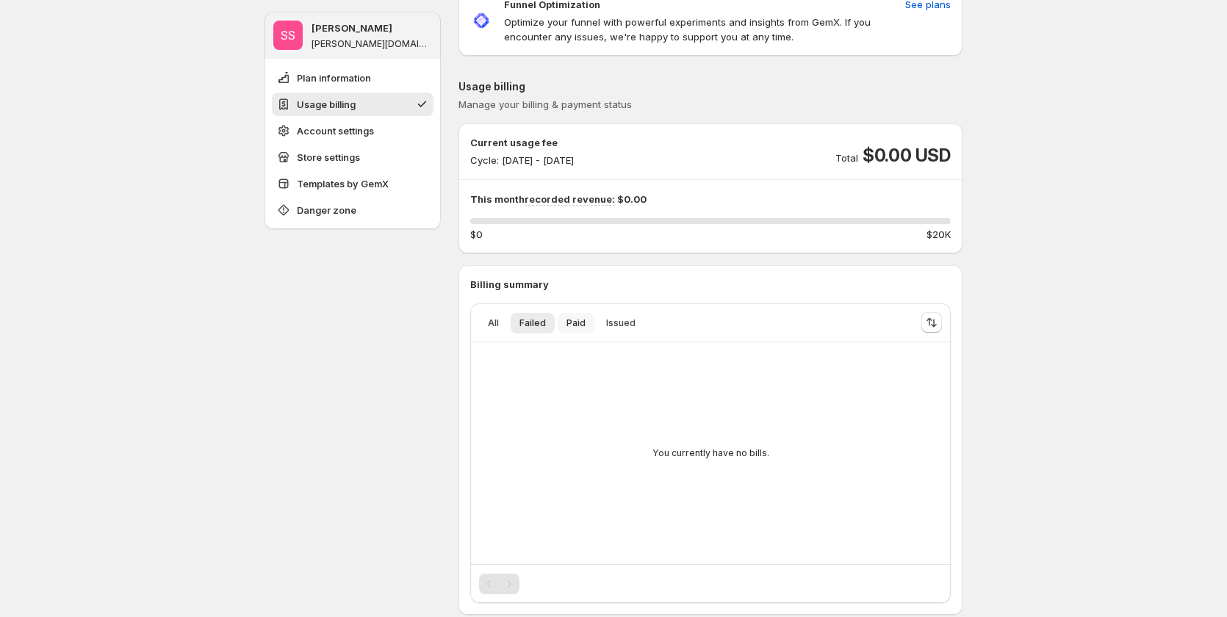
click at [575, 327] on span "Paid" at bounding box center [575, 323] width 19 height 12
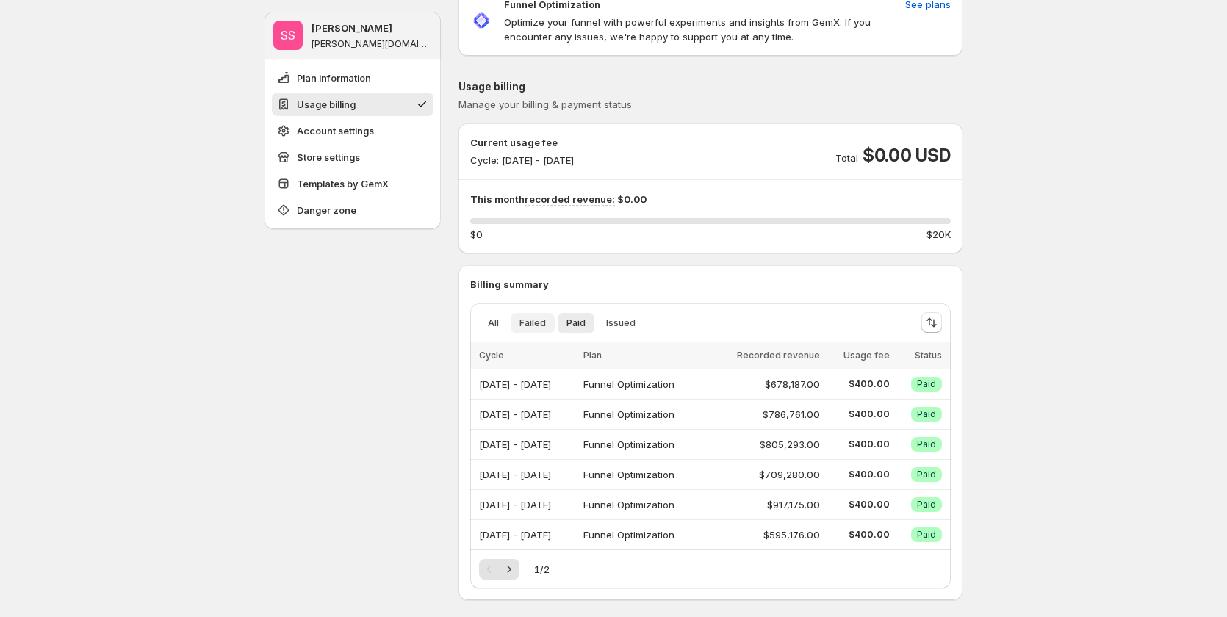
click at [545, 327] on span "Failed" at bounding box center [532, 323] width 26 height 12
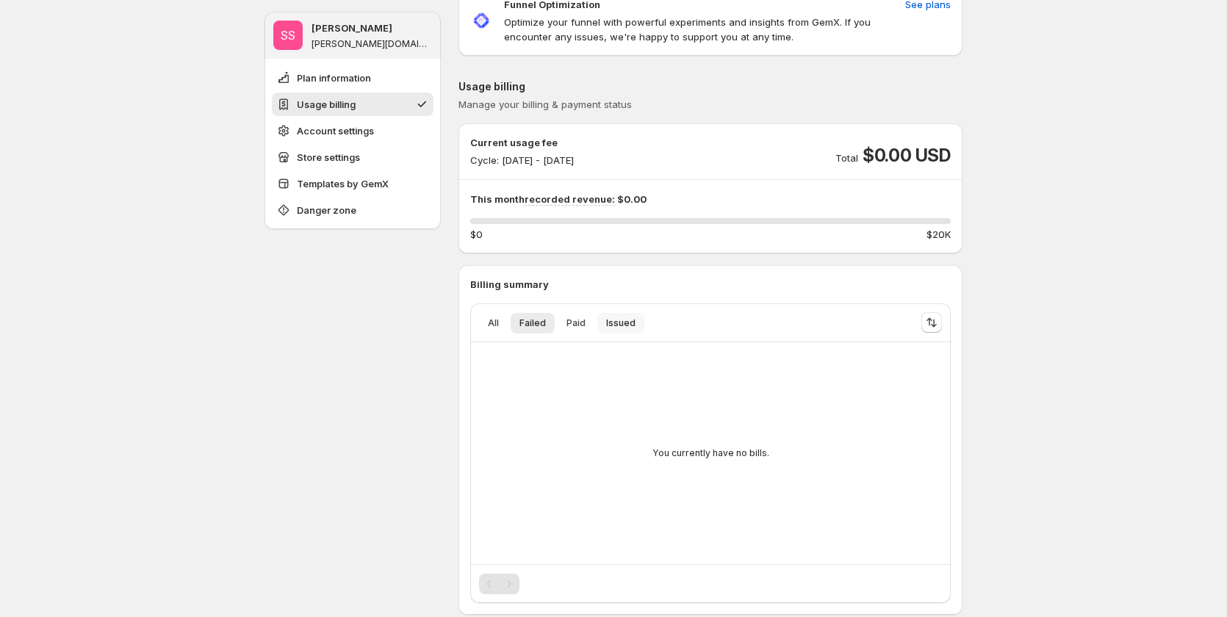
click at [604, 325] on button "Issued" at bounding box center [620, 323] width 47 height 21
click at [564, 323] on button "Paid" at bounding box center [576, 323] width 37 height 21
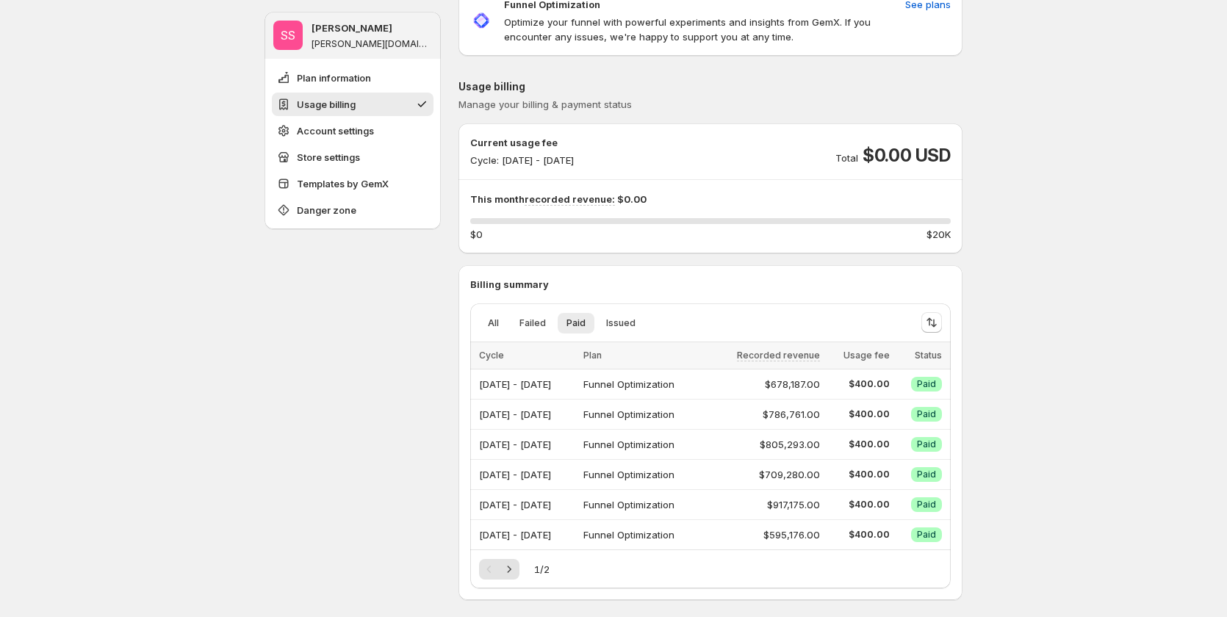
click at [508, 311] on div "All Failed Paid Issued More views All Failed Paid Issued More views" at bounding box center [689, 322] width 439 height 32
click at [541, 329] on button "Failed" at bounding box center [532, 323] width 44 height 21
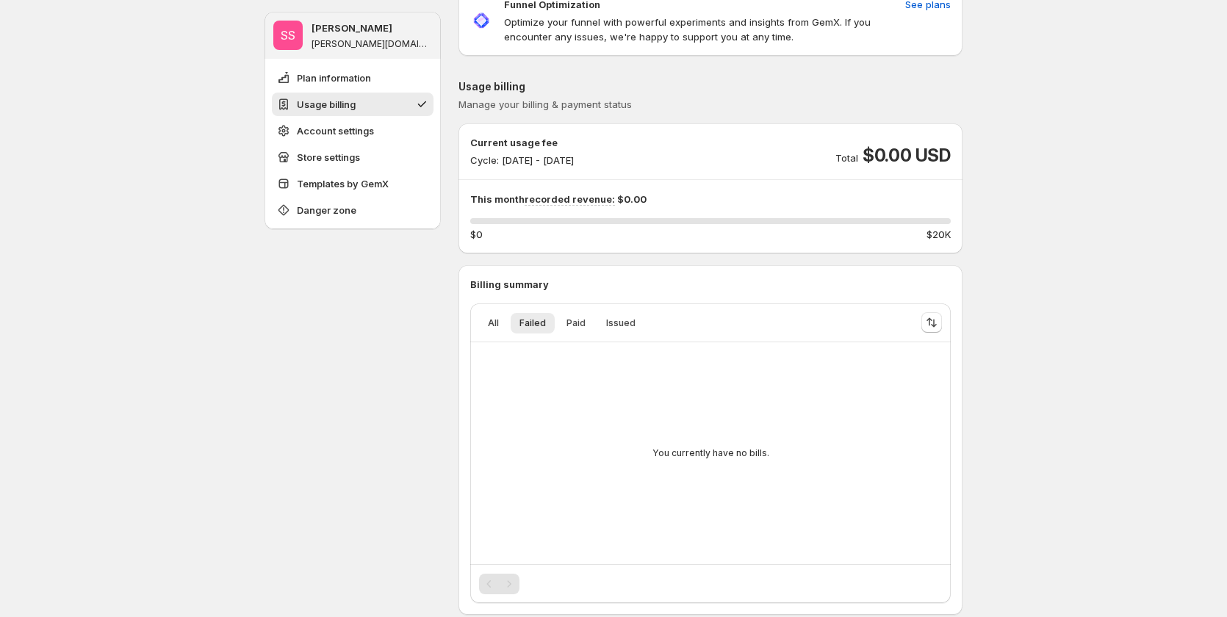
click at [645, 321] on ul "All Failed Paid Issued More views" at bounding box center [689, 322] width 427 height 21
click at [637, 324] on button "Issued" at bounding box center [620, 323] width 47 height 21
click at [538, 331] on button "Failed" at bounding box center [532, 323] width 44 height 21
click at [491, 325] on span "All" at bounding box center [493, 323] width 11 height 12
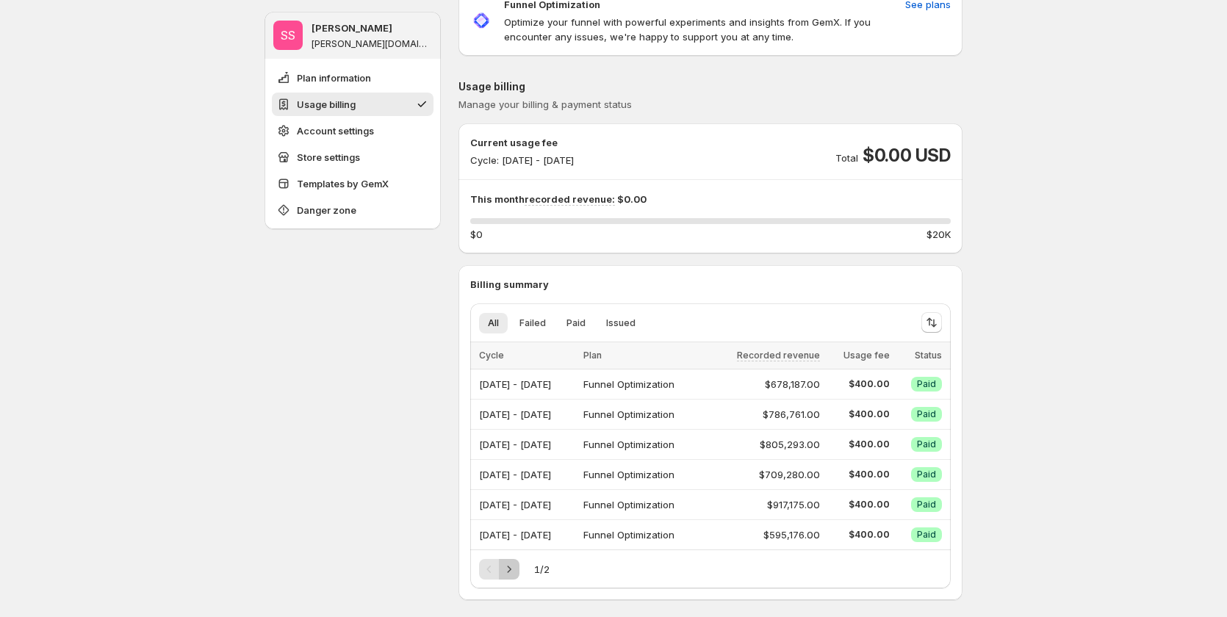
click at [506, 563] on icon "Next" at bounding box center [509, 569] width 15 height 15
click at [485, 565] on button "Previous" at bounding box center [489, 569] width 21 height 21
click at [523, 564] on div "1 / 2" at bounding box center [710, 569] width 463 height 21
click at [519, 563] on button "Next" at bounding box center [509, 569] width 21 height 21
click at [939, 326] on icon "Sort the results" at bounding box center [931, 322] width 15 height 15
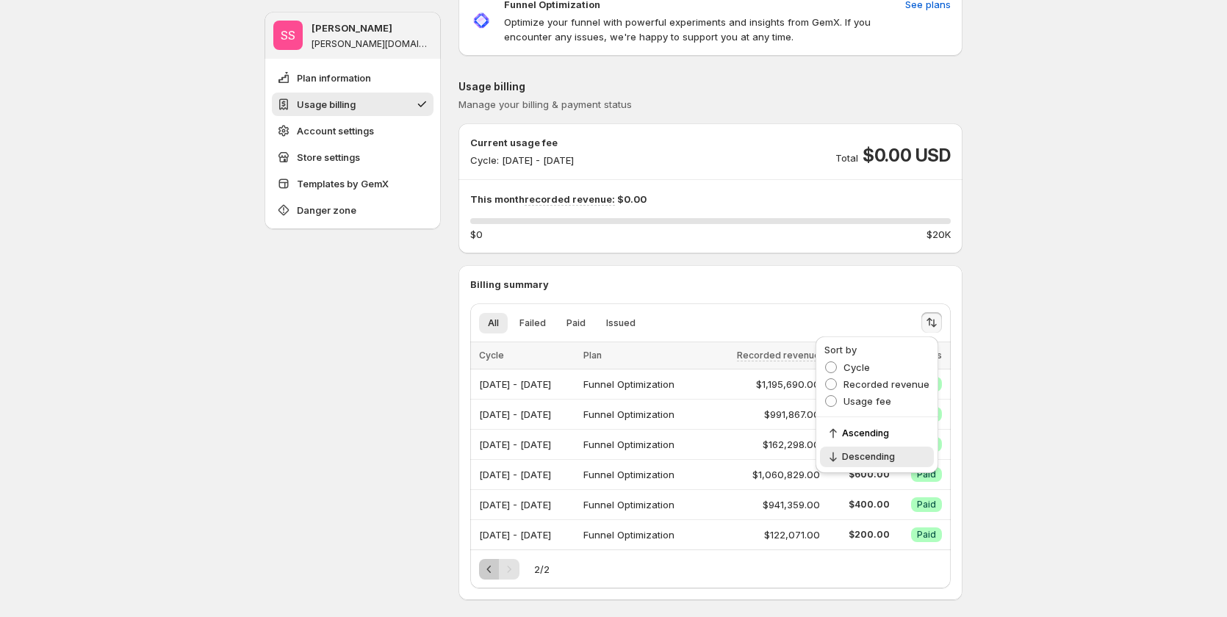
click at [495, 579] on button "Previous" at bounding box center [489, 569] width 21 height 21
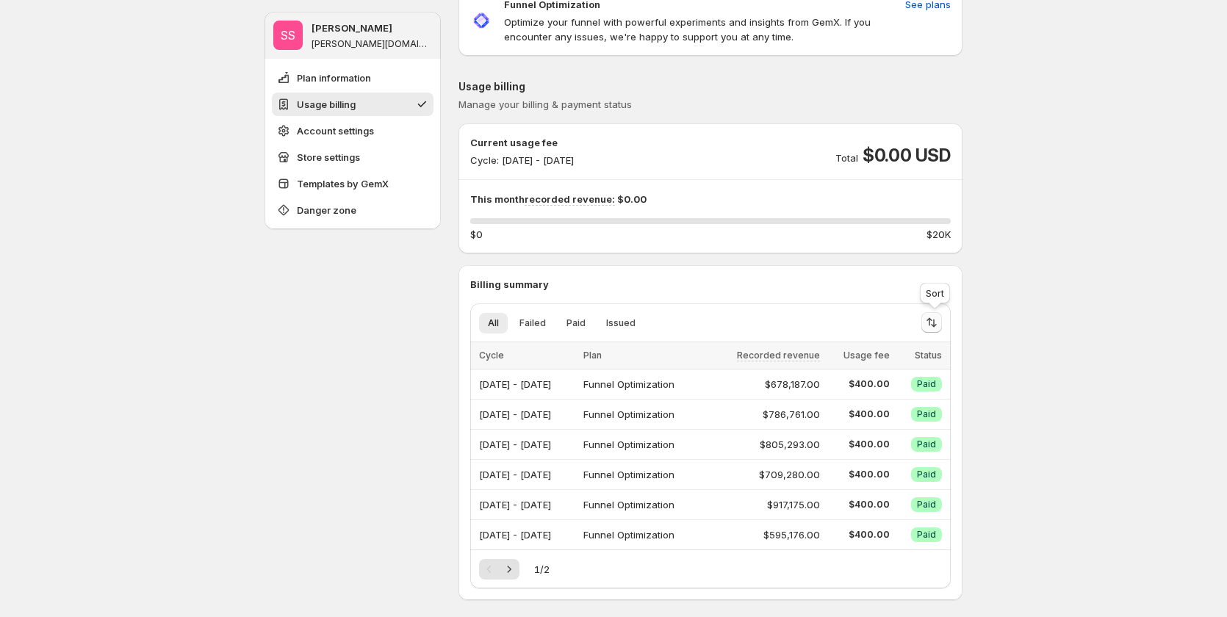
click at [936, 325] on icon "Sort the results" at bounding box center [931, 322] width 15 height 15
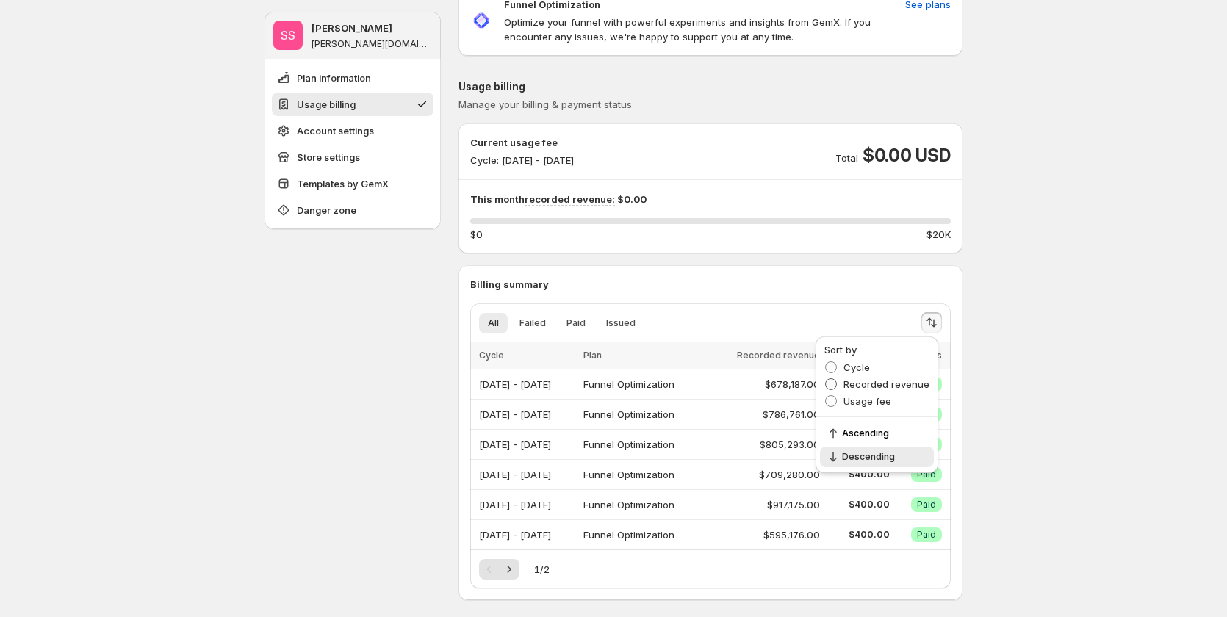
click at [892, 378] on span "Recorded revenue" at bounding box center [886, 384] width 86 height 12
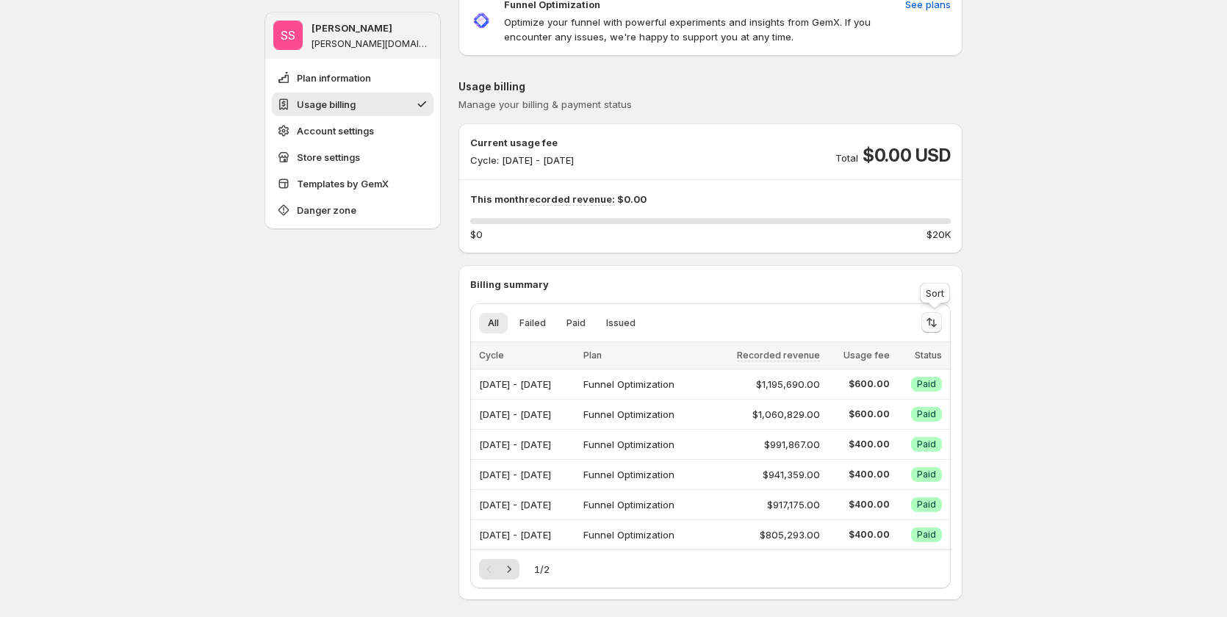
click at [930, 319] on icon "Sort the results" at bounding box center [931, 322] width 15 height 15
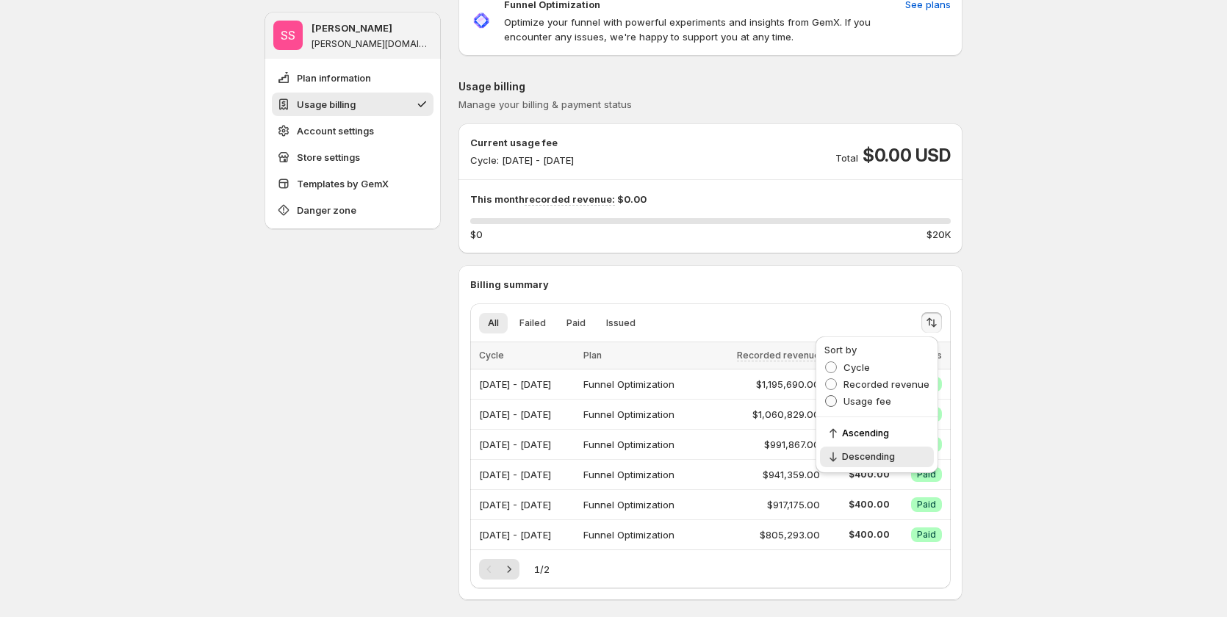
click at [870, 405] on span "Usage fee" at bounding box center [867, 401] width 48 height 12
click at [876, 380] on span "Recorded revenue" at bounding box center [886, 384] width 86 height 12
click at [871, 392] on div "Recorded revenue" at bounding box center [876, 385] width 105 height 17
click at [872, 395] on span "Usage fee" at bounding box center [867, 401] width 48 height 12
click at [872, 383] on span "Recorded revenue" at bounding box center [886, 384] width 86 height 12
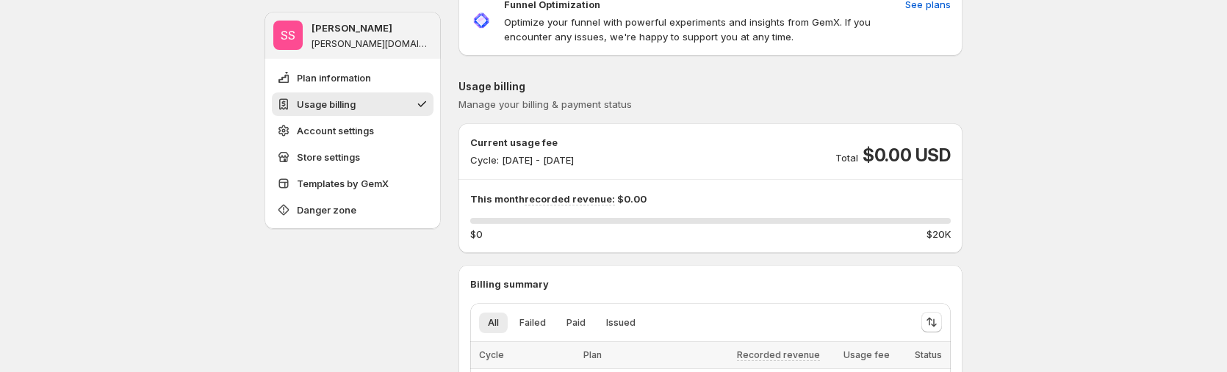
click at [596, 92] on p "Usage billing" at bounding box center [710, 86] width 504 height 15
click at [538, 105] on span "Manage your billing & payment status" at bounding box center [544, 104] width 173 height 12
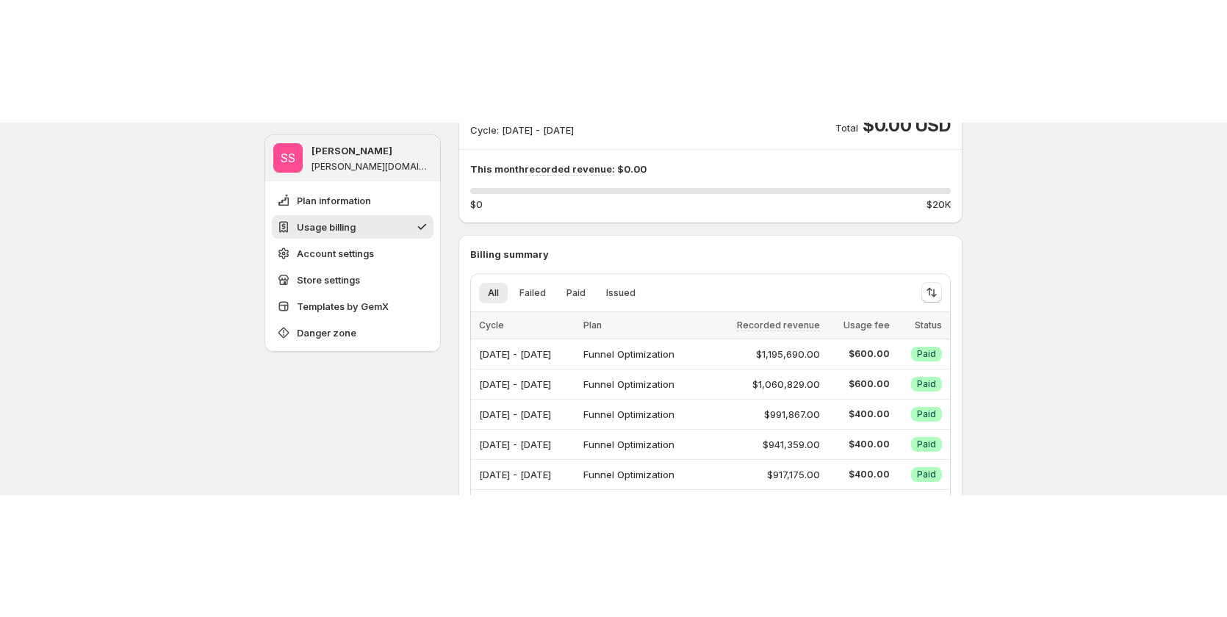
scroll to position [220, 0]
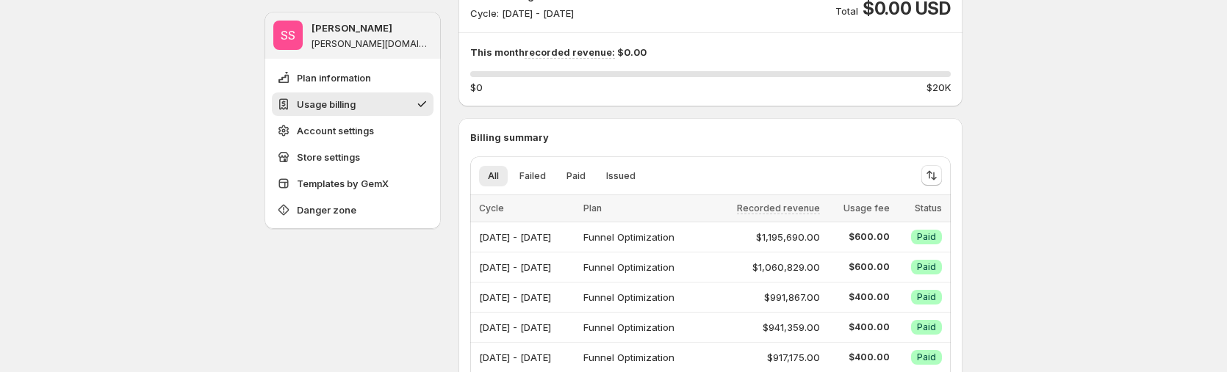
click at [768, 134] on p "Billing summary" at bounding box center [710, 137] width 480 height 15
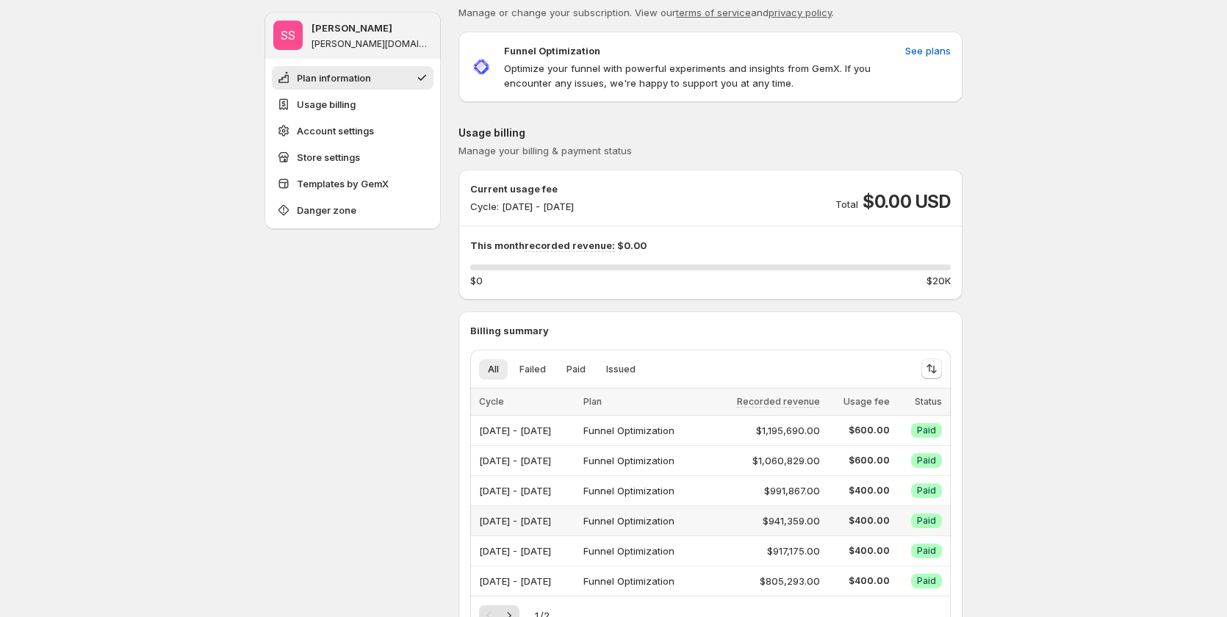
scroll to position [0, 0]
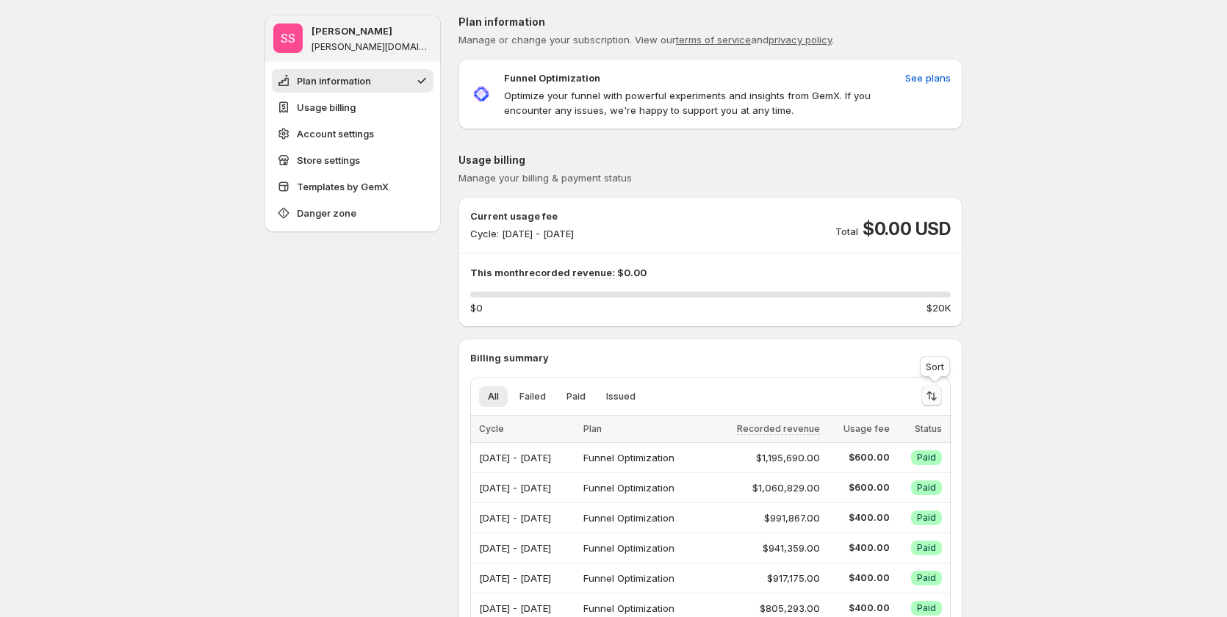
click at [928, 393] on icon "Sort the results" at bounding box center [931, 396] width 15 height 15
click at [864, 439] on span "Cycle" at bounding box center [856, 441] width 26 height 12
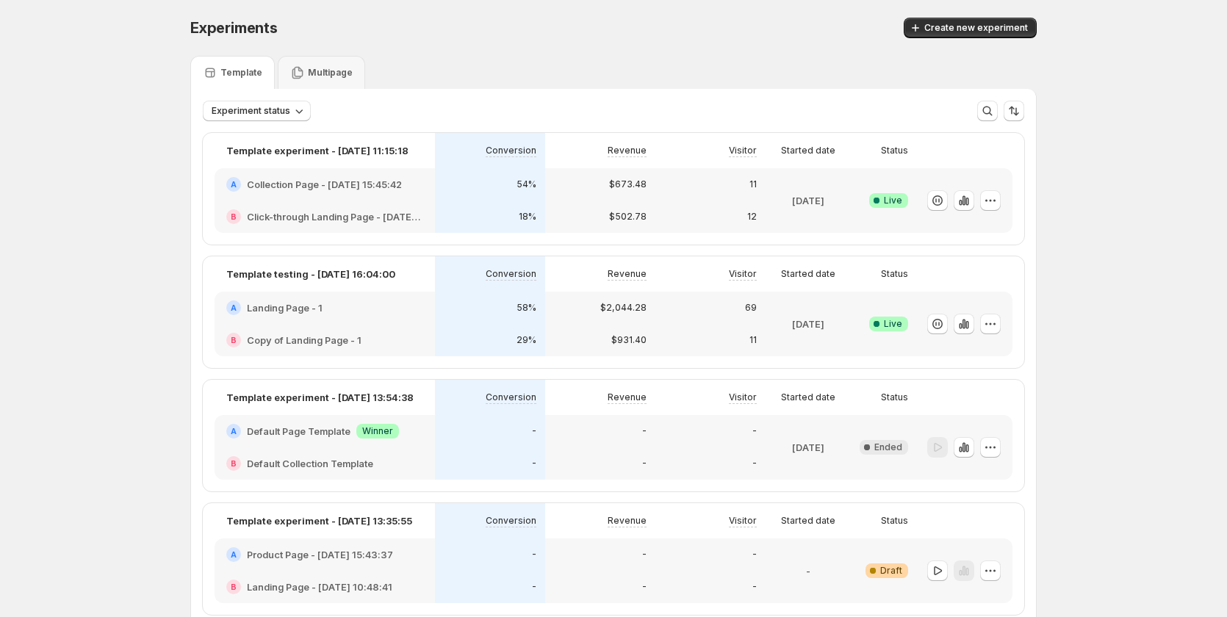
click at [491, 316] on div "58%" at bounding box center [490, 308] width 110 height 32
